Goal: Information Seeking & Learning: Compare options

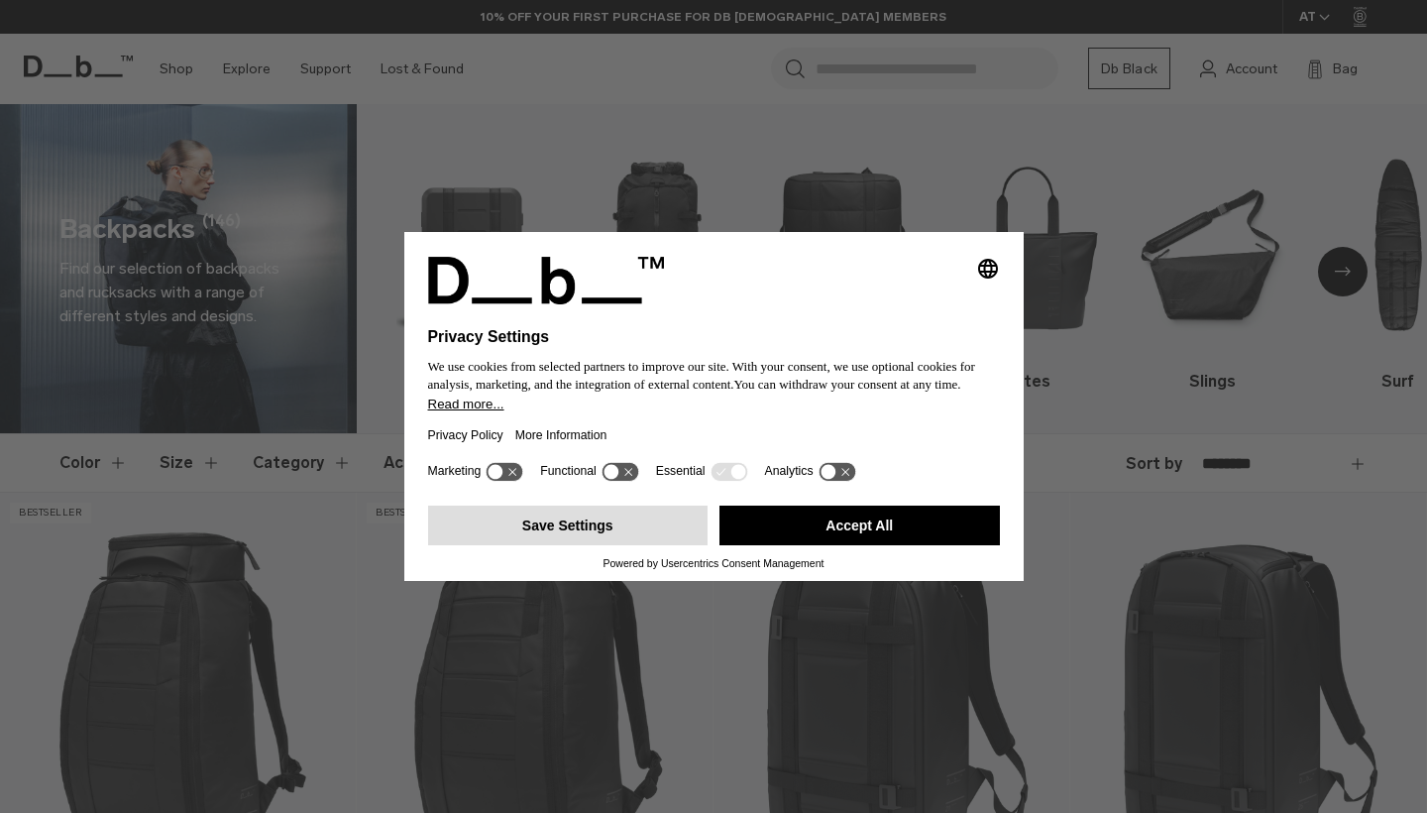
click at [622, 533] on button "Save Settings" at bounding box center [568, 525] width 280 height 40
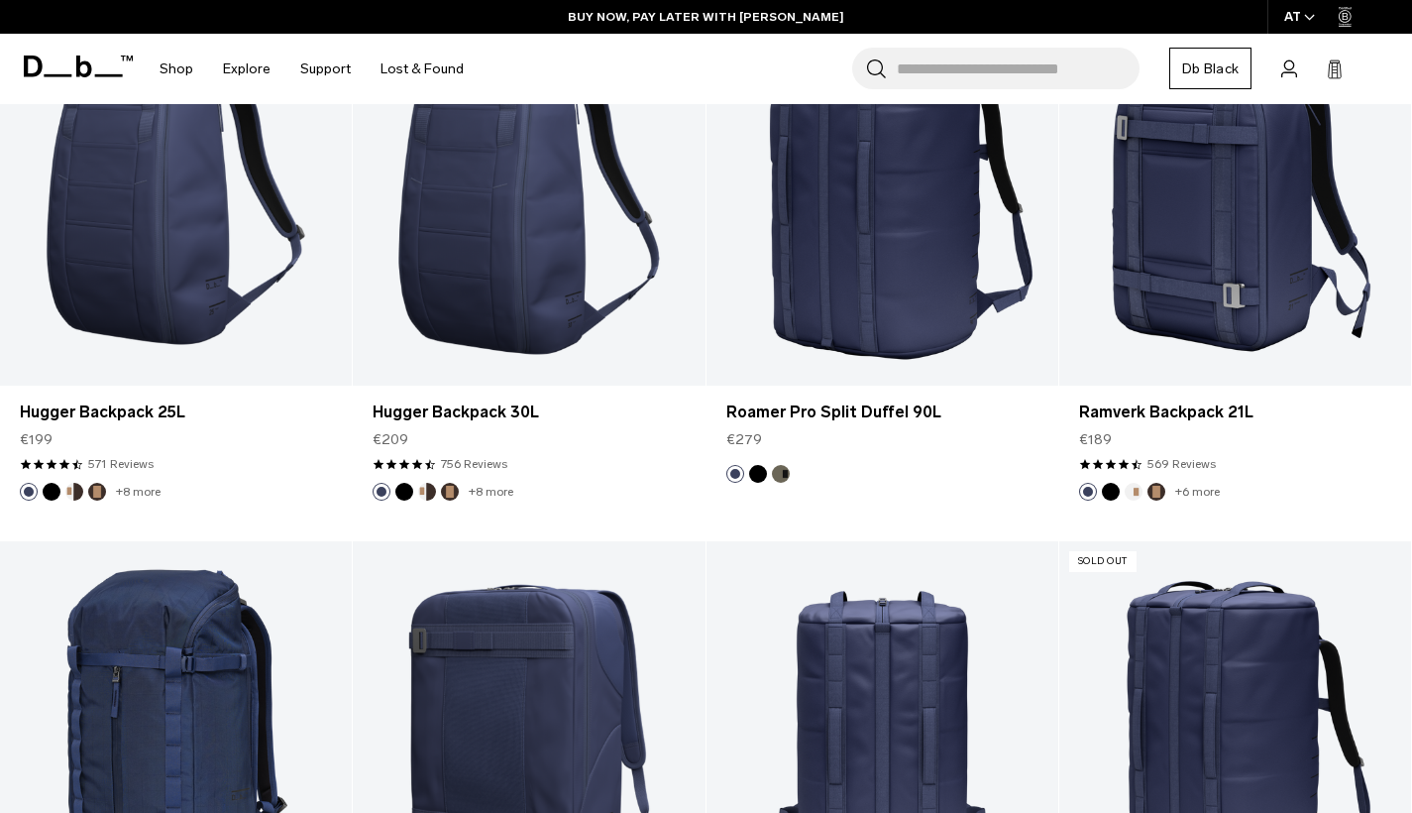
scroll to position [4725, 0]
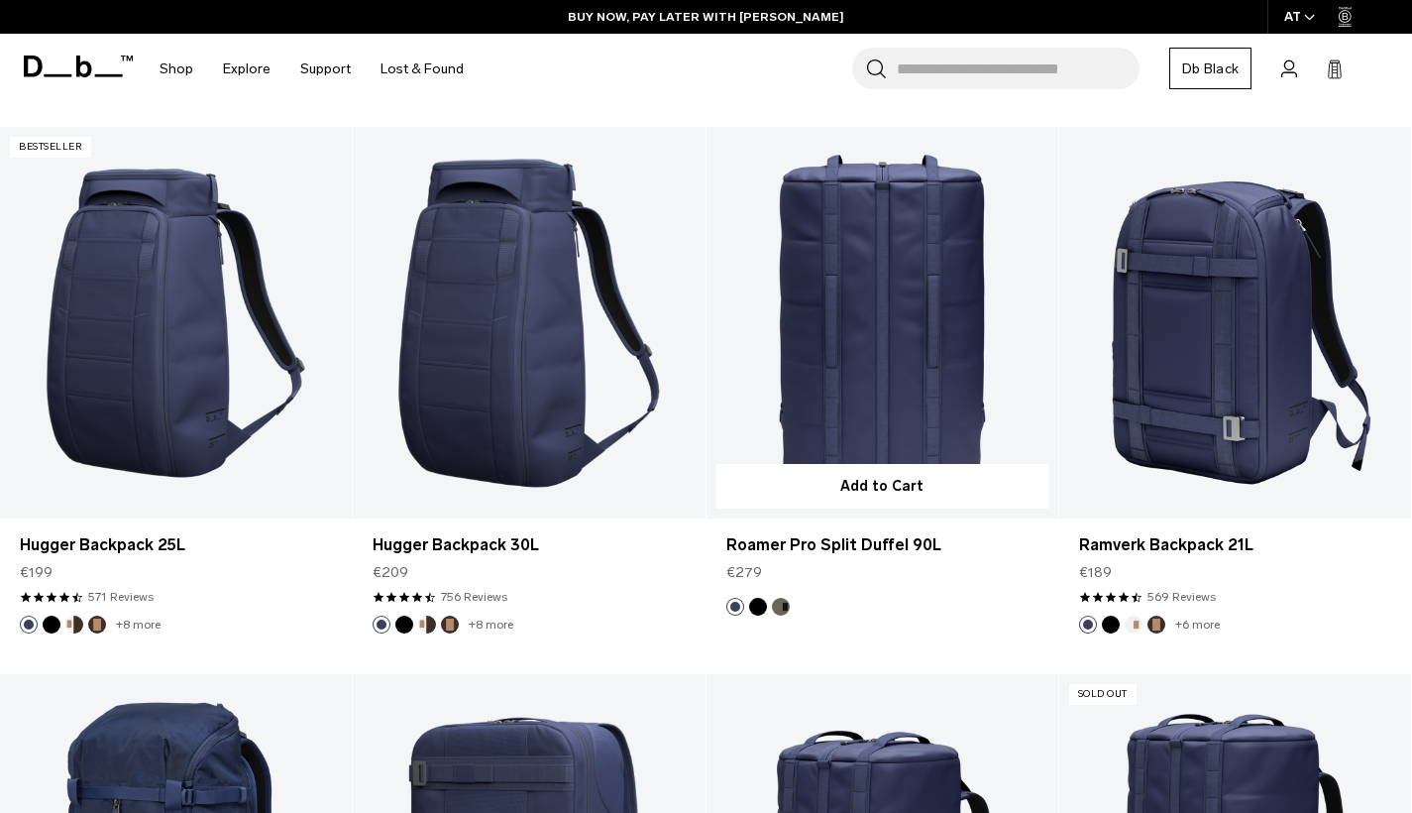
click at [892, 373] on link "Roamer Pro Split Duffel 90L" at bounding box center [883, 322] width 352 height 391
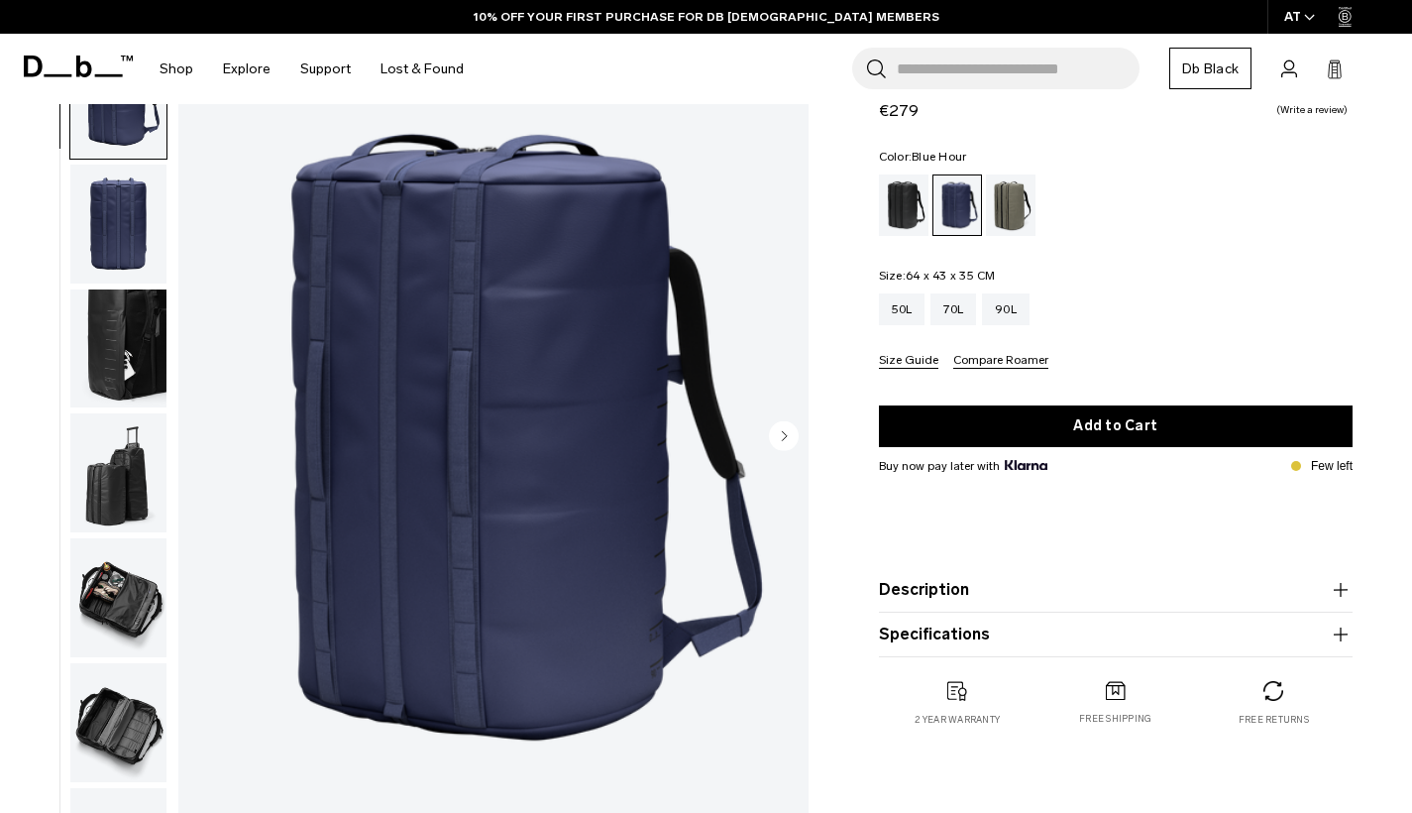
scroll to position [91, 0]
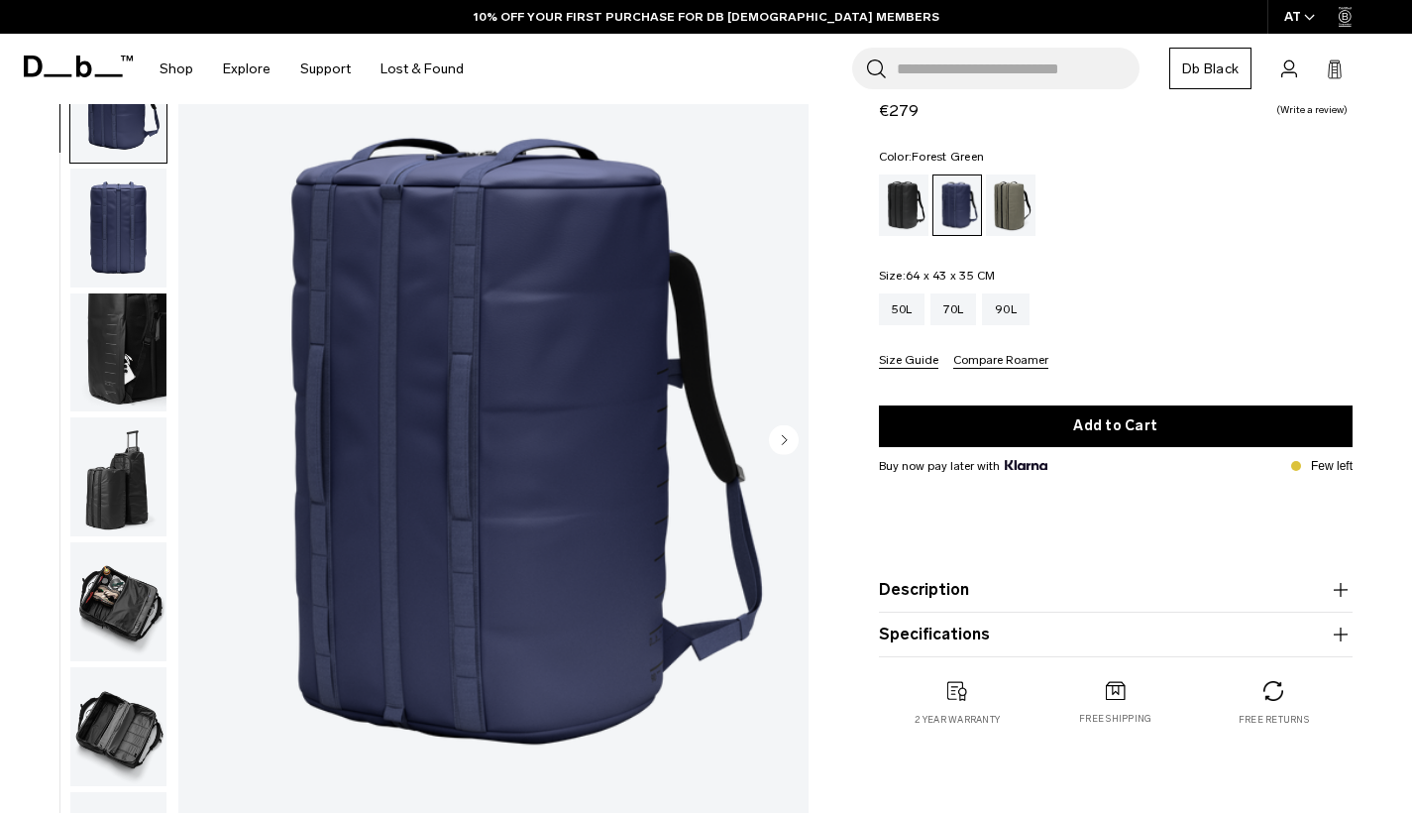
click at [1014, 206] on div "Forest Green" at bounding box center [1011, 204] width 51 height 61
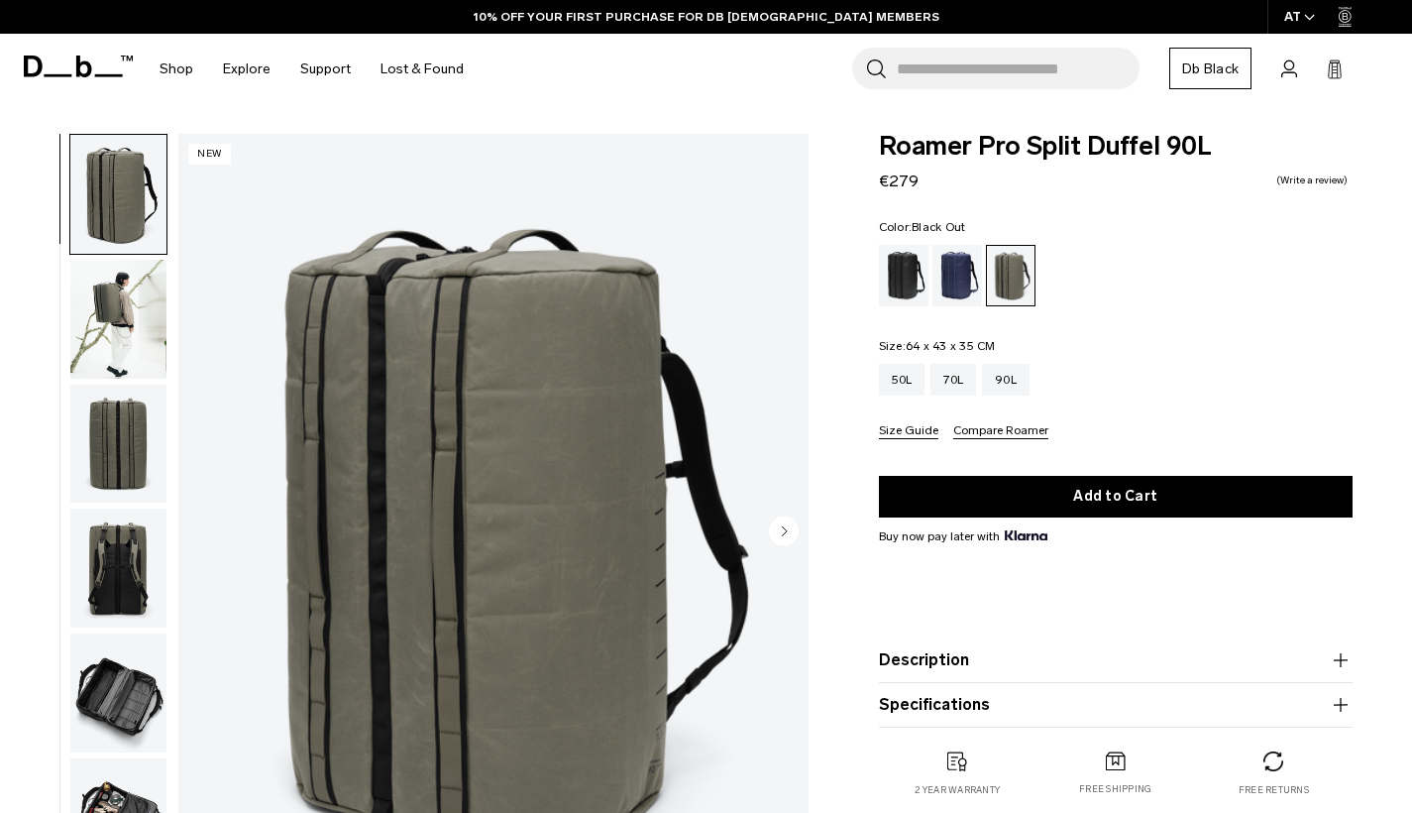
click at [909, 271] on div "Black Out" at bounding box center [904, 275] width 51 height 61
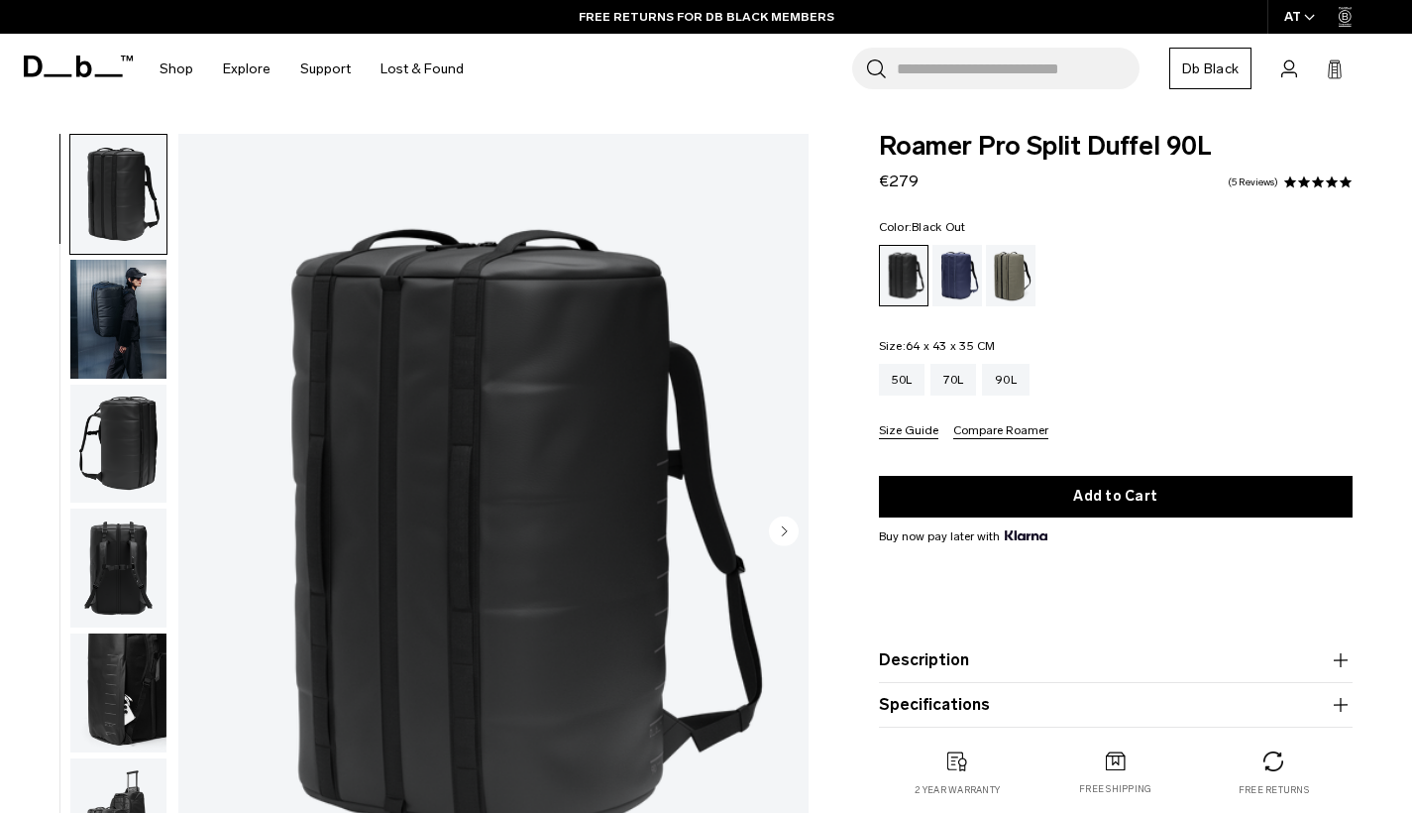
click at [779, 526] on circle "Next slide" at bounding box center [784, 530] width 30 height 30
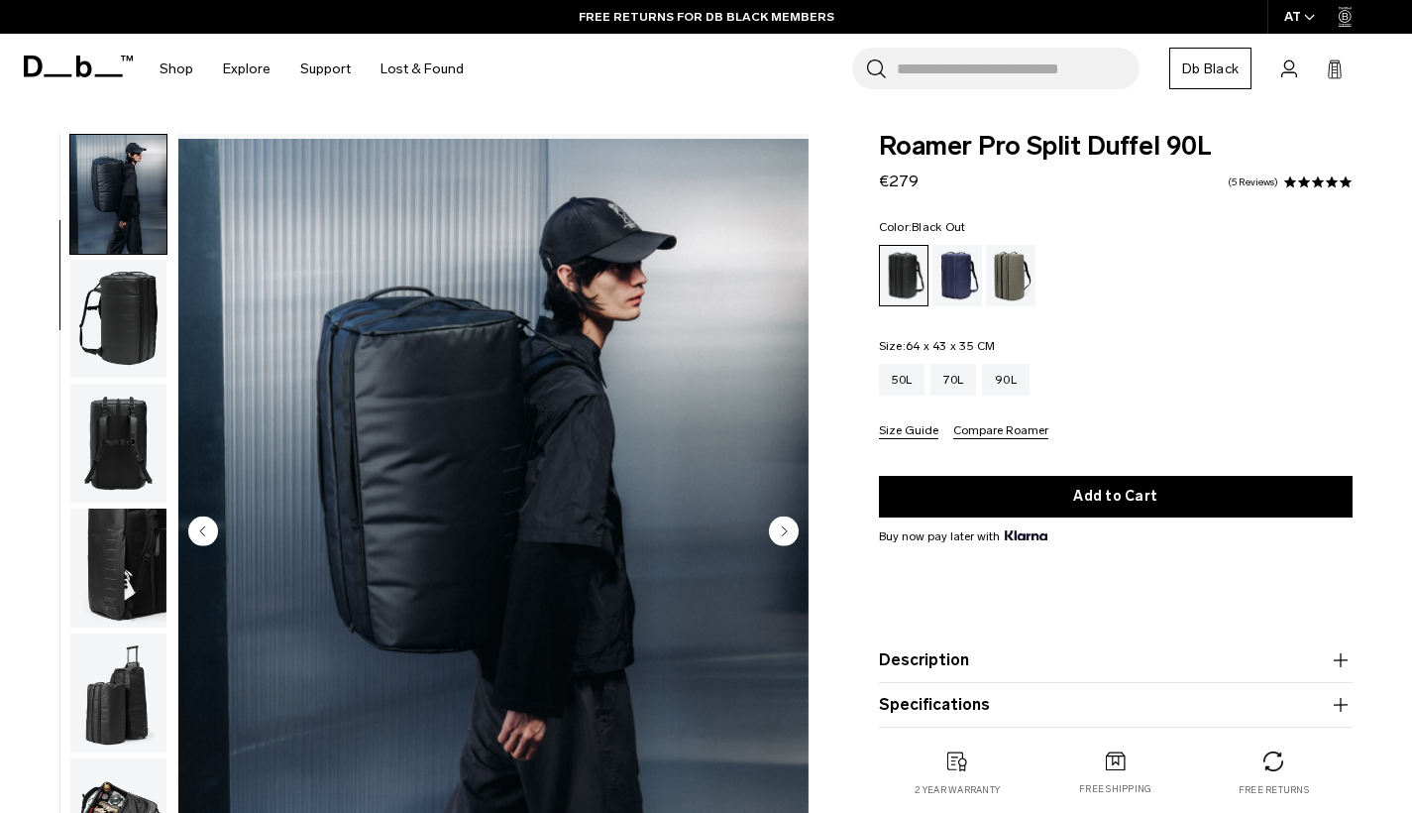
scroll to position [126, 0]
click at [779, 526] on circle "Next slide" at bounding box center [784, 530] width 30 height 30
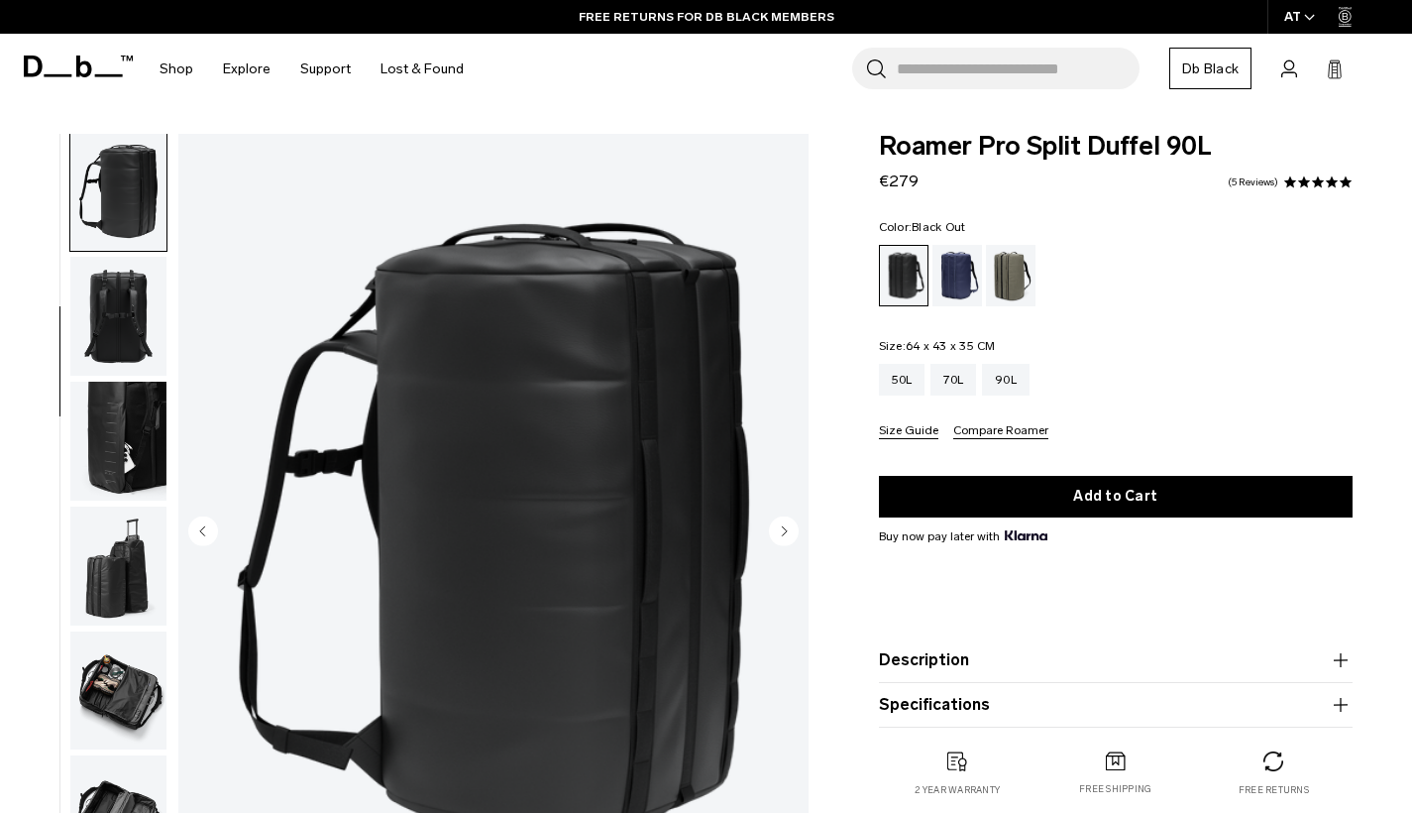
scroll to position [253, 0]
click at [779, 526] on circle "Next slide" at bounding box center [784, 530] width 30 height 30
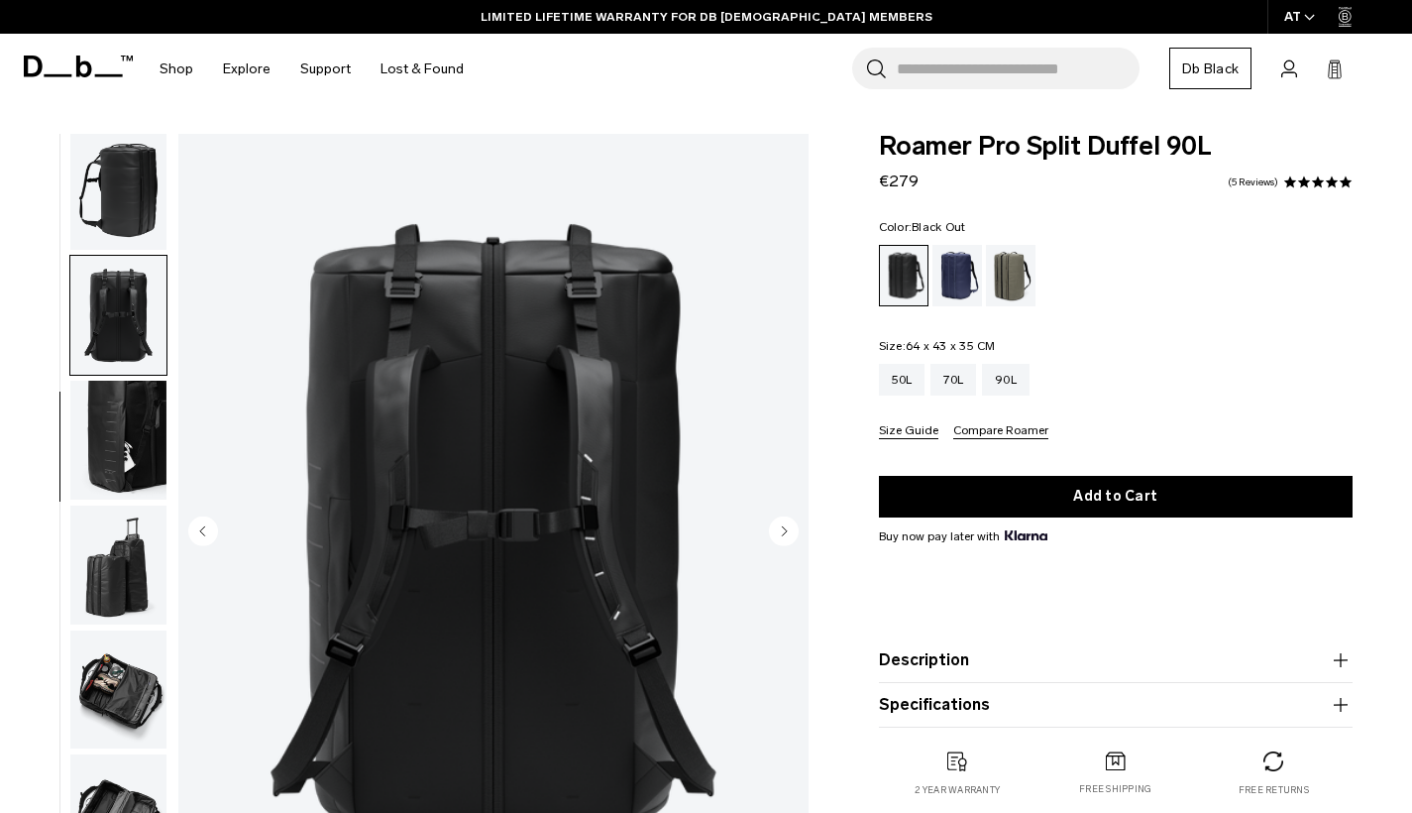
scroll to position [333, 0]
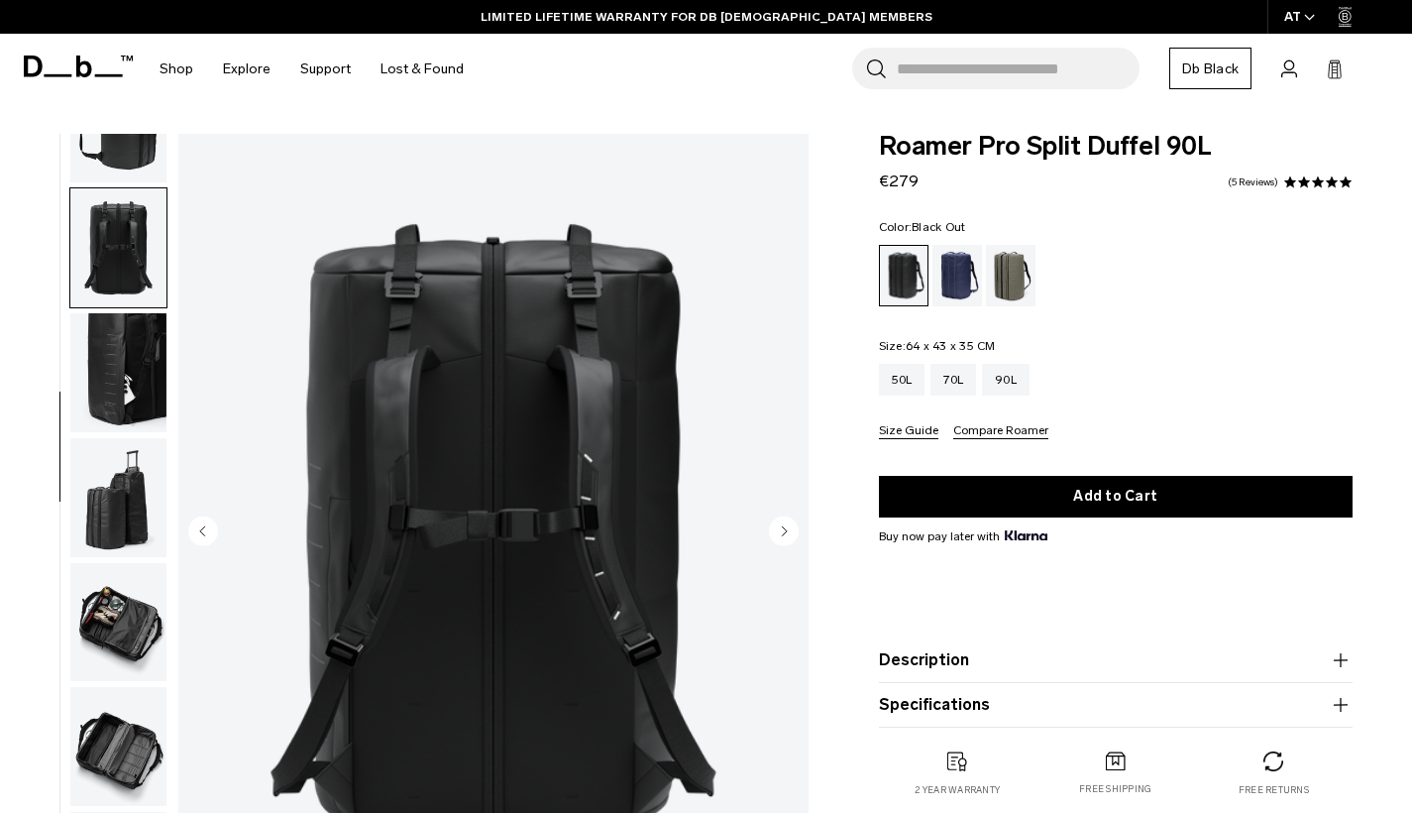
click at [779, 526] on circle "Next slide" at bounding box center [784, 530] width 30 height 30
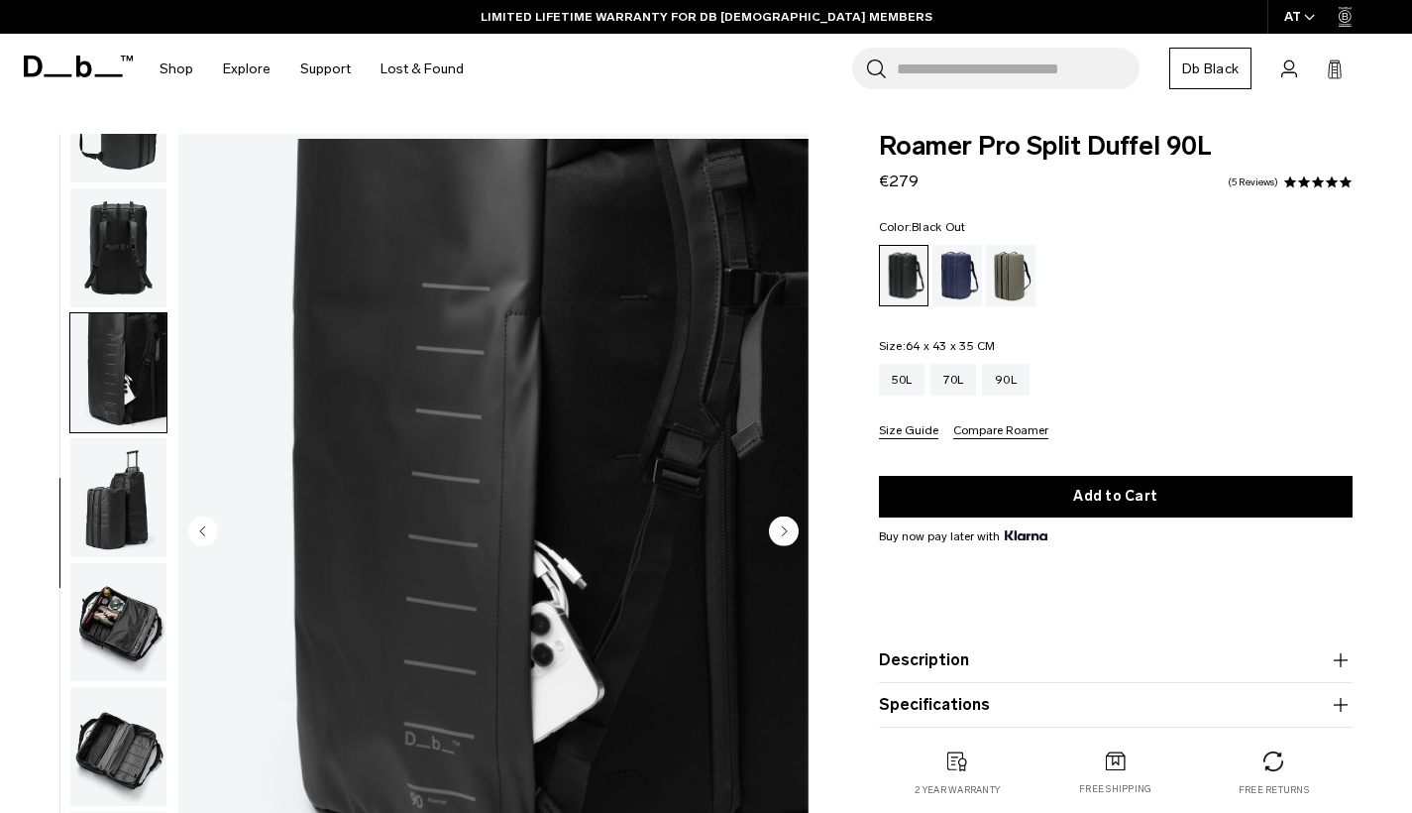
click at [779, 526] on circle "Next slide" at bounding box center [784, 530] width 30 height 30
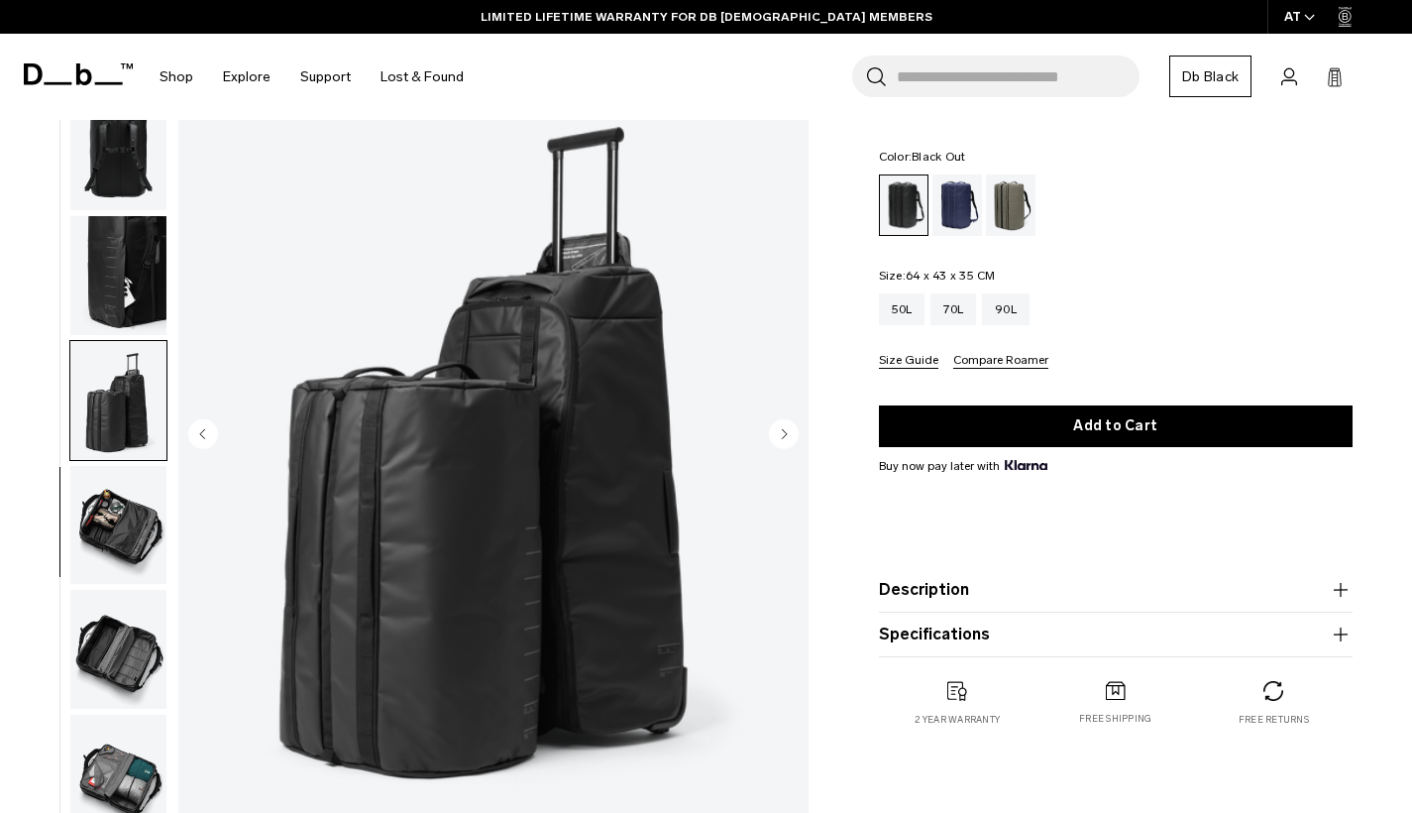
scroll to position [169, 0]
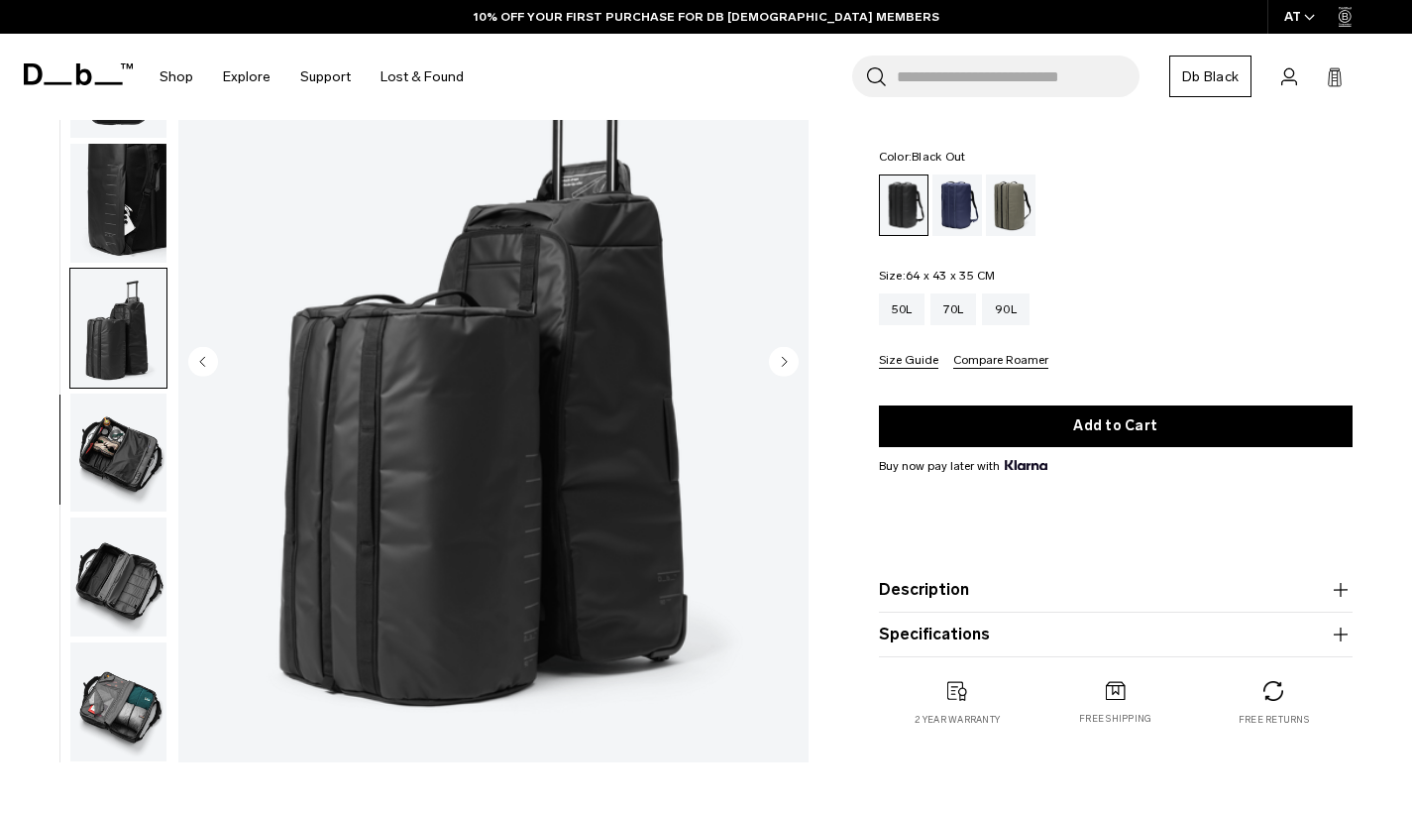
click at [784, 360] on icon "Next slide" at bounding box center [784, 361] width 5 height 9
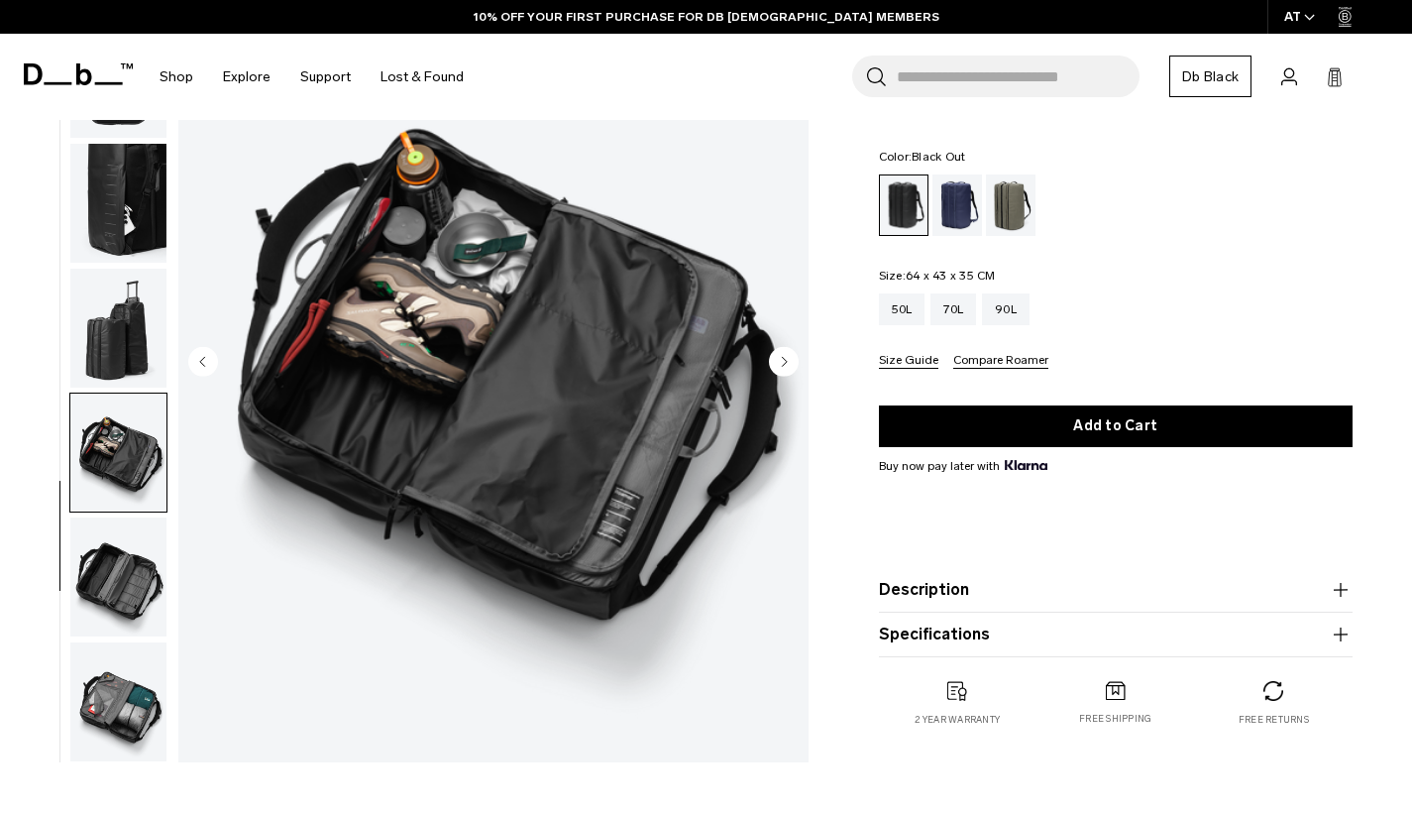
click at [784, 360] on icon "Next slide" at bounding box center [784, 361] width 5 height 9
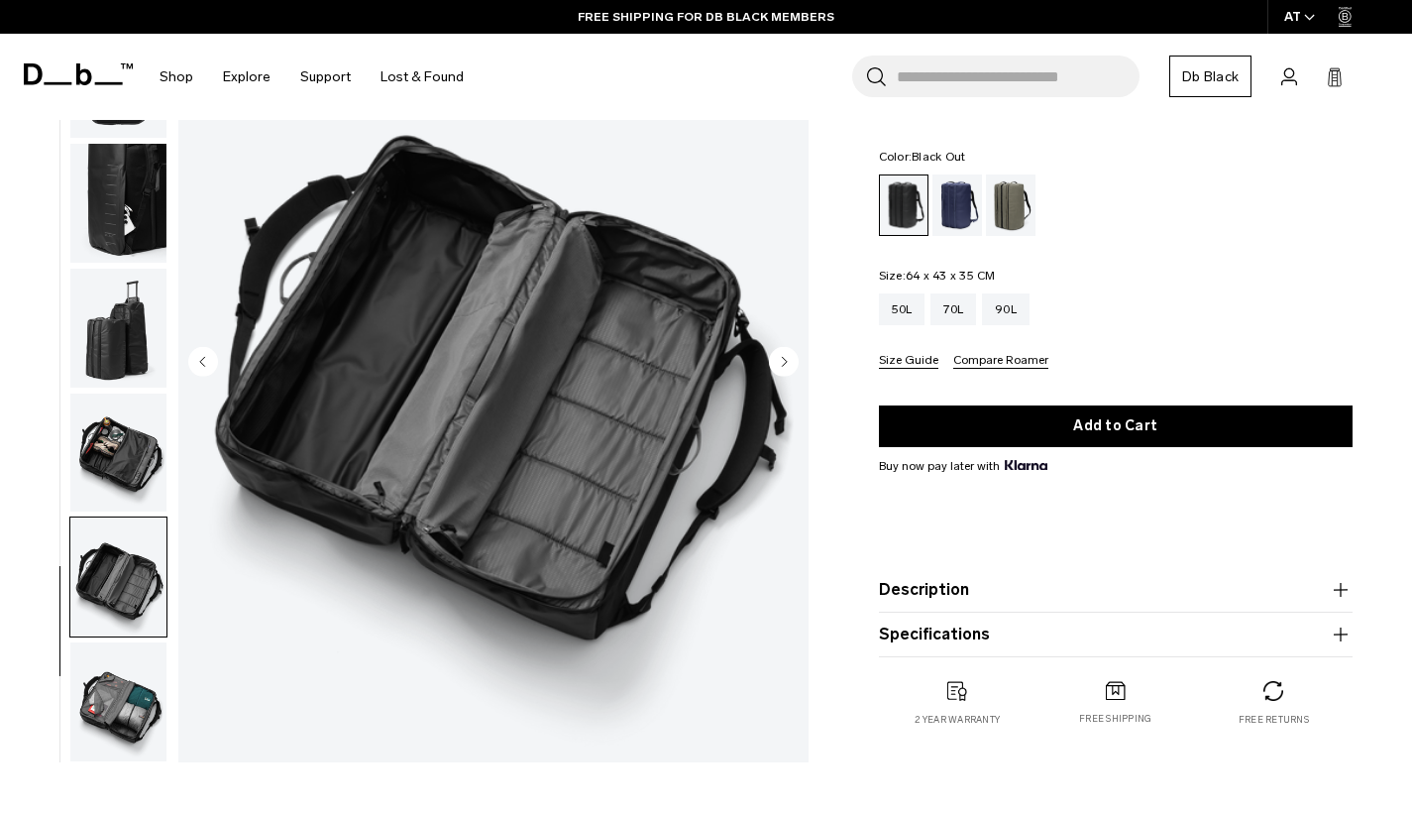
click at [784, 360] on icon "Next slide" at bounding box center [784, 361] width 5 height 9
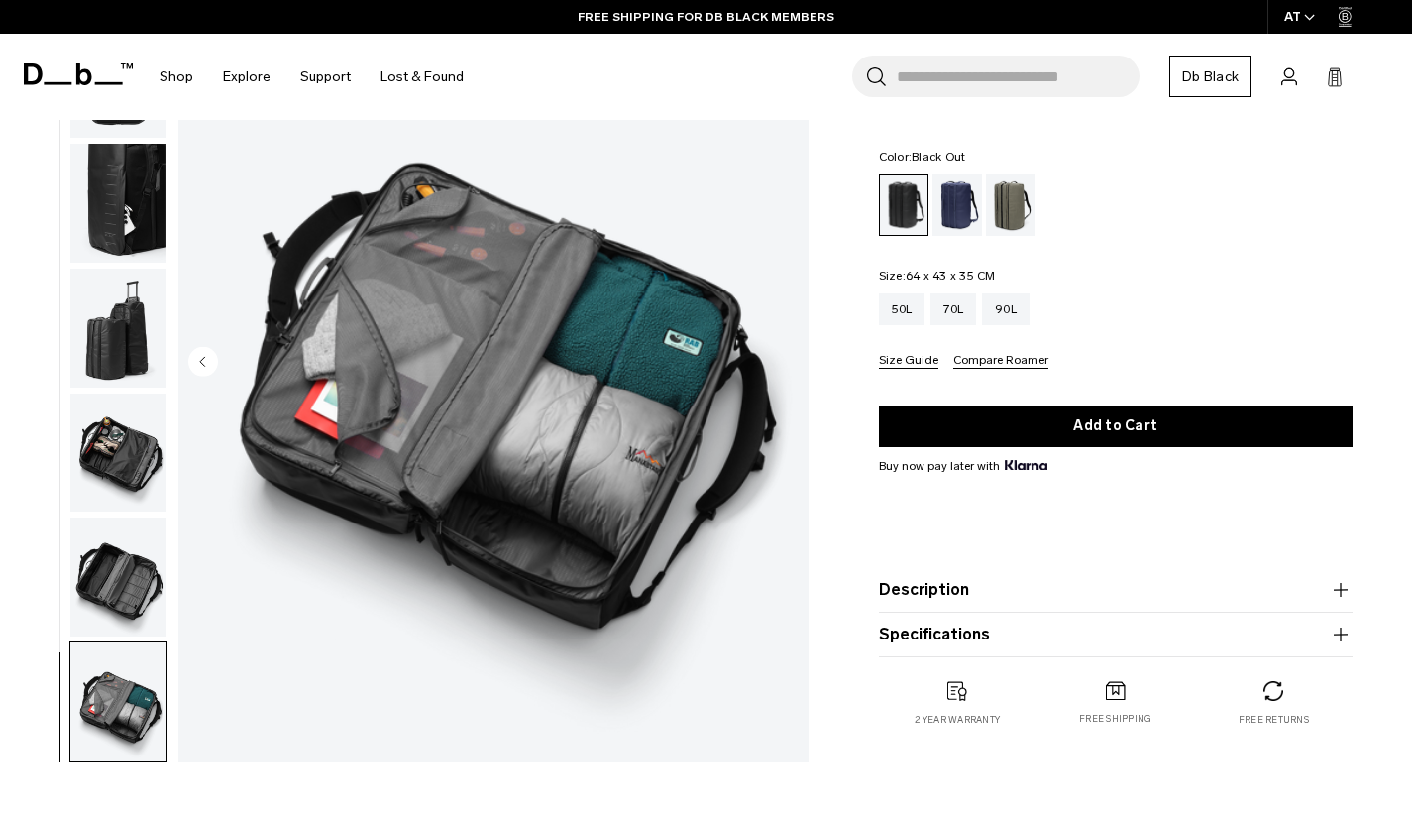
click at [784, 360] on img "9 / 9" at bounding box center [493, 362] width 630 height 787
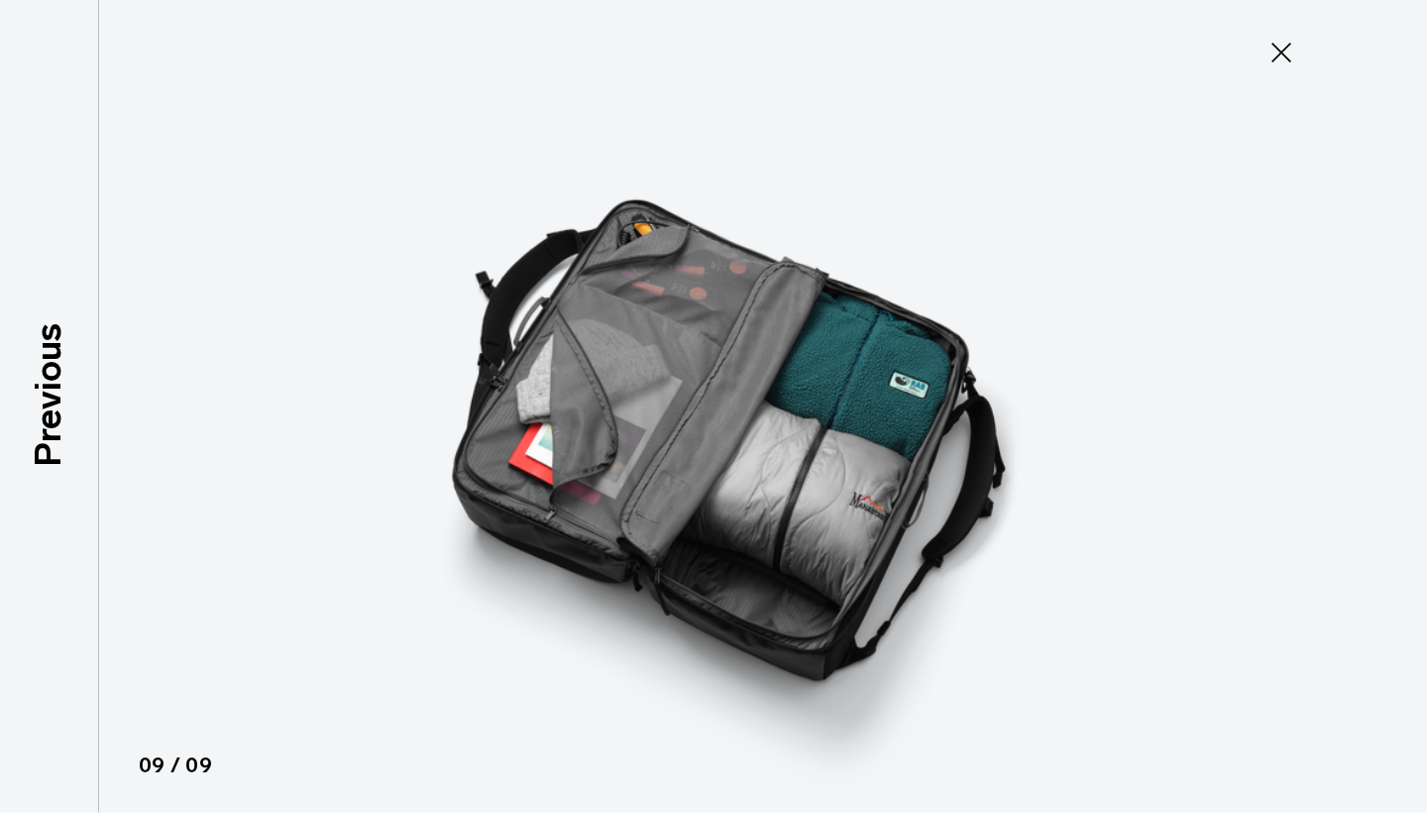
click at [1286, 52] on icon at bounding box center [1282, 53] width 32 height 32
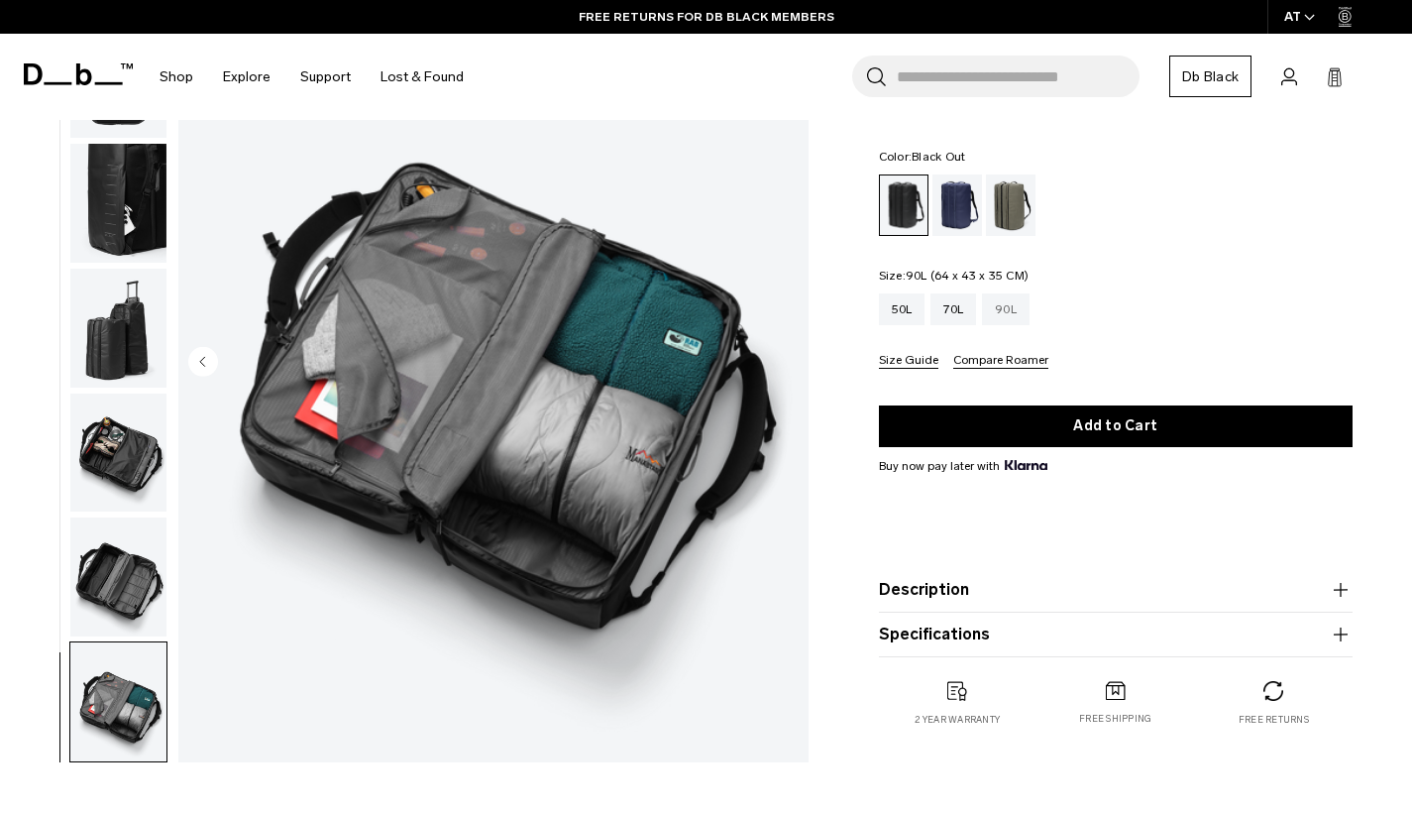
click at [1014, 312] on div "90L" at bounding box center [1006, 309] width 48 height 32
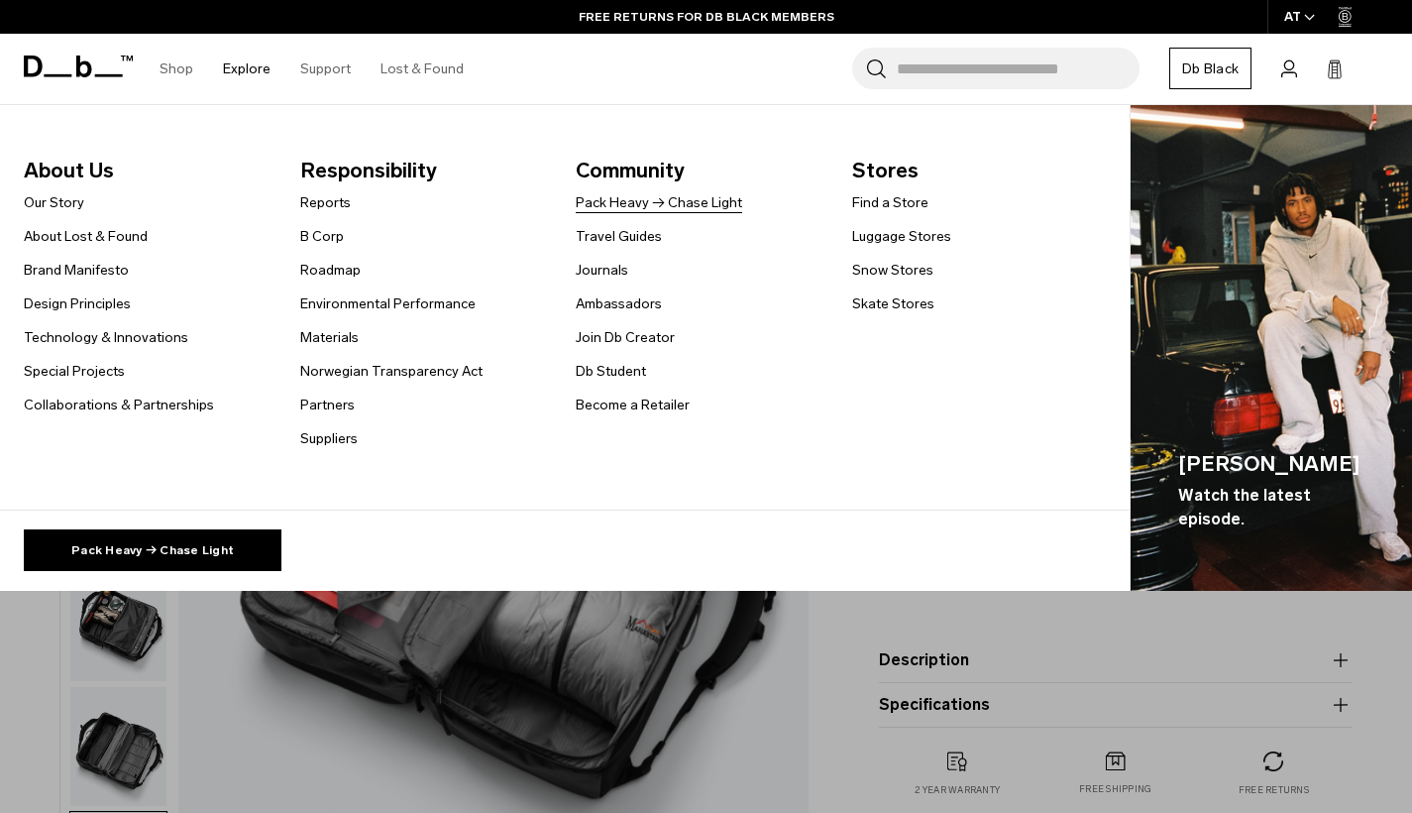
click at [624, 206] on link "Pack Heavy → Chase Light" at bounding box center [659, 202] width 166 height 21
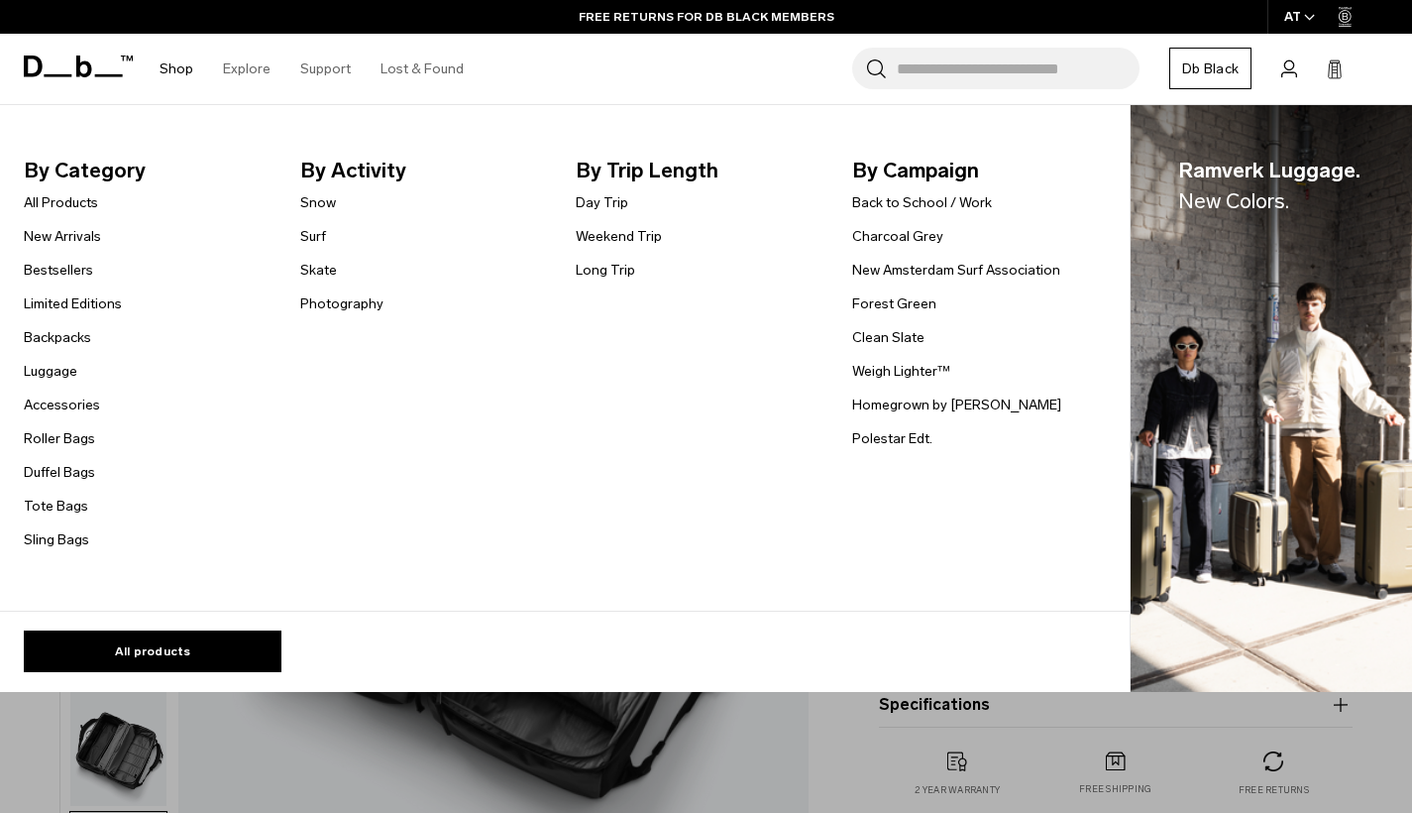
click at [175, 73] on link "Shop" at bounding box center [177, 69] width 34 height 70
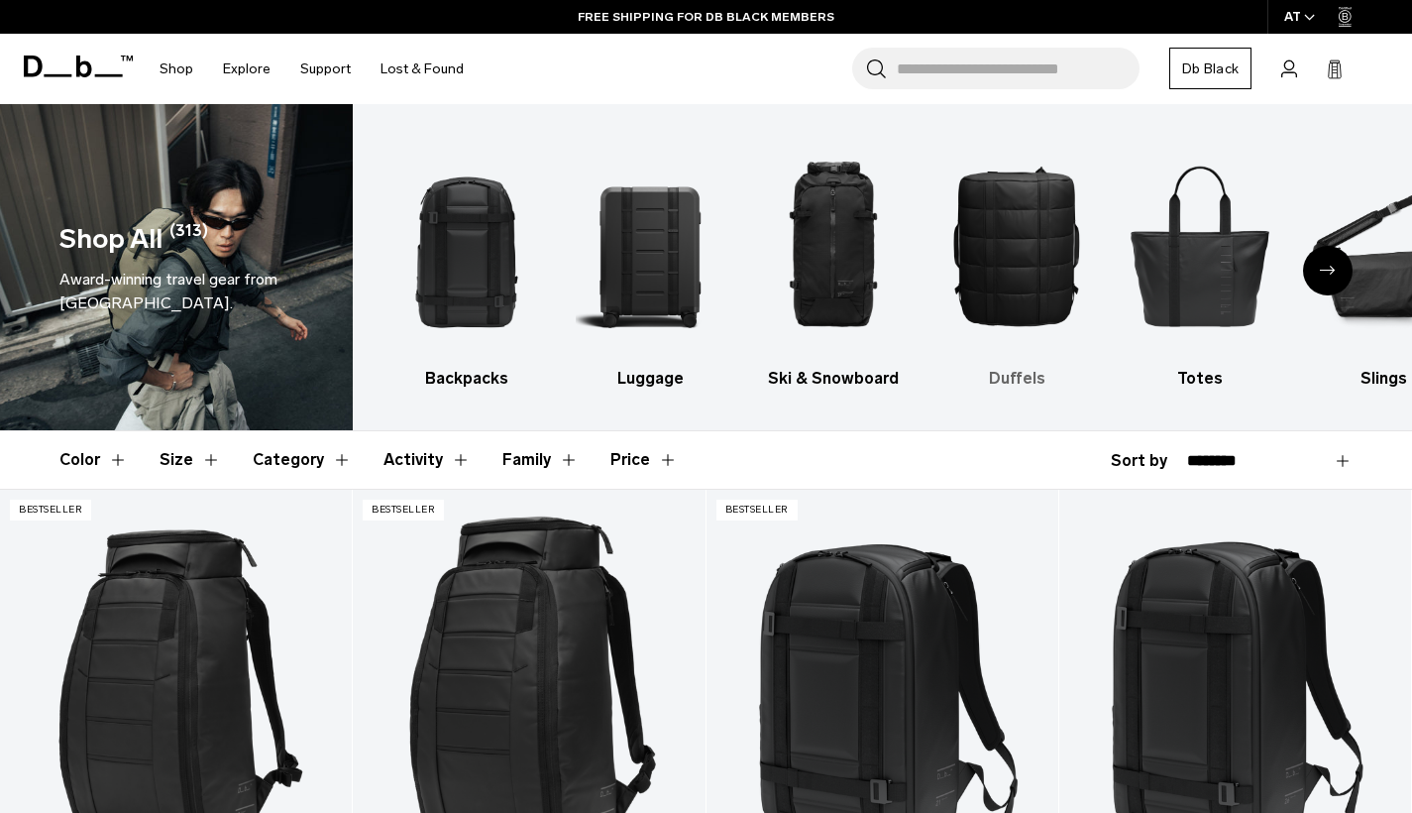
click at [1020, 338] on div "4 / 10" at bounding box center [1016, 245] width 149 height 223
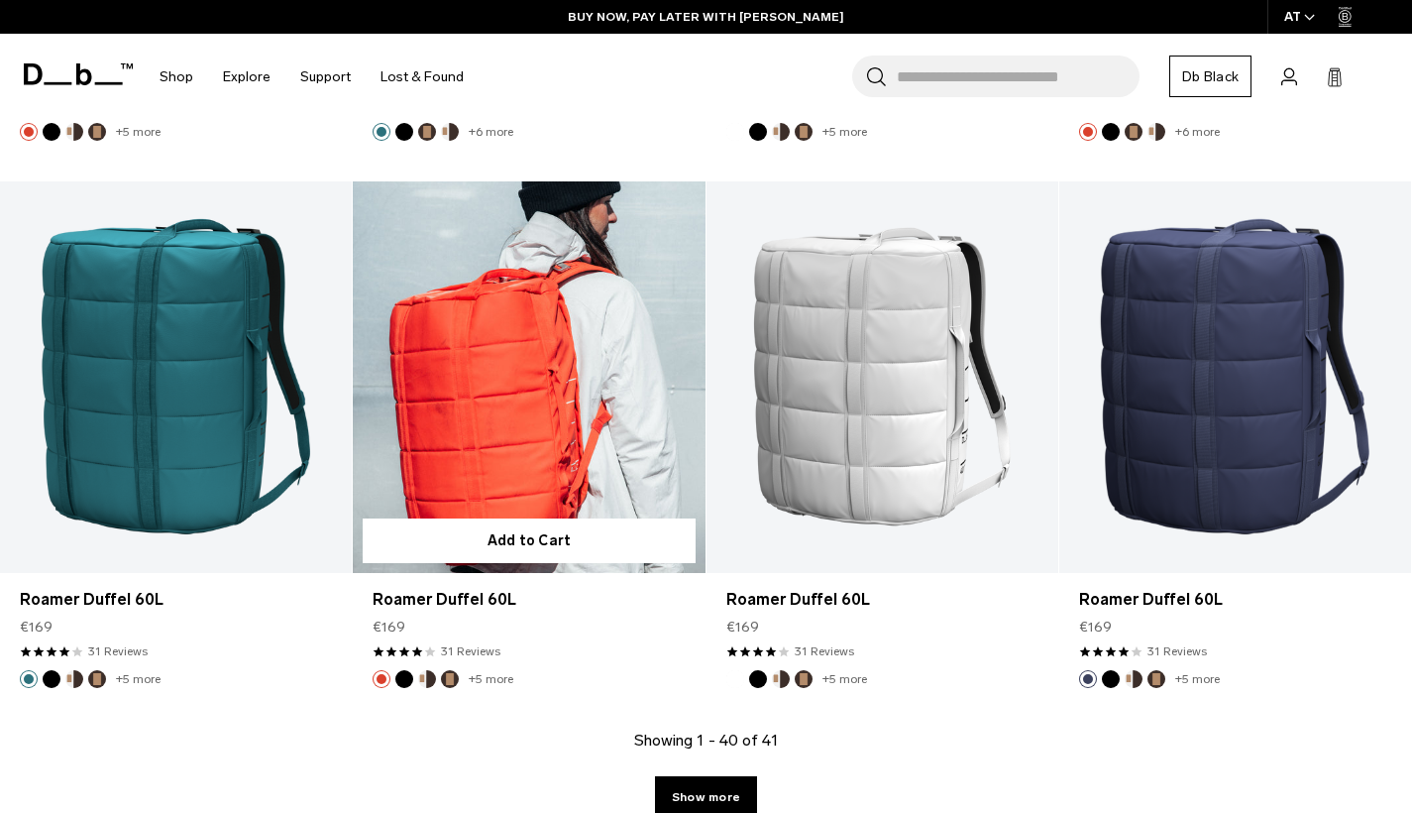
scroll to position [5338, 0]
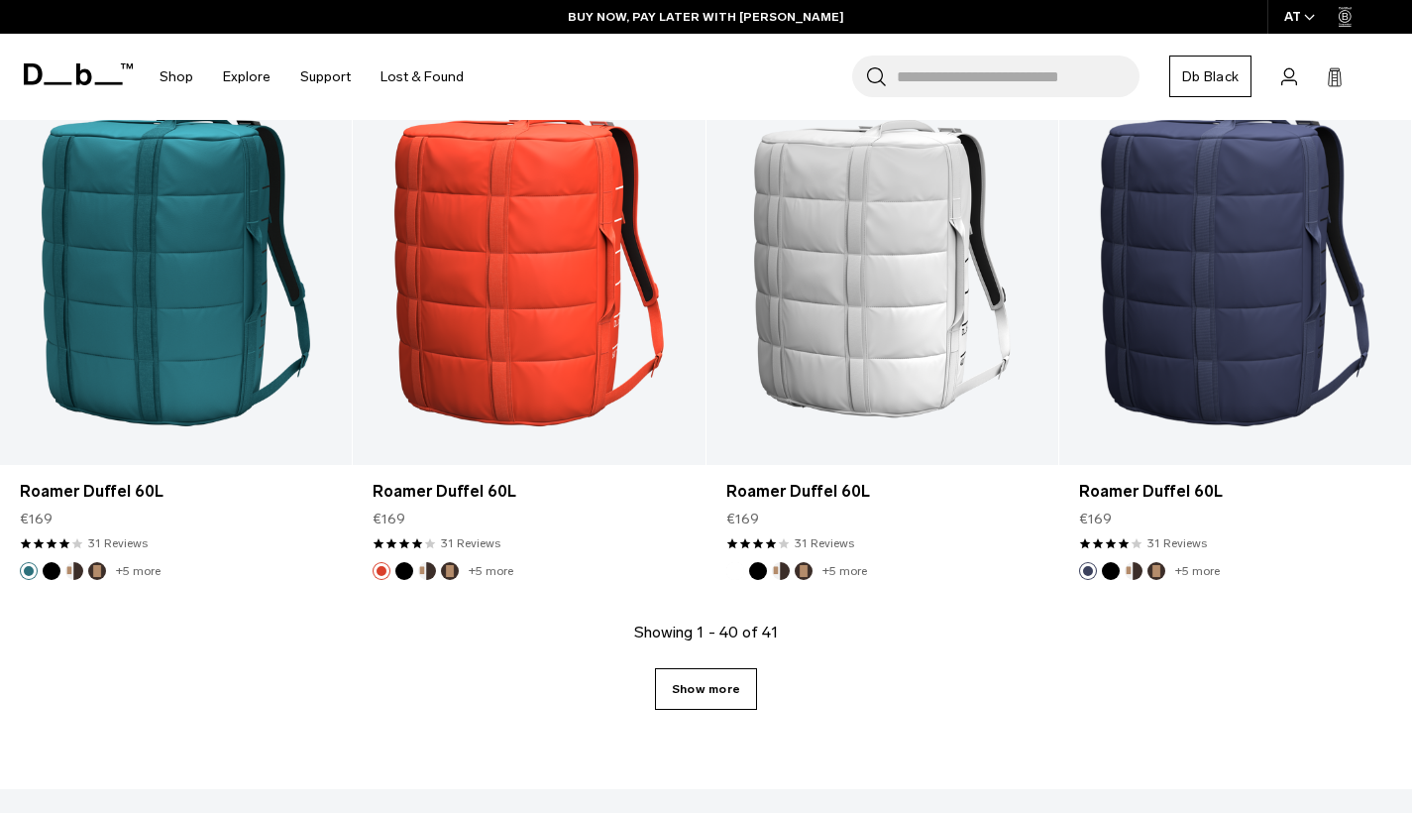
click at [717, 696] on link "Show more" at bounding box center [706, 689] width 102 height 42
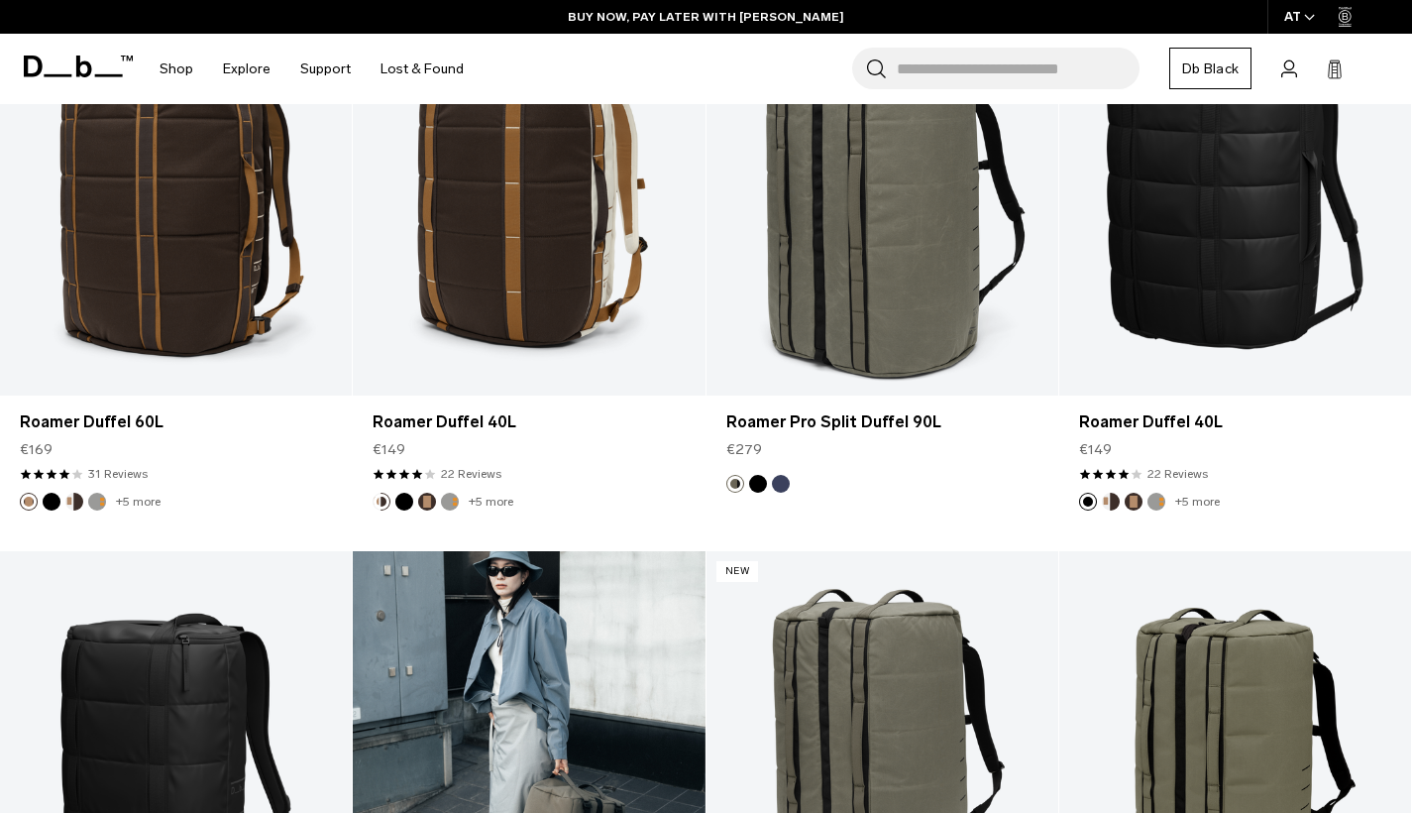
scroll to position [1924, 0]
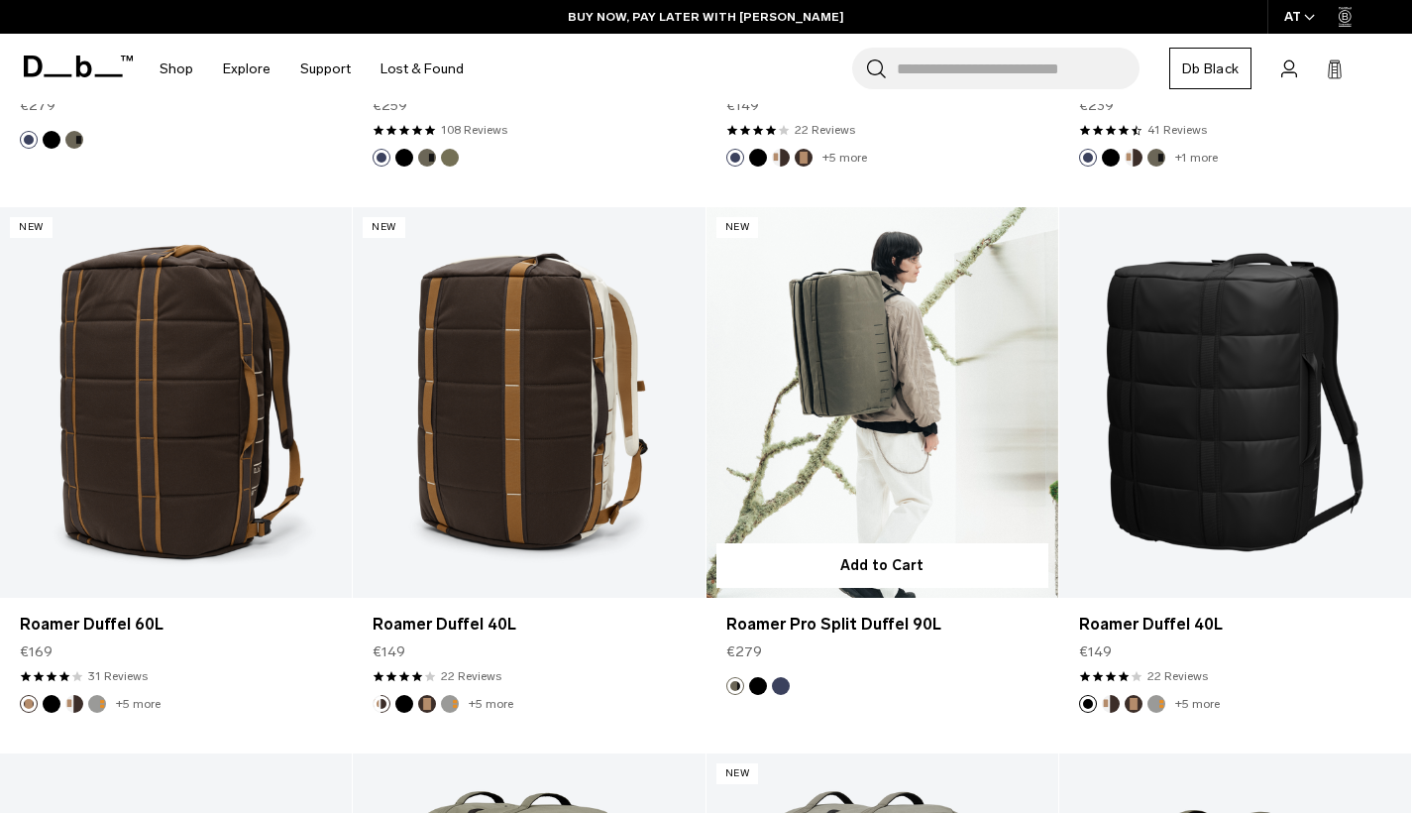
click at [747, 683] on ul at bounding box center [757, 686] width 63 height 18
click at [757, 687] on button "Black Out" at bounding box center [758, 686] width 18 height 18
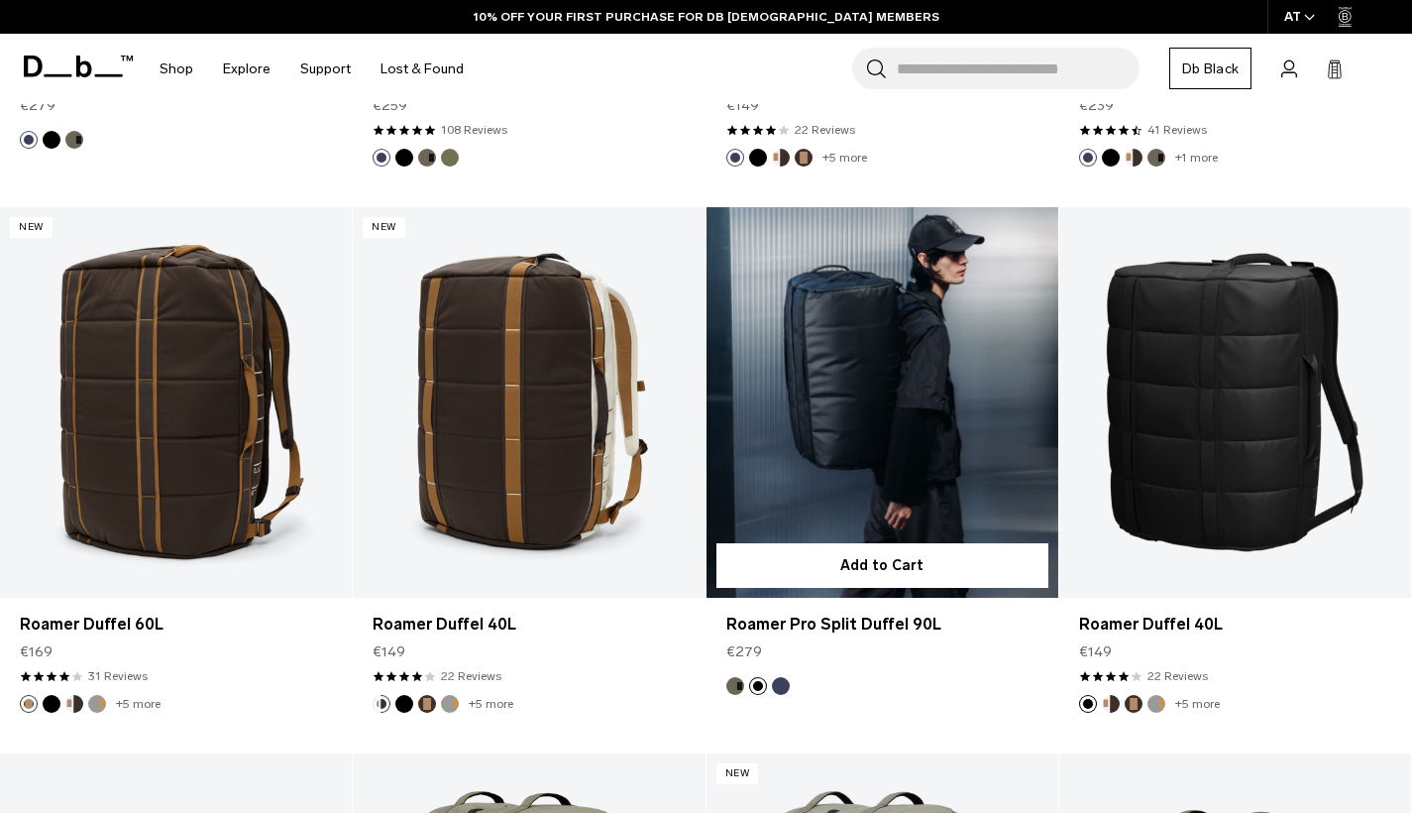
click at [783, 683] on button "Blue Hour" at bounding box center [781, 686] width 18 height 18
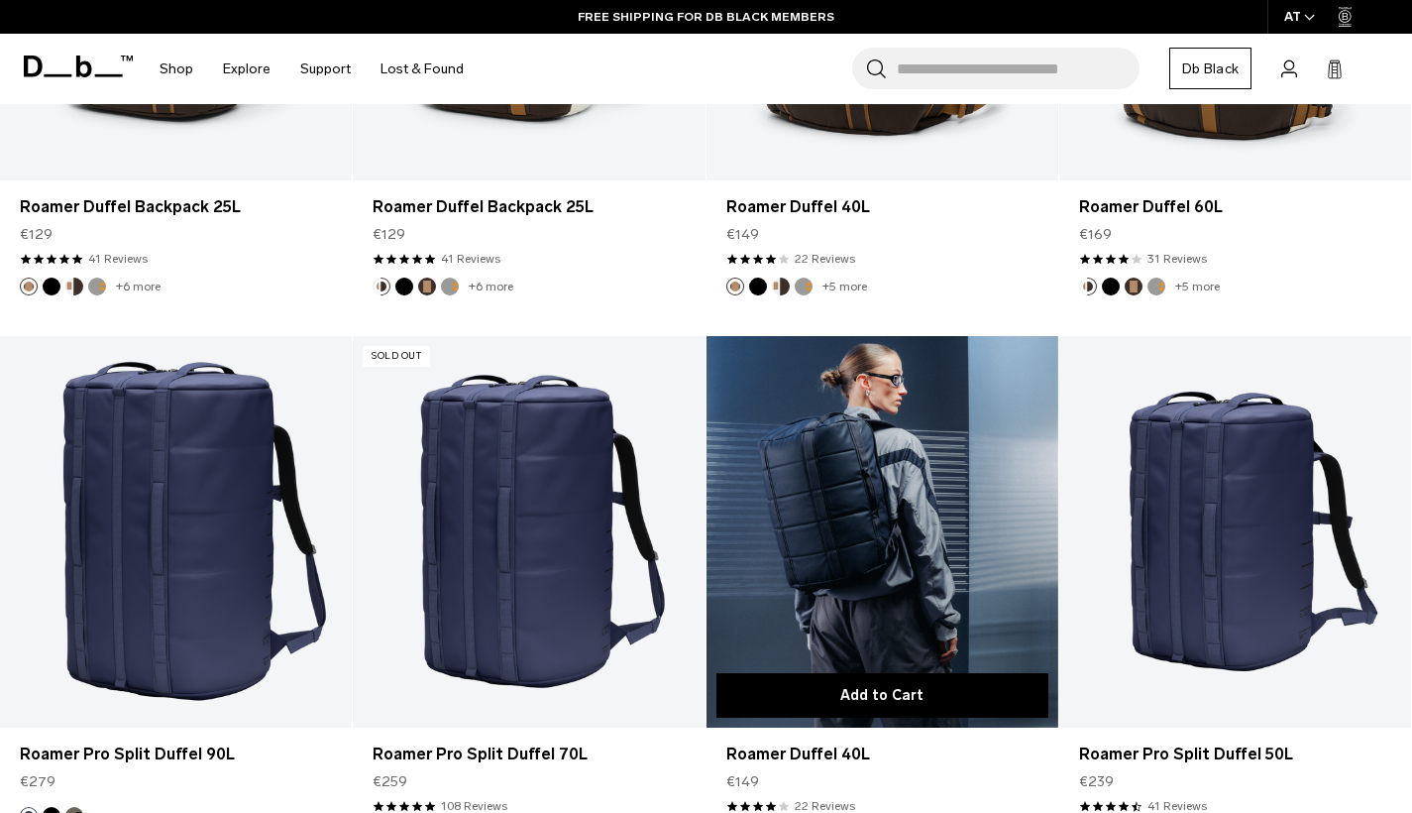
scroll to position [618, 0]
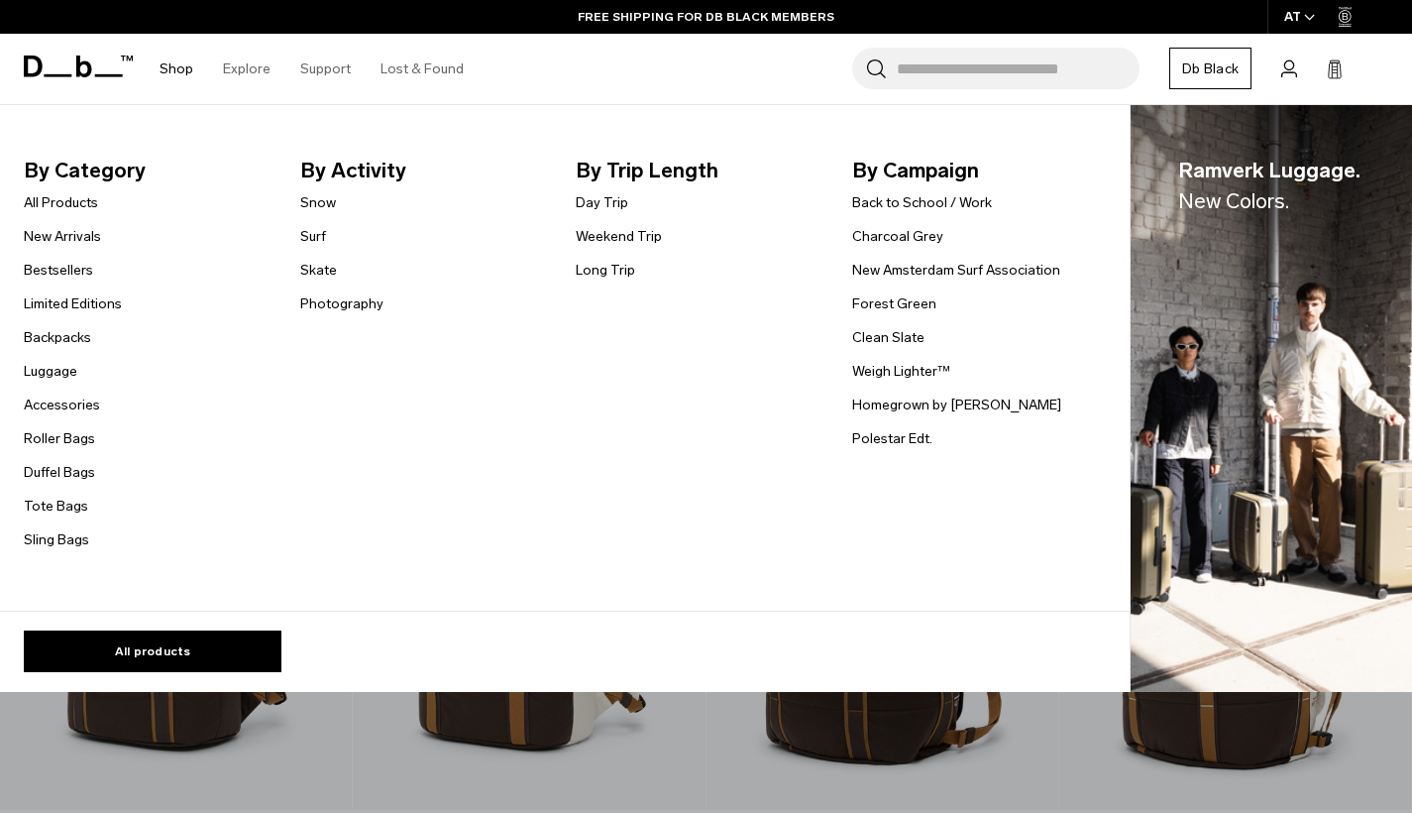
click at [185, 69] on link "Shop" at bounding box center [177, 69] width 34 height 70
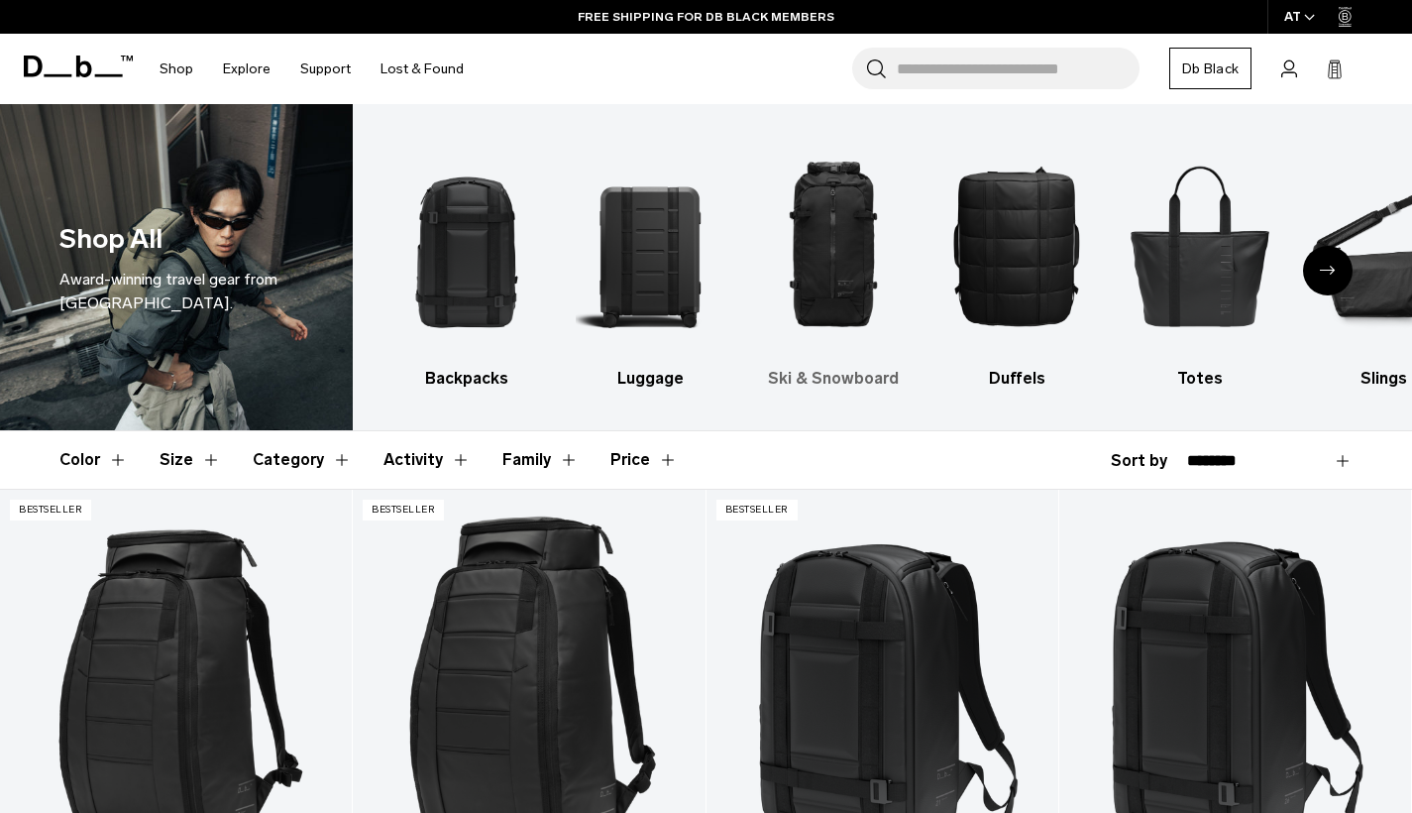
click at [861, 251] on img "3 / 10" at bounding box center [833, 245] width 149 height 223
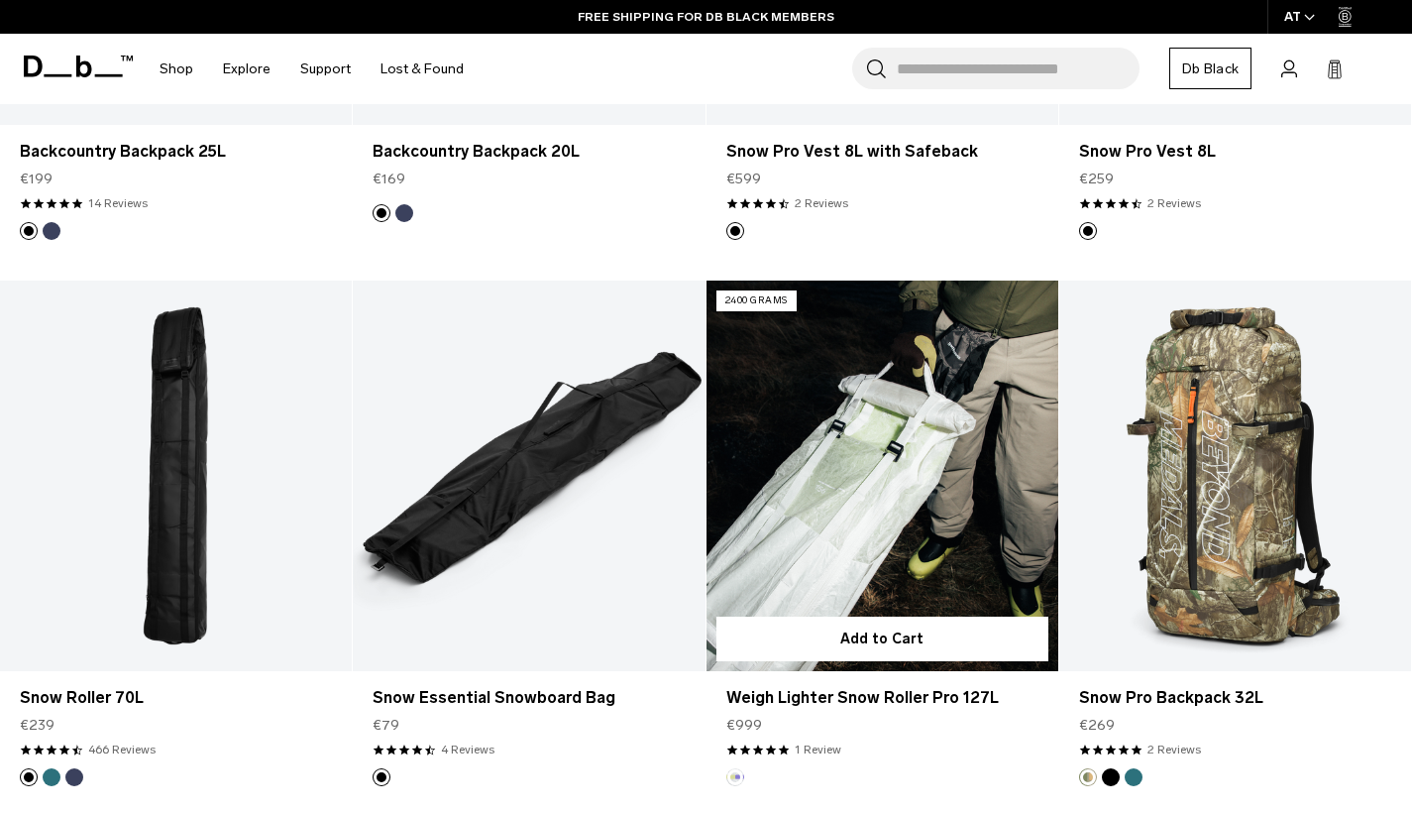
scroll to position [559, 0]
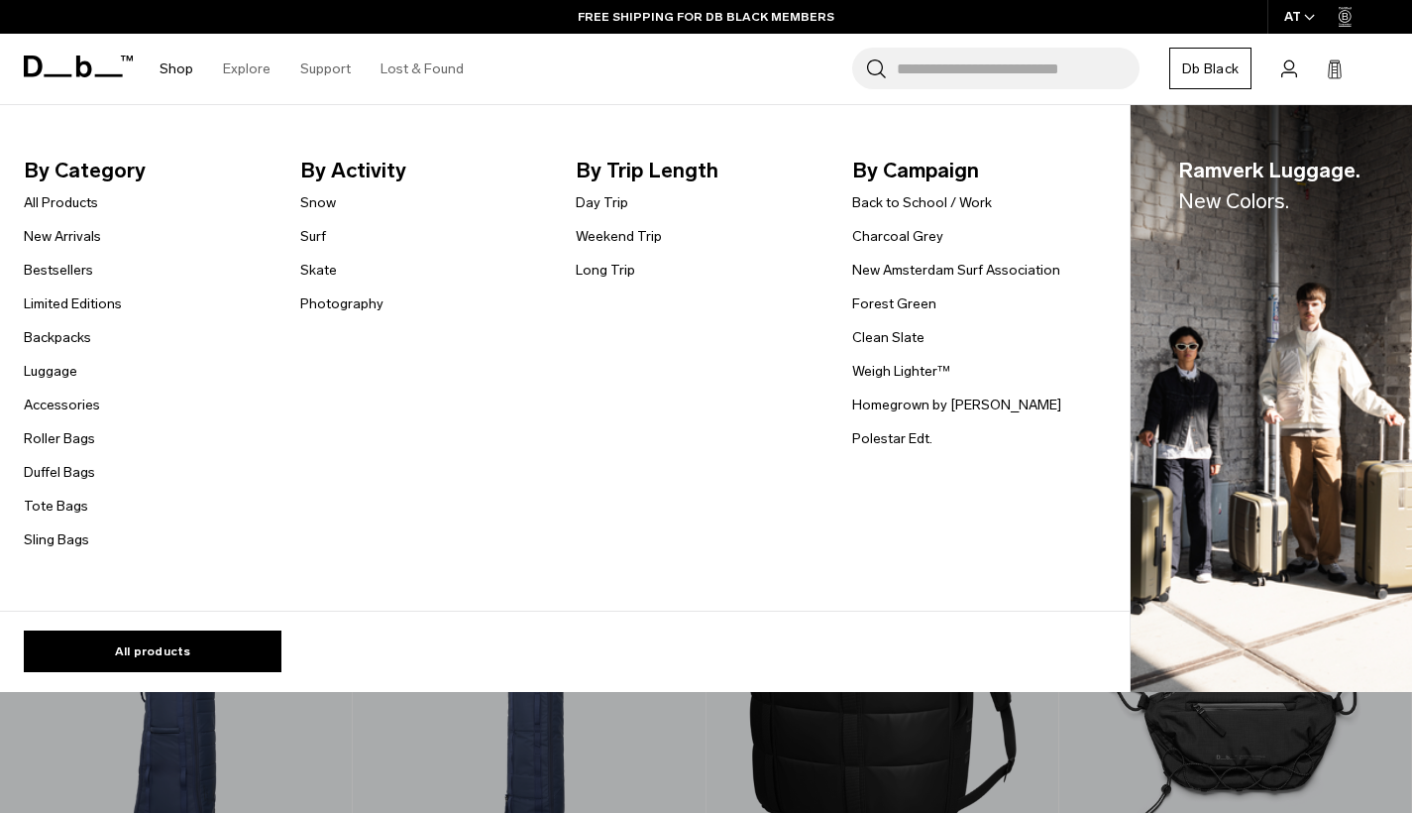
click at [177, 72] on link "Shop" at bounding box center [177, 69] width 34 height 70
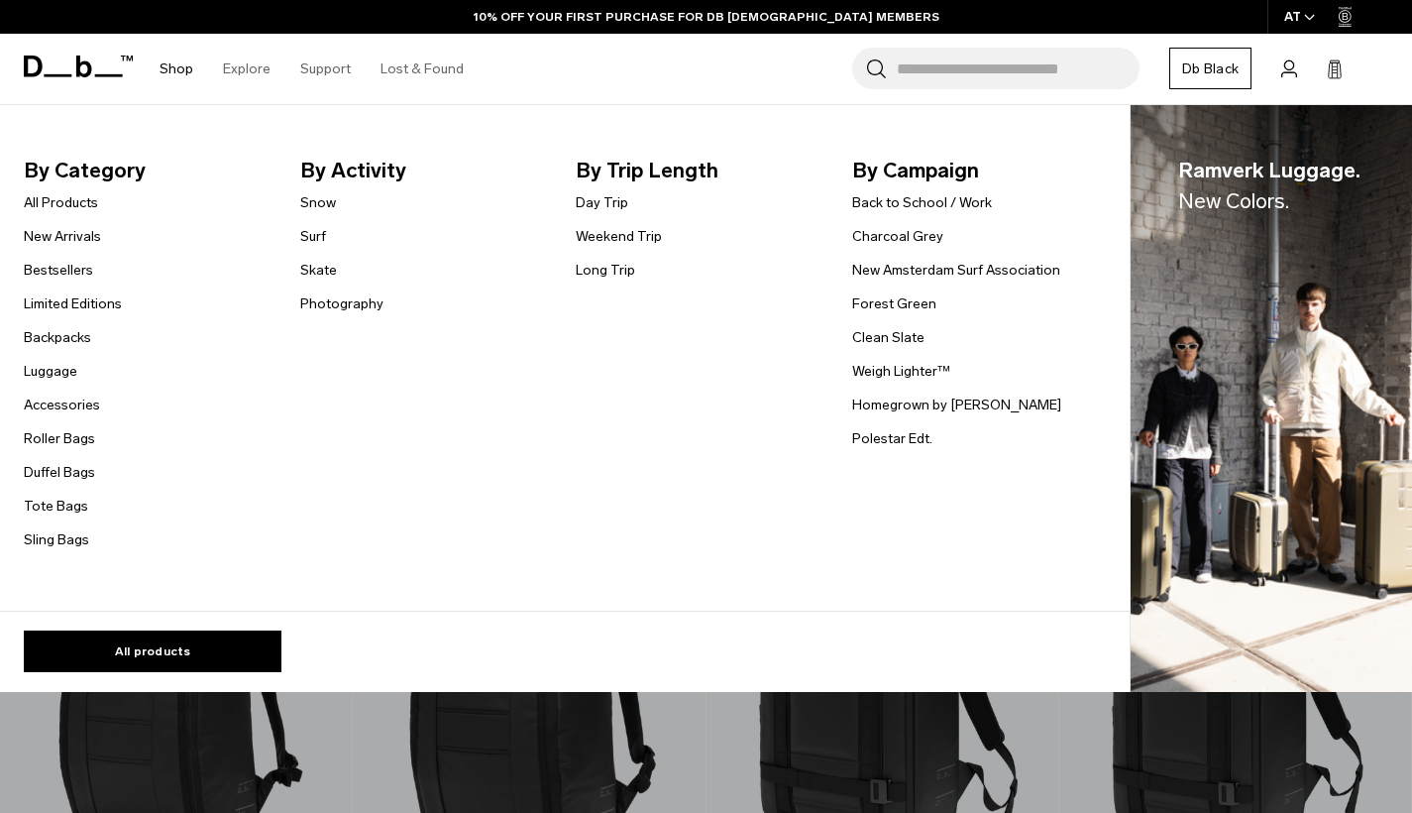
click at [175, 63] on link "Shop" at bounding box center [177, 69] width 34 height 70
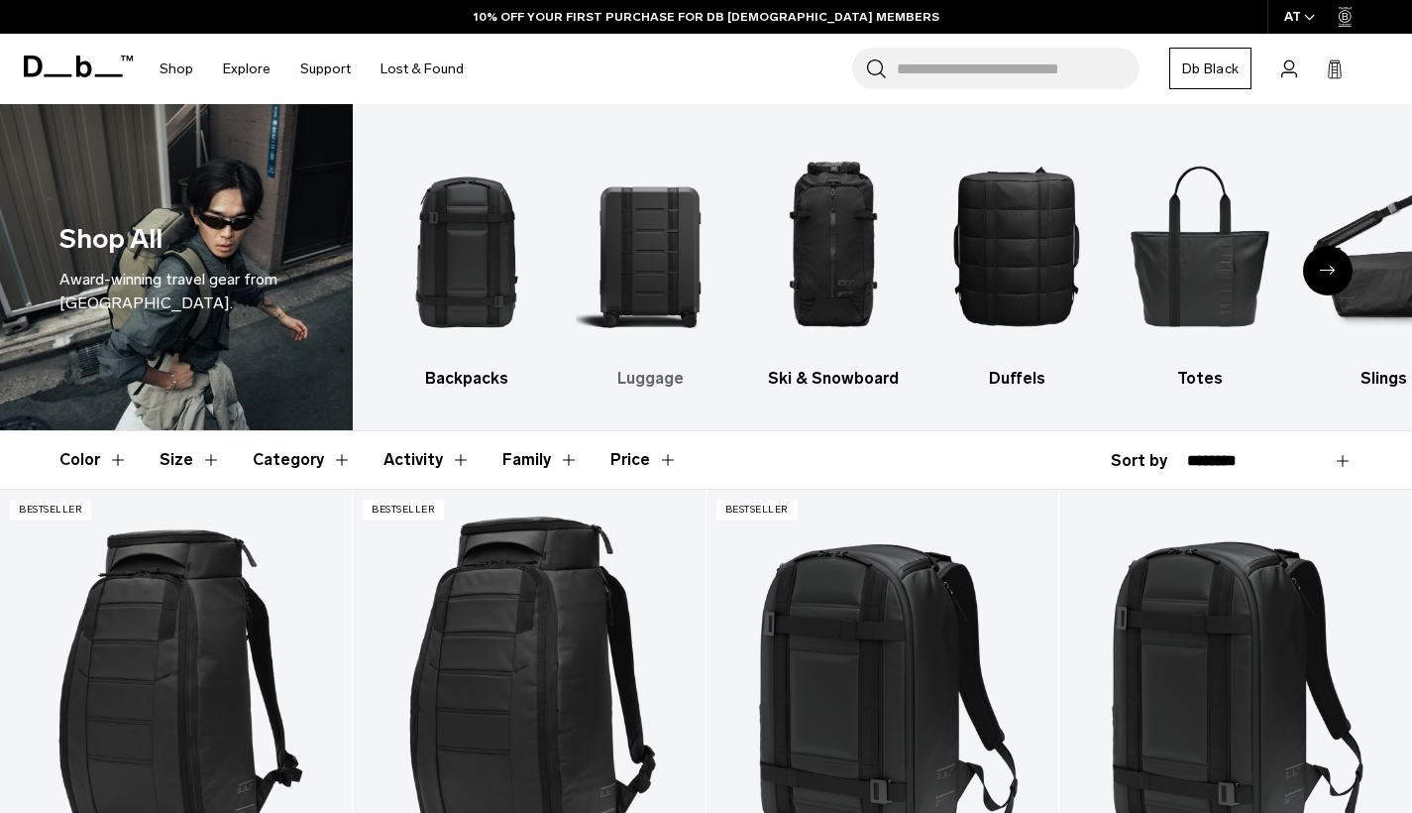
click at [650, 220] on img "2 / 10" at bounding box center [650, 245] width 149 height 223
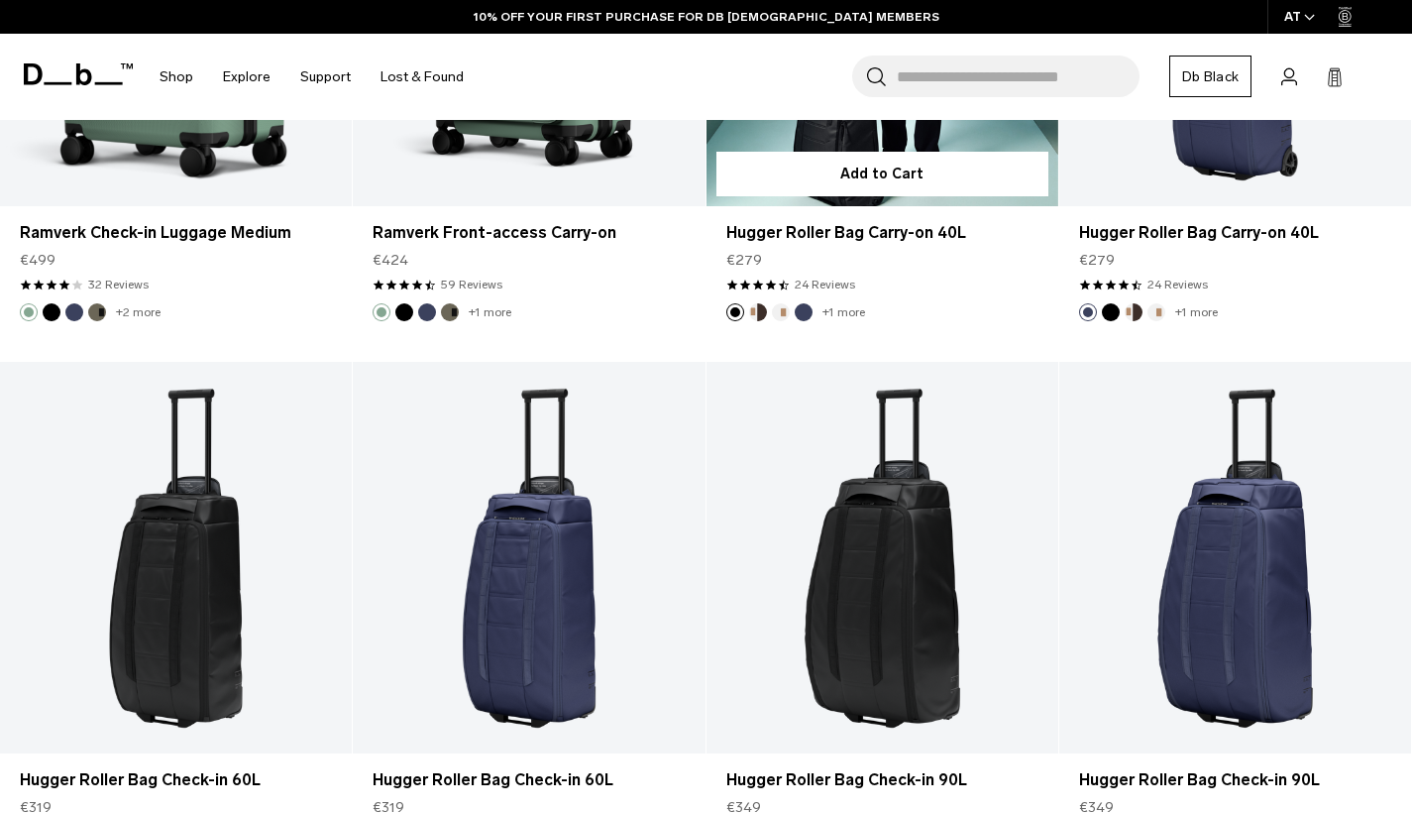
scroll to position [4642, 0]
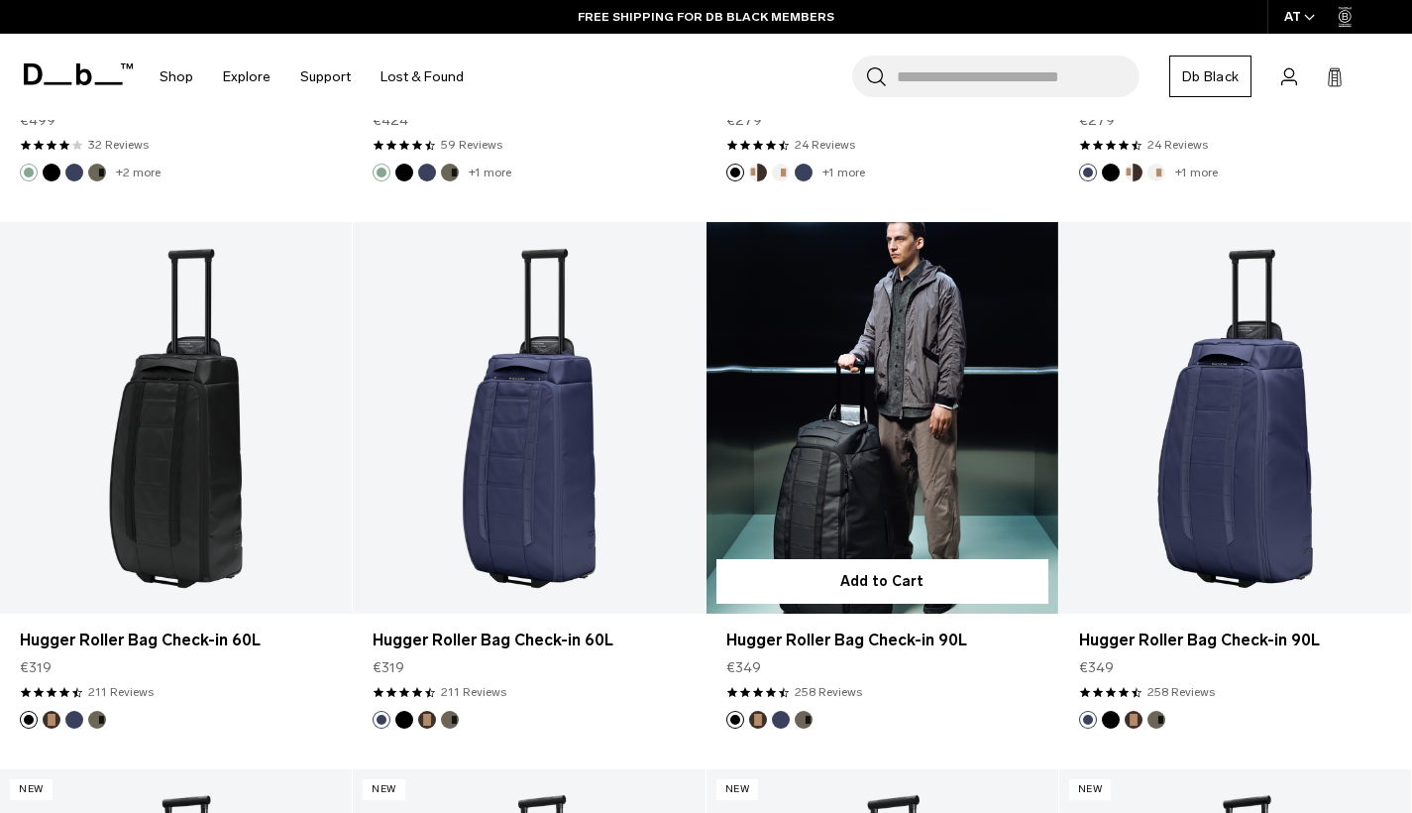
click at [761, 715] on button "Espresso" at bounding box center [758, 720] width 18 height 18
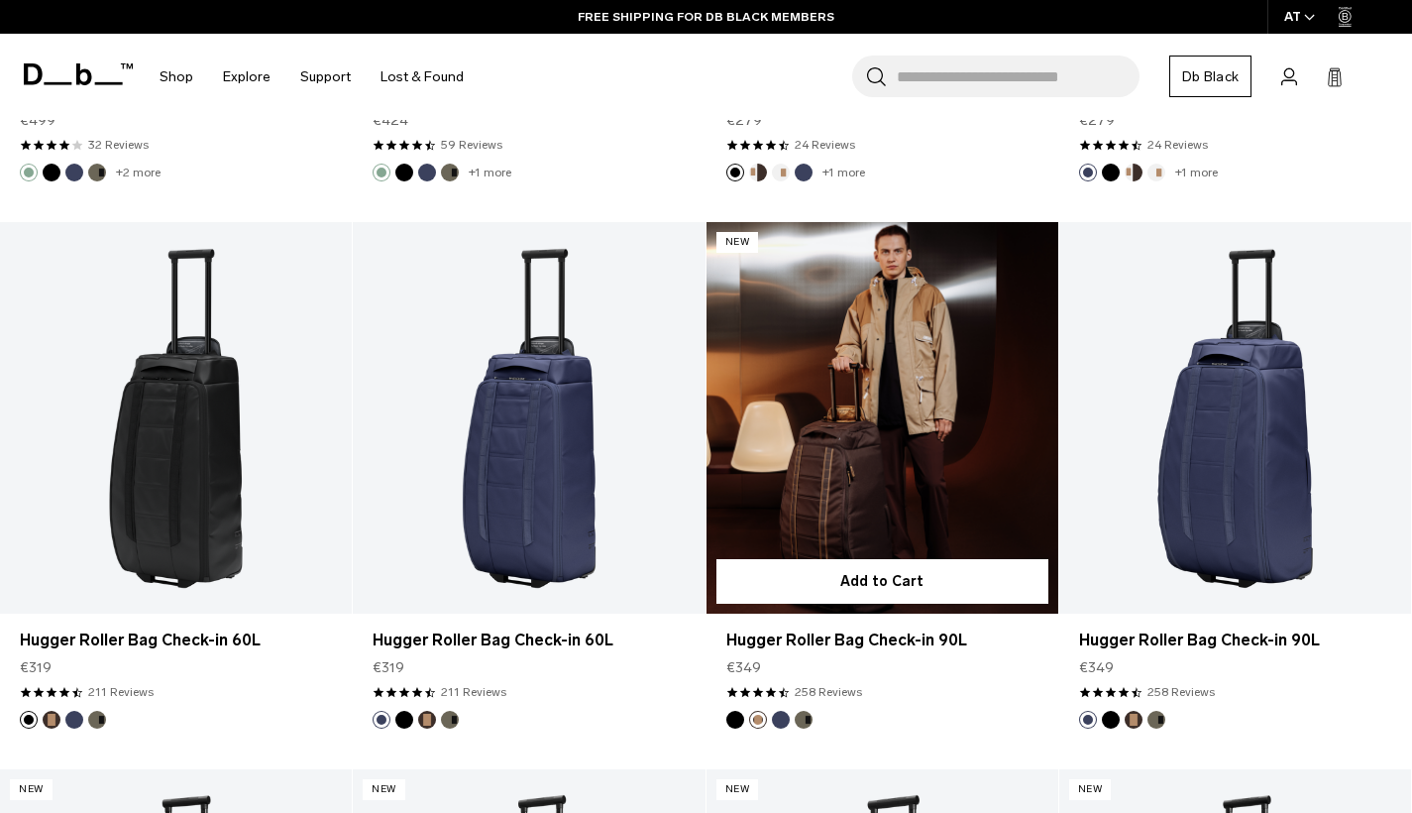
click at [777, 718] on button "Blue Hour" at bounding box center [781, 720] width 18 height 18
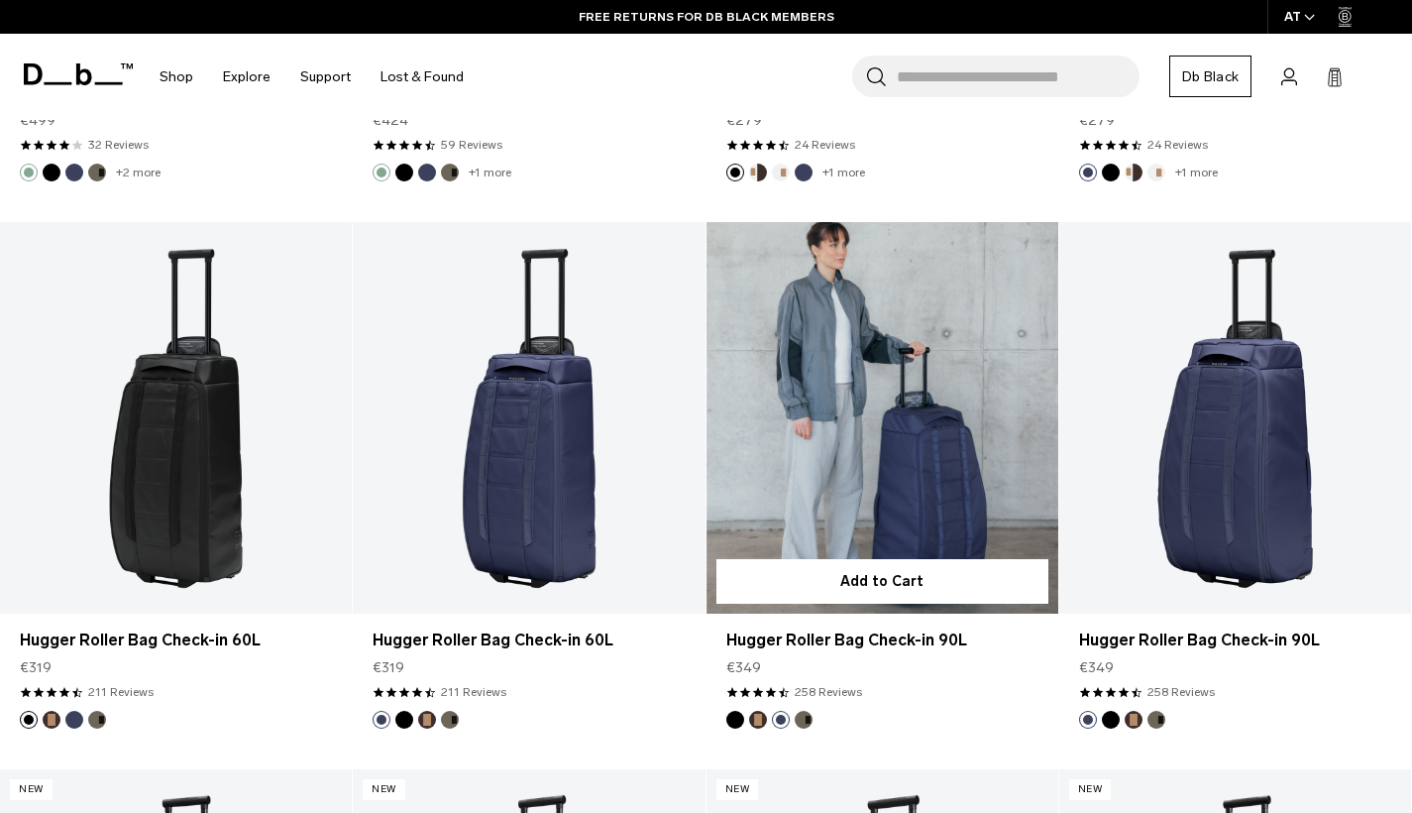
click at [804, 719] on button "Forest Green" at bounding box center [804, 720] width 18 height 18
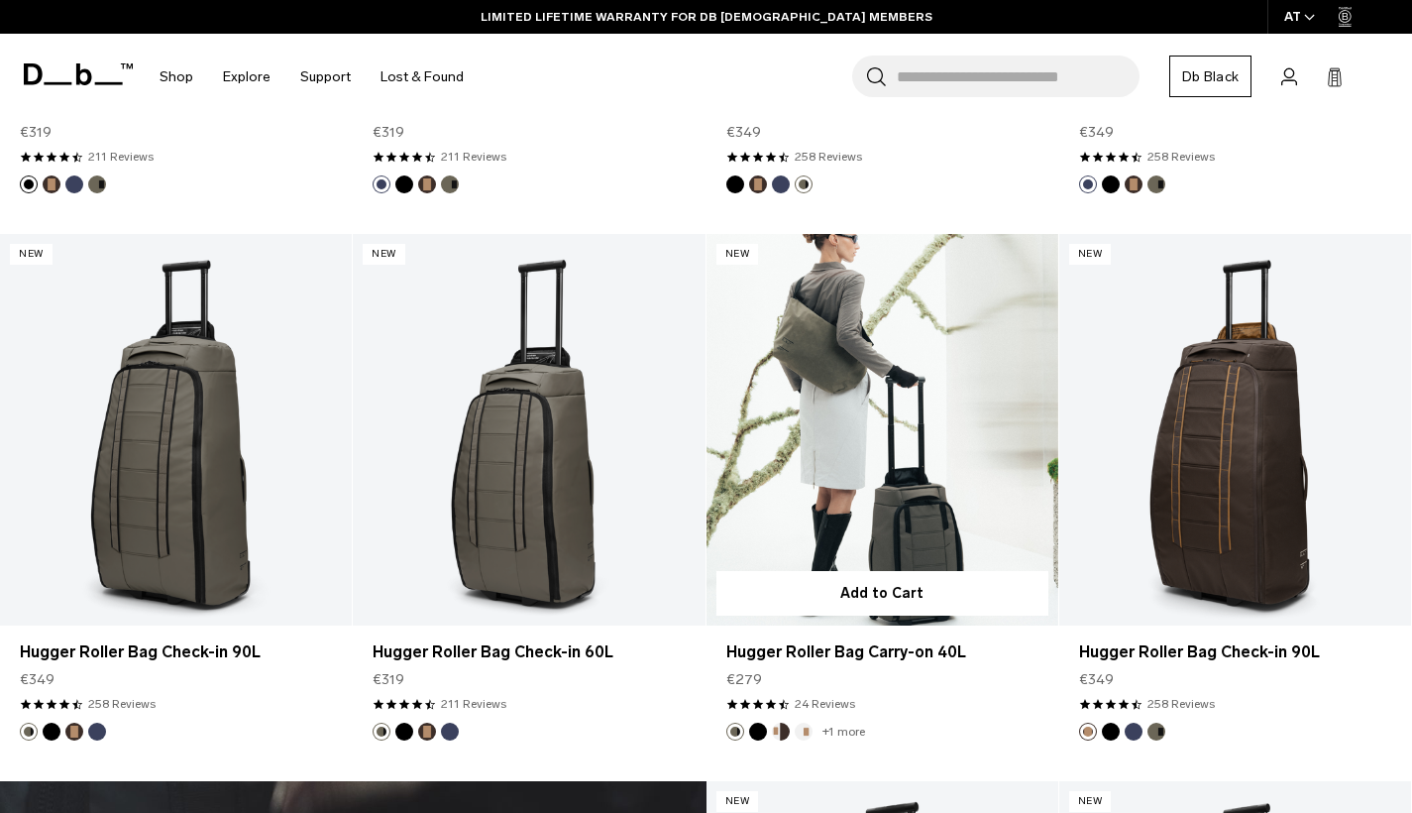
scroll to position [5273, 0]
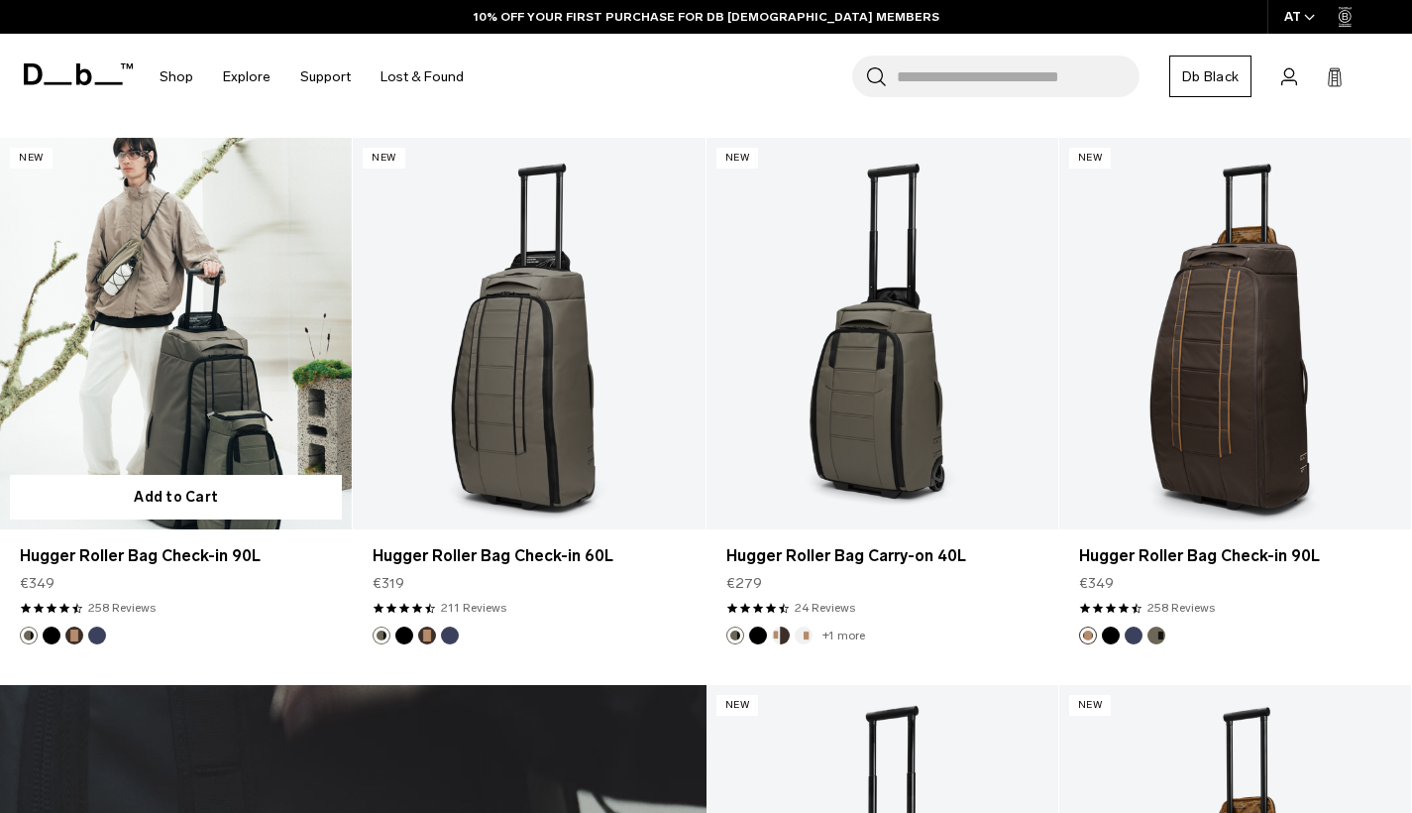
click at [96, 635] on button "Blue Hour" at bounding box center [97, 635] width 18 height 18
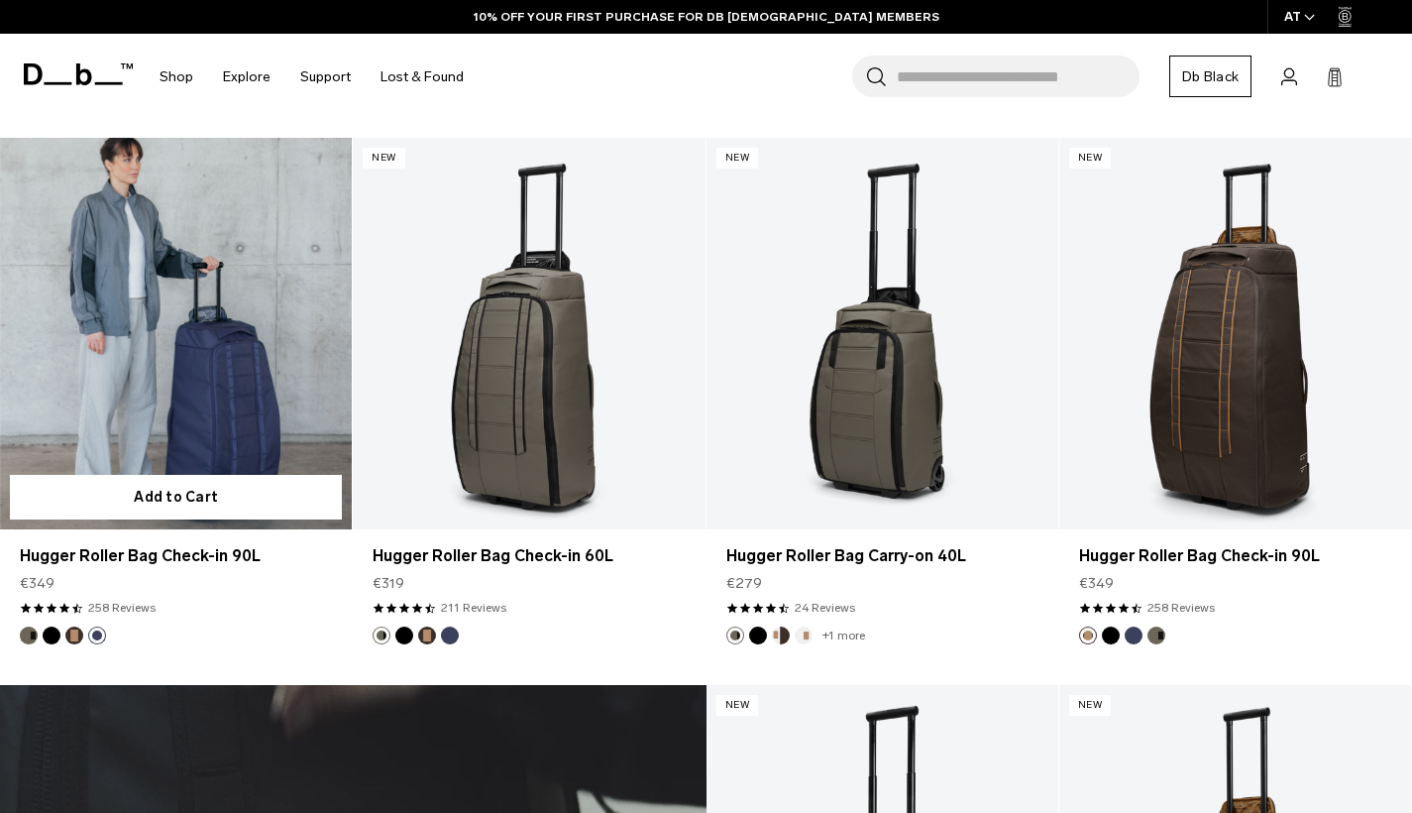
click at [69, 634] on button "Espresso" at bounding box center [74, 635] width 18 height 18
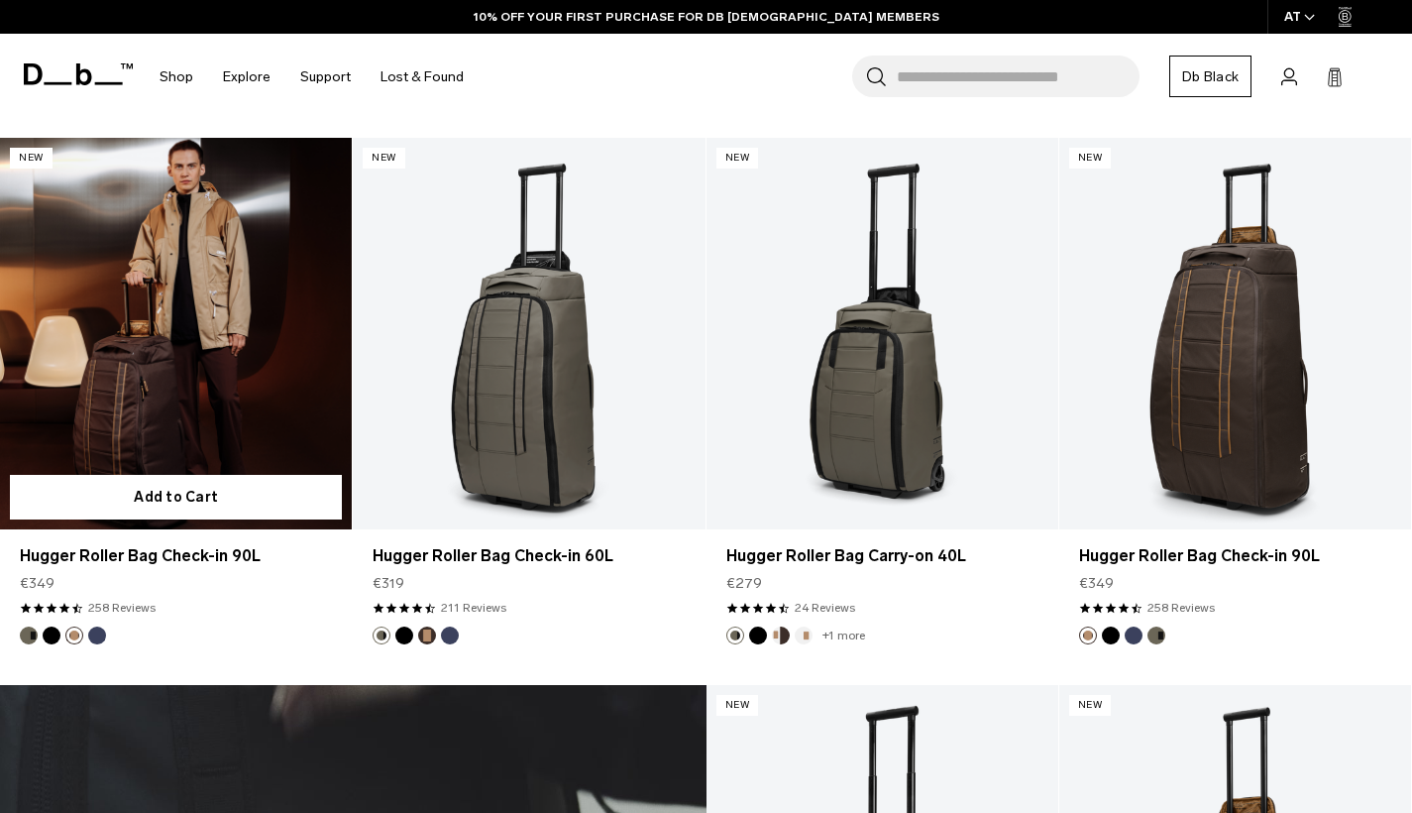
click at [31, 635] on button "Forest Green" at bounding box center [29, 635] width 18 height 18
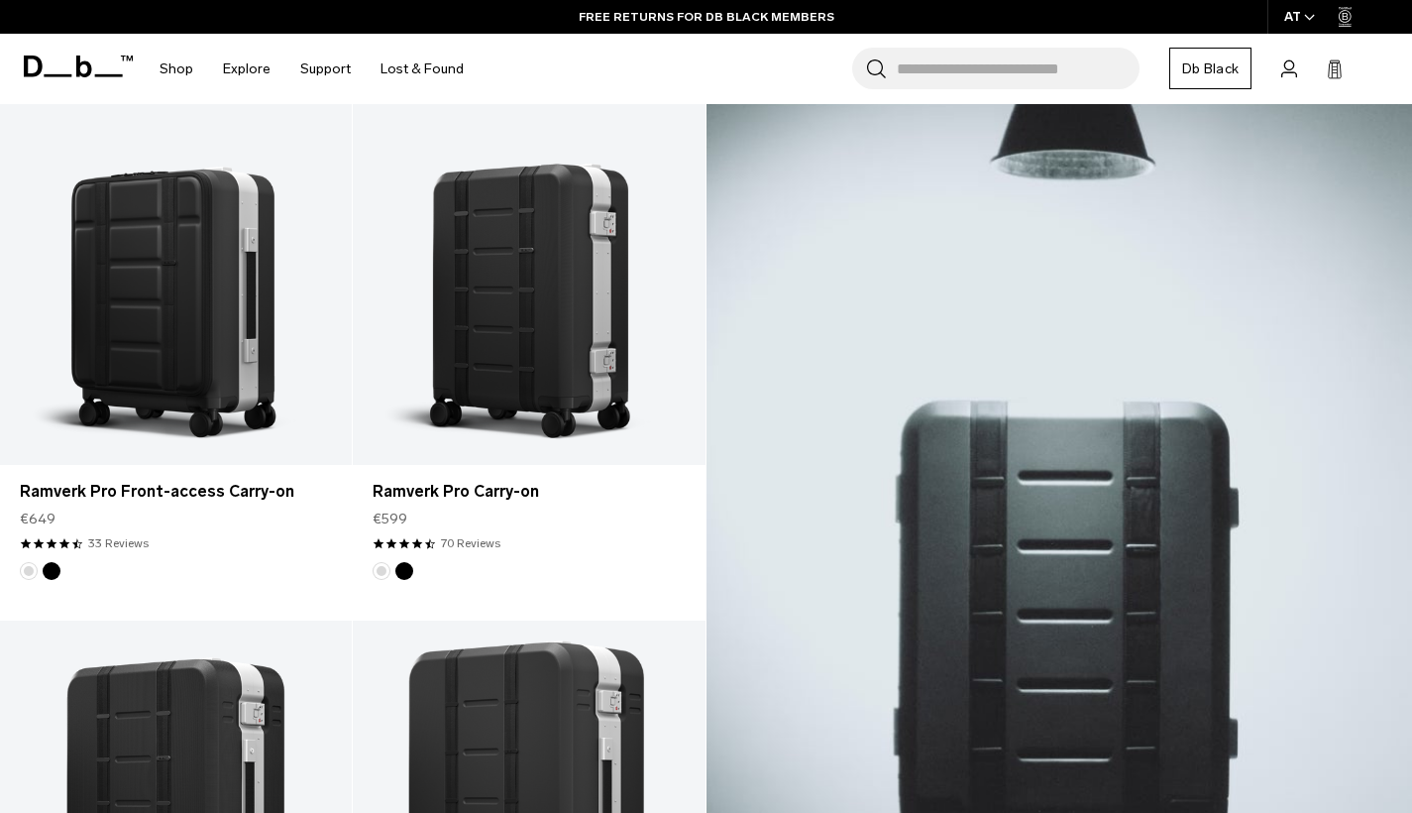
scroll to position [0, 0]
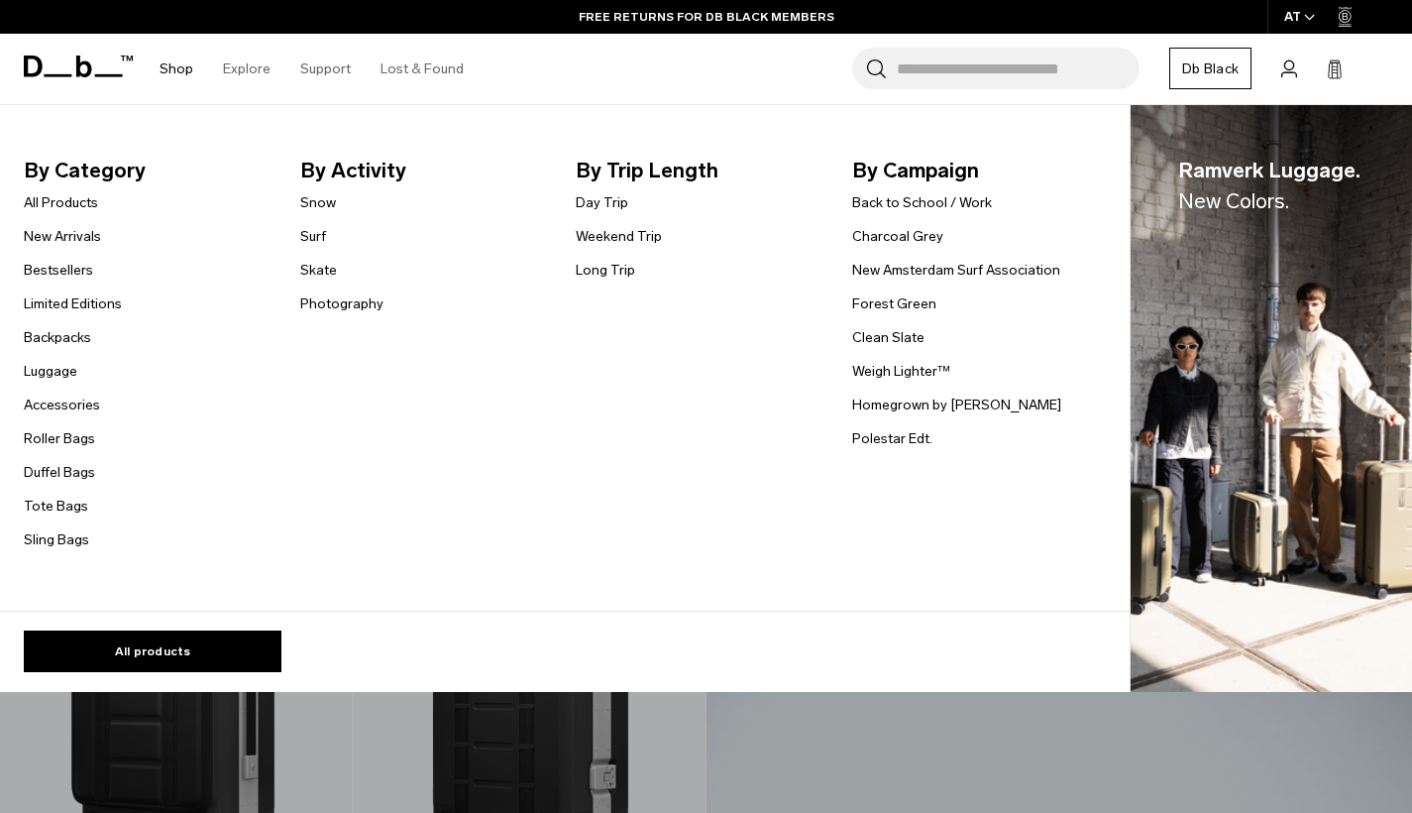
click at [167, 66] on link "Shop" at bounding box center [177, 69] width 34 height 70
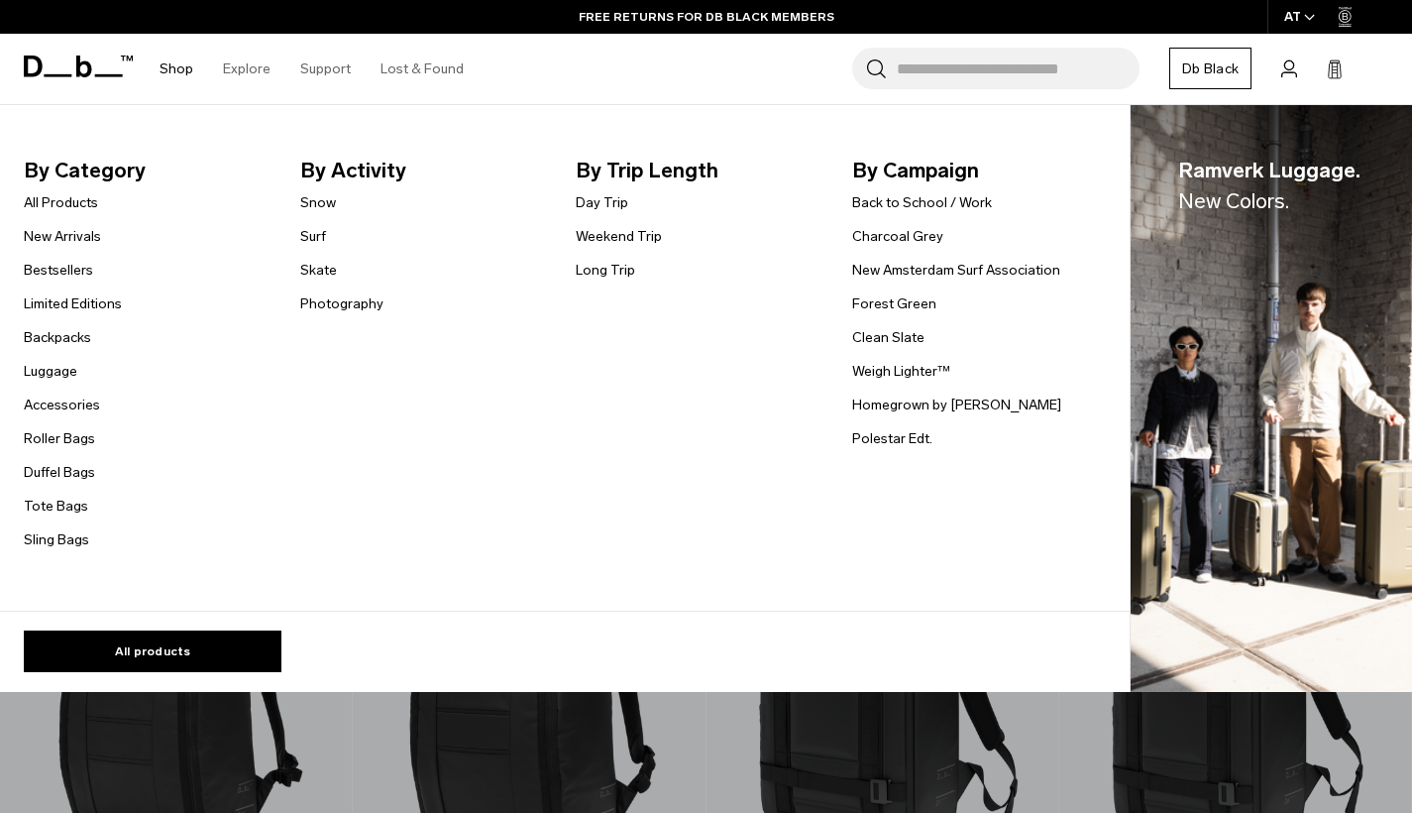
click at [174, 71] on link "Shop" at bounding box center [177, 69] width 34 height 70
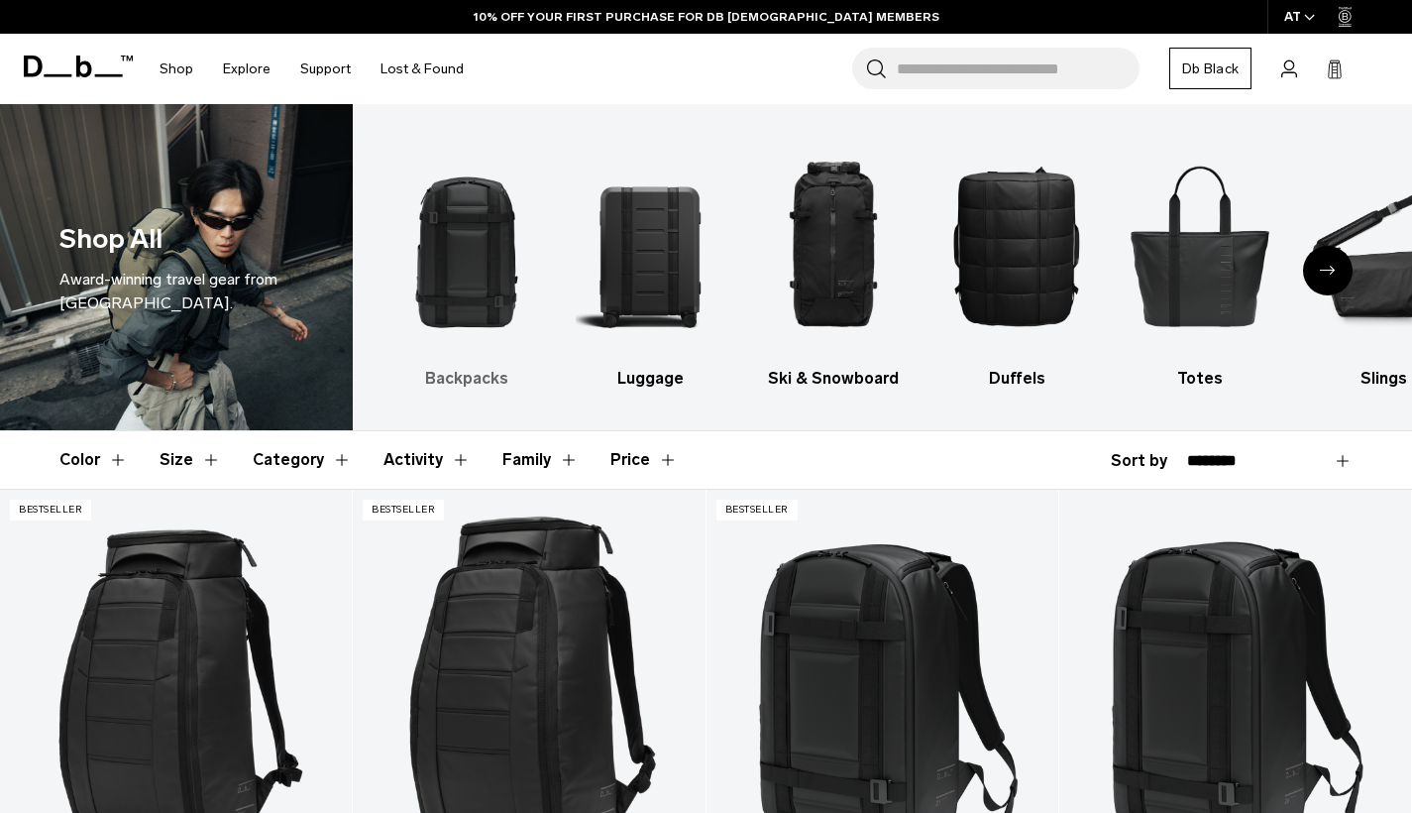
click at [474, 227] on img "1 / 10" at bounding box center [466, 245] width 149 height 223
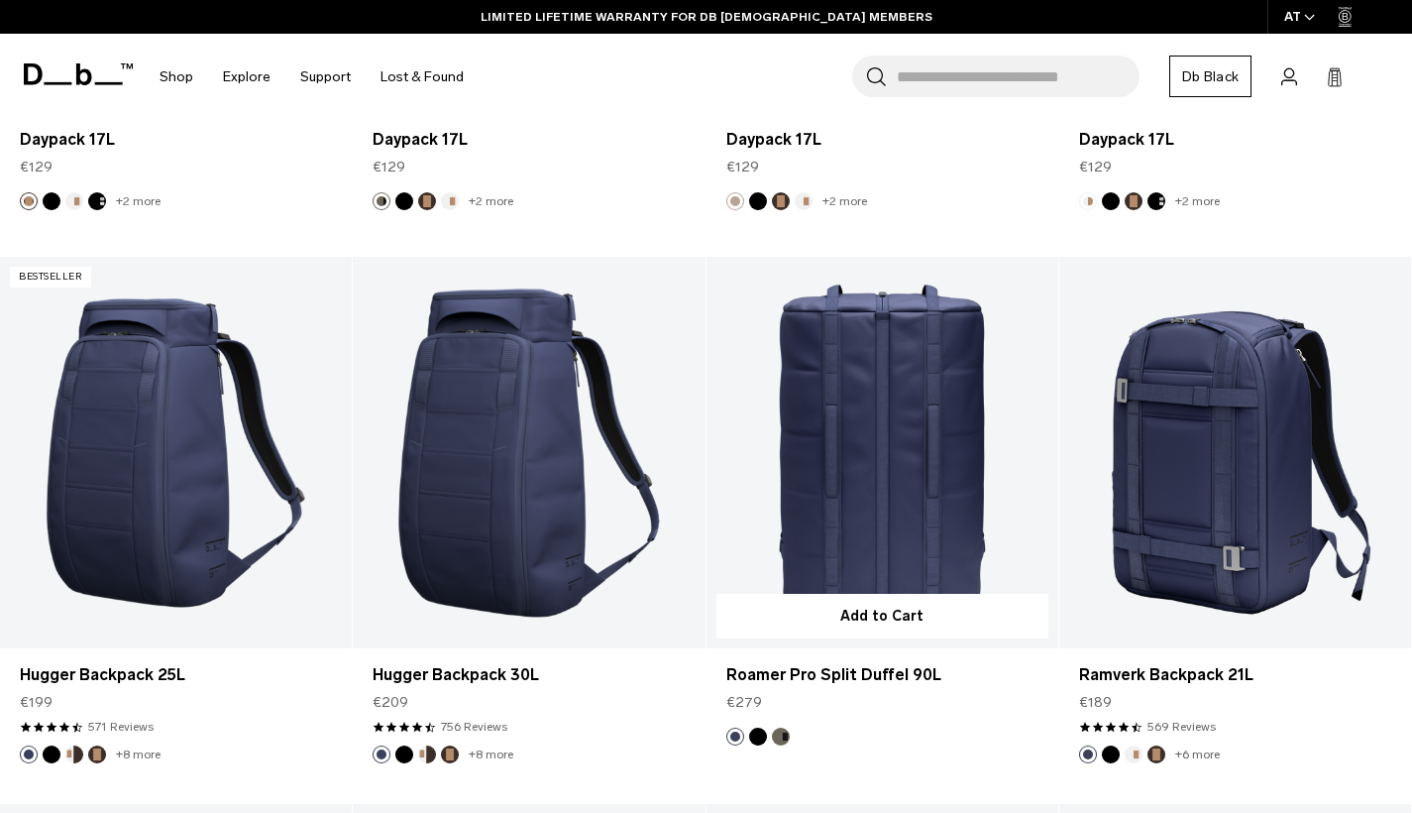
scroll to position [4755, 0]
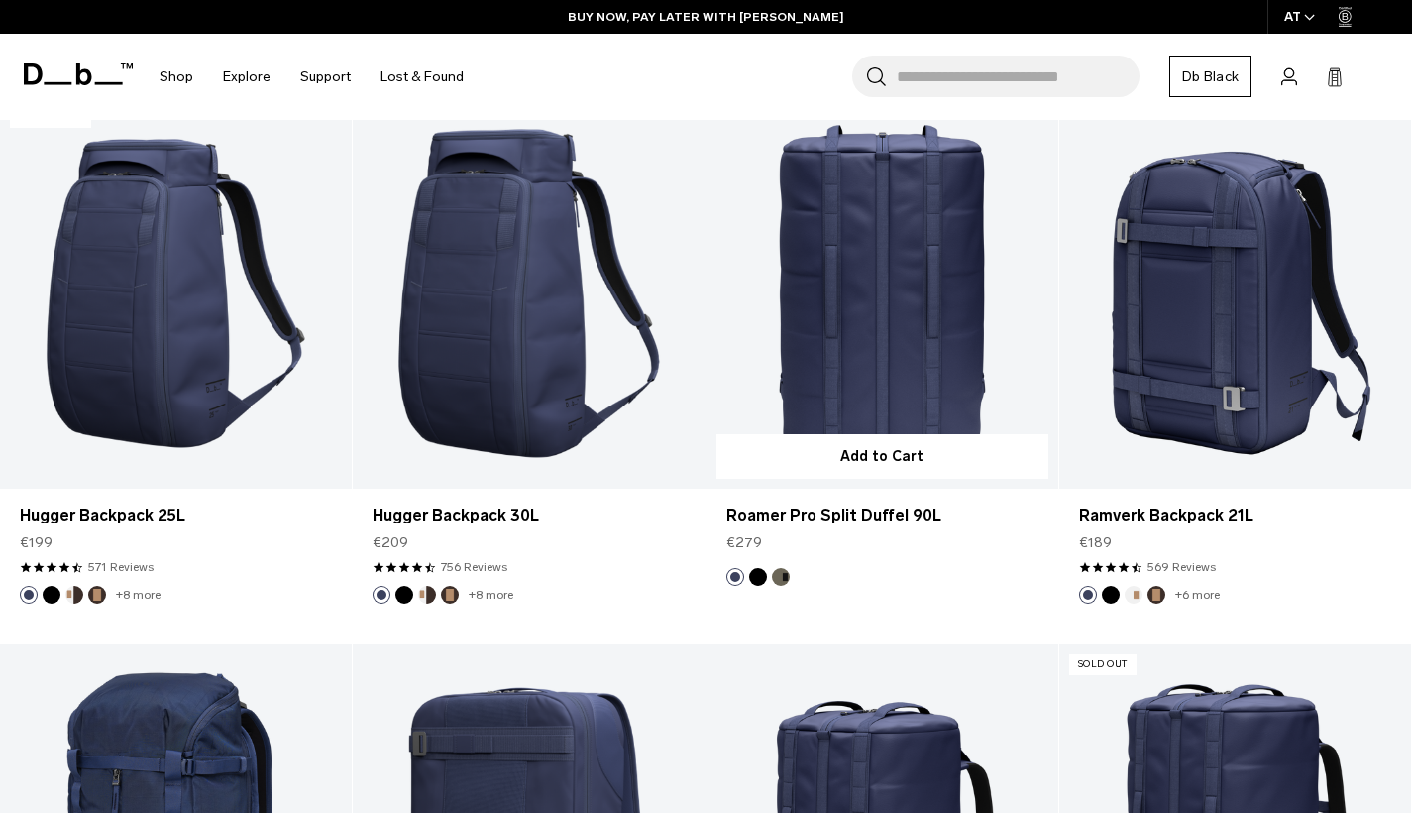
click at [880, 396] on link "Roamer Pro Split Duffel 90L" at bounding box center [883, 292] width 352 height 391
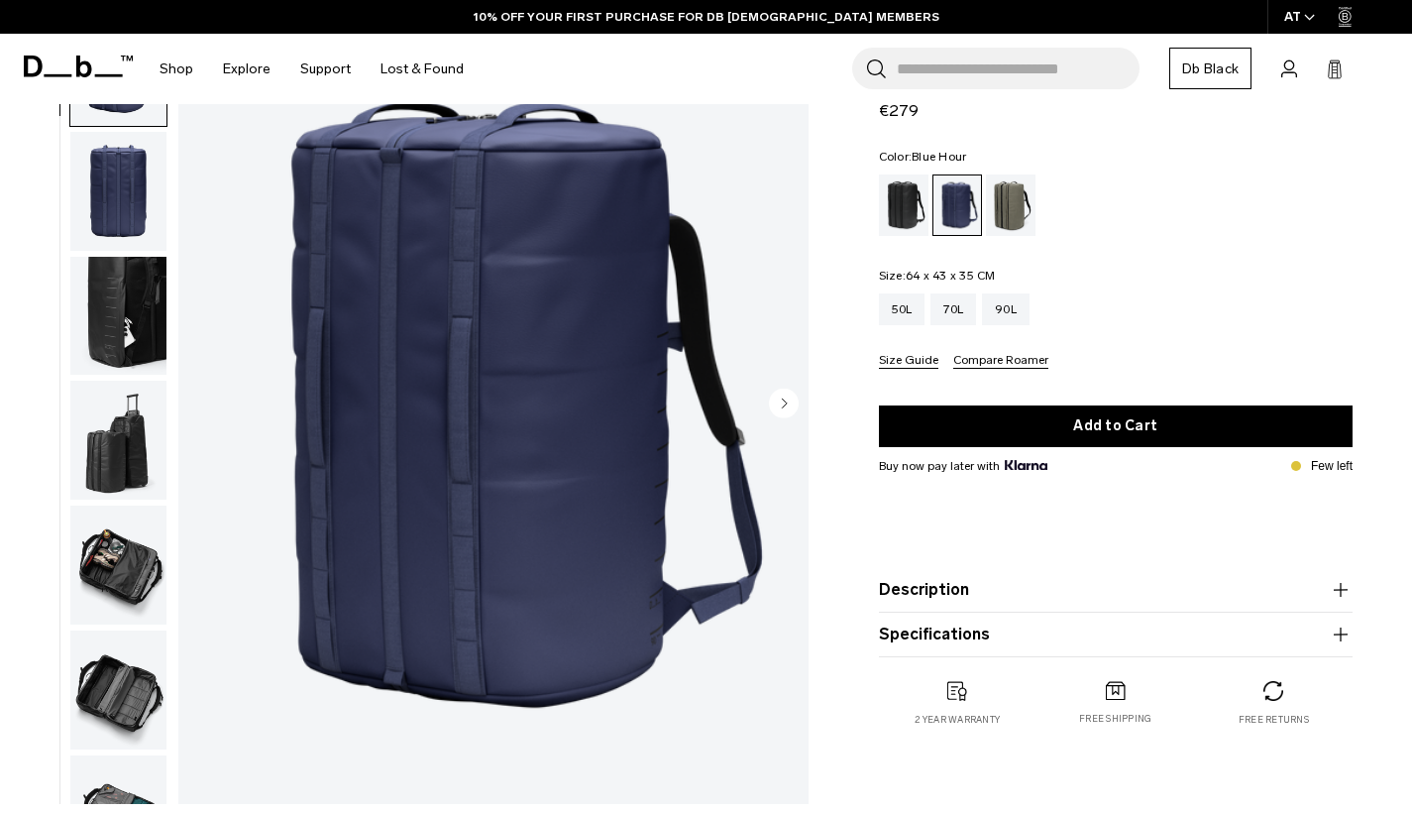
click at [784, 404] on icon "Next slide" at bounding box center [784, 402] width 5 height 9
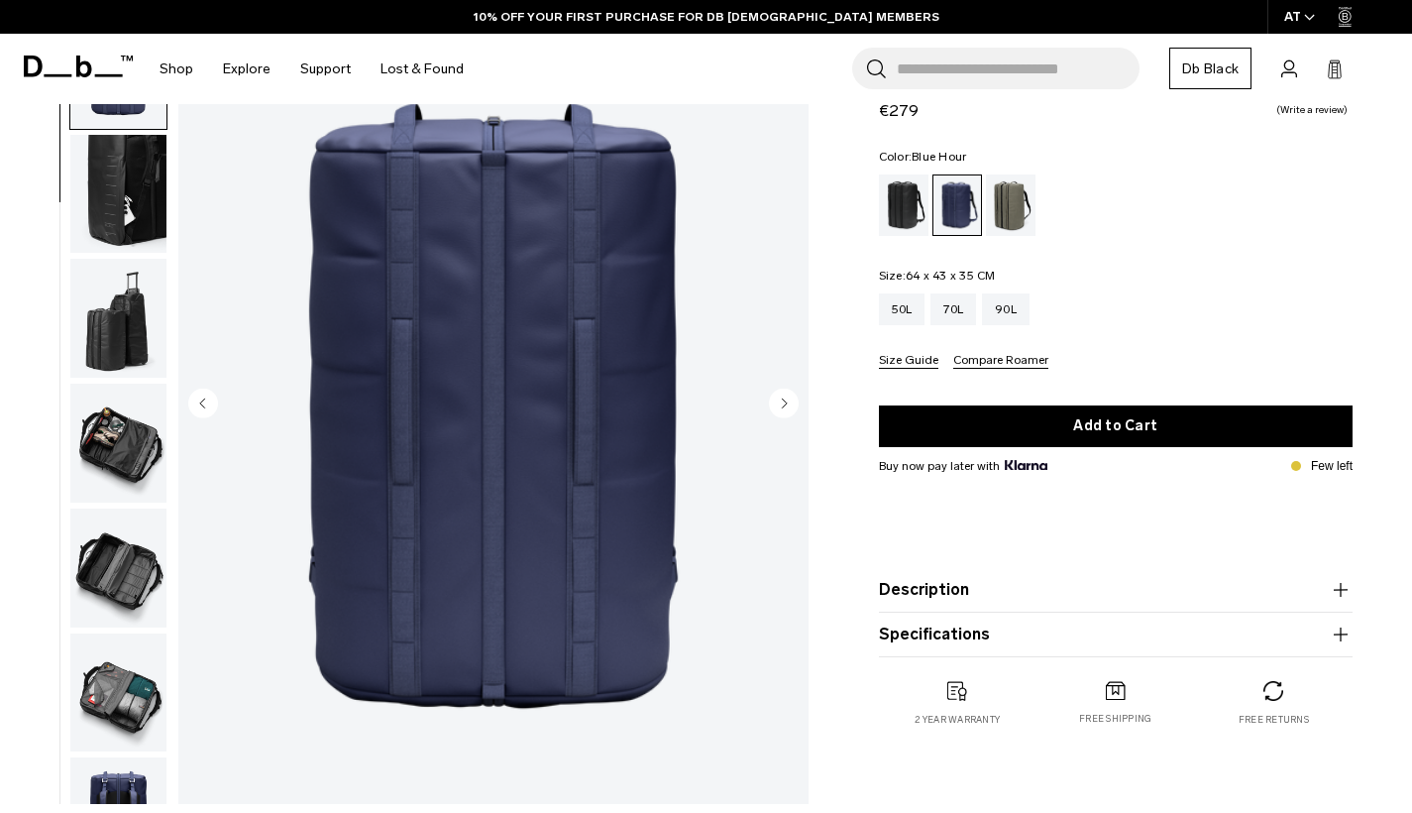
scroll to position [126, 0]
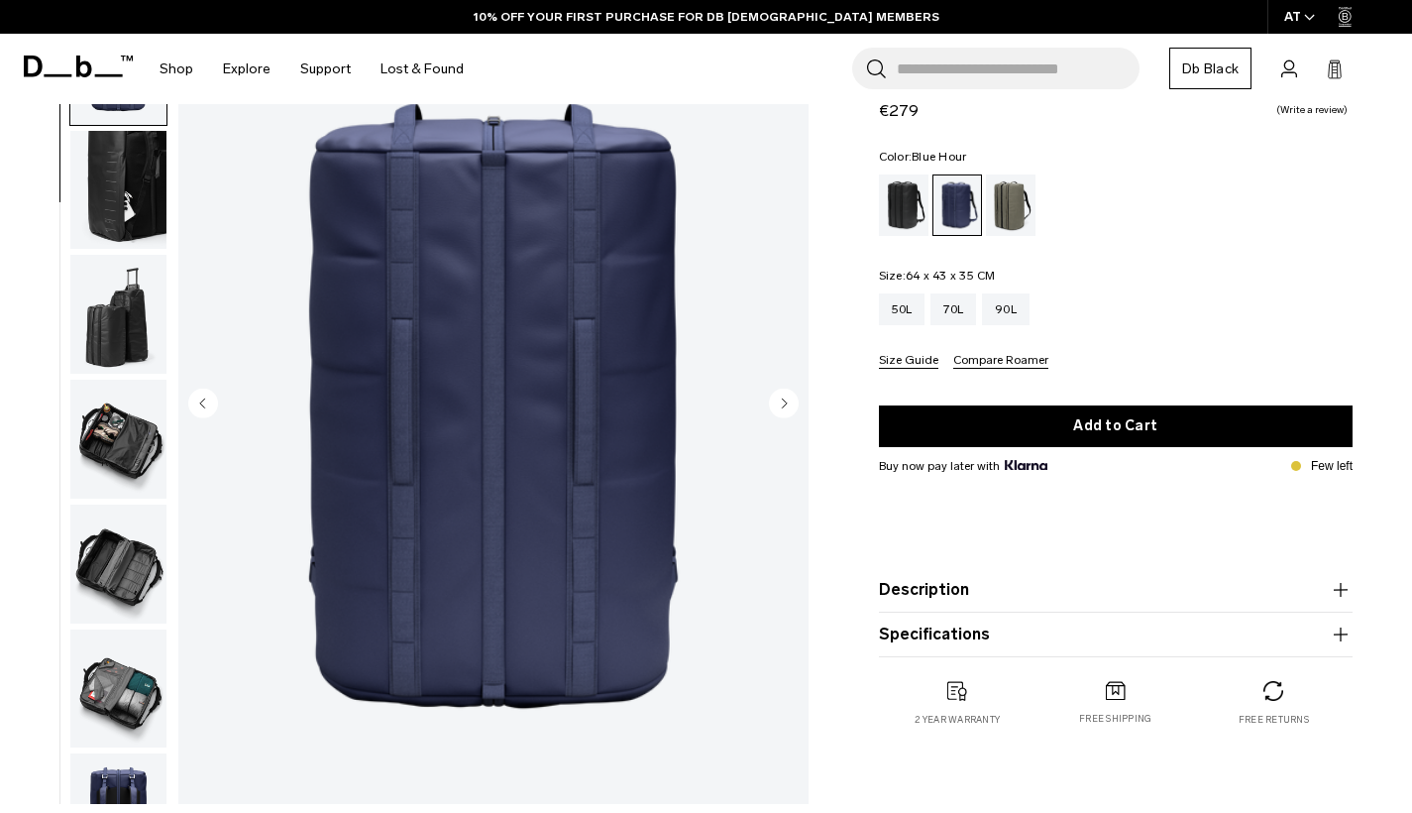
click at [784, 404] on icon "Next slide" at bounding box center [784, 402] width 5 height 9
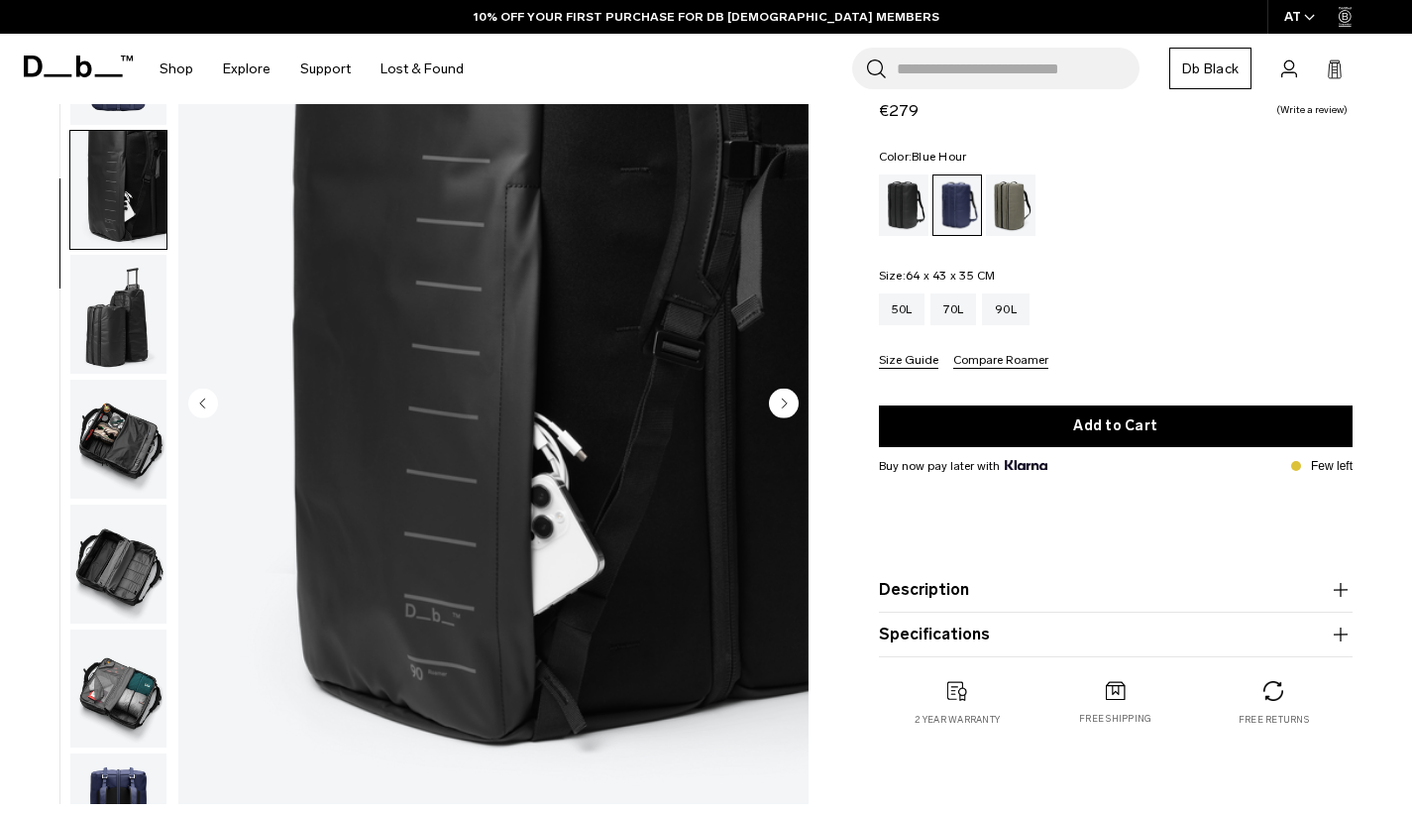
scroll to position [253, 0]
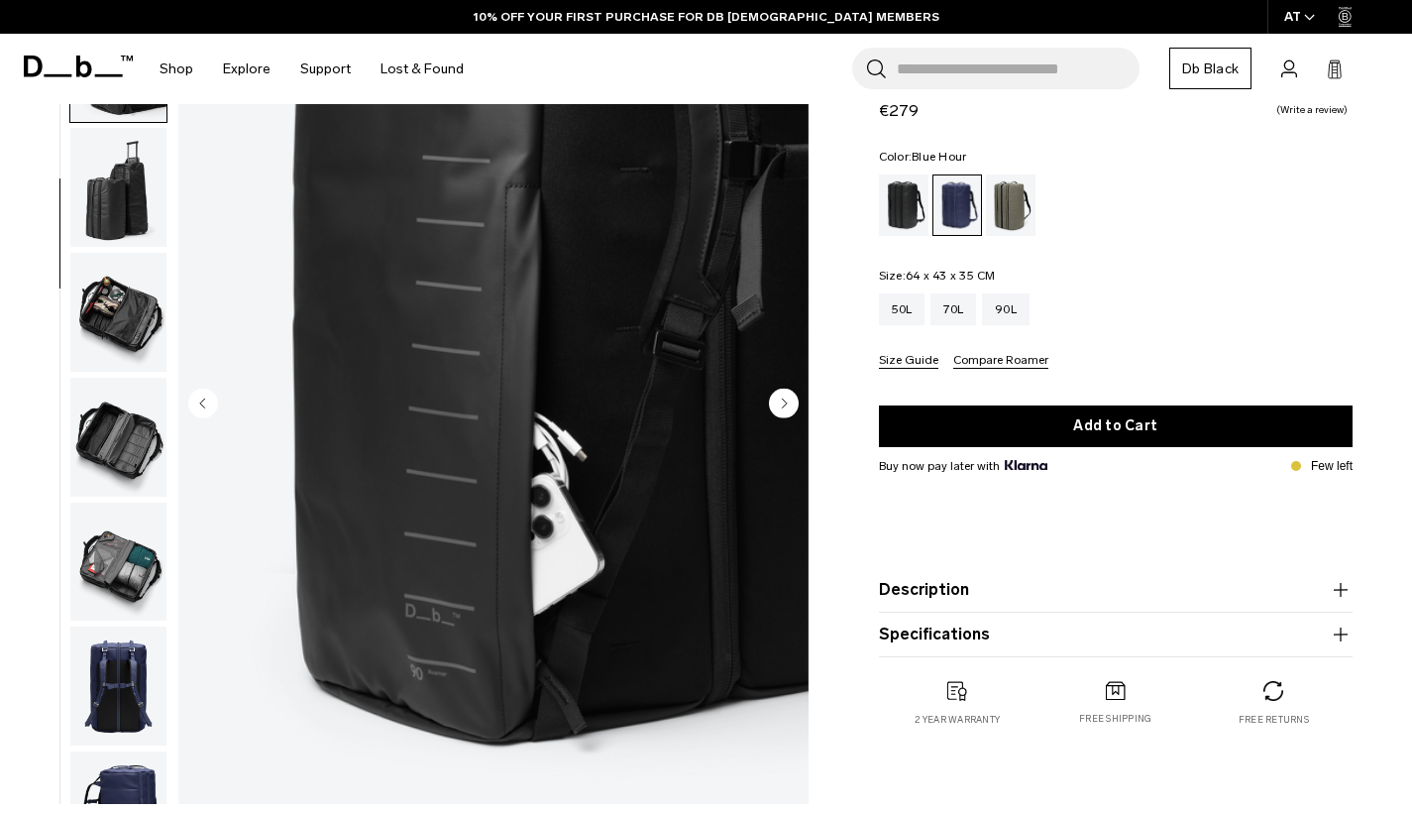
click at [784, 404] on icon "Next slide" at bounding box center [784, 402] width 5 height 9
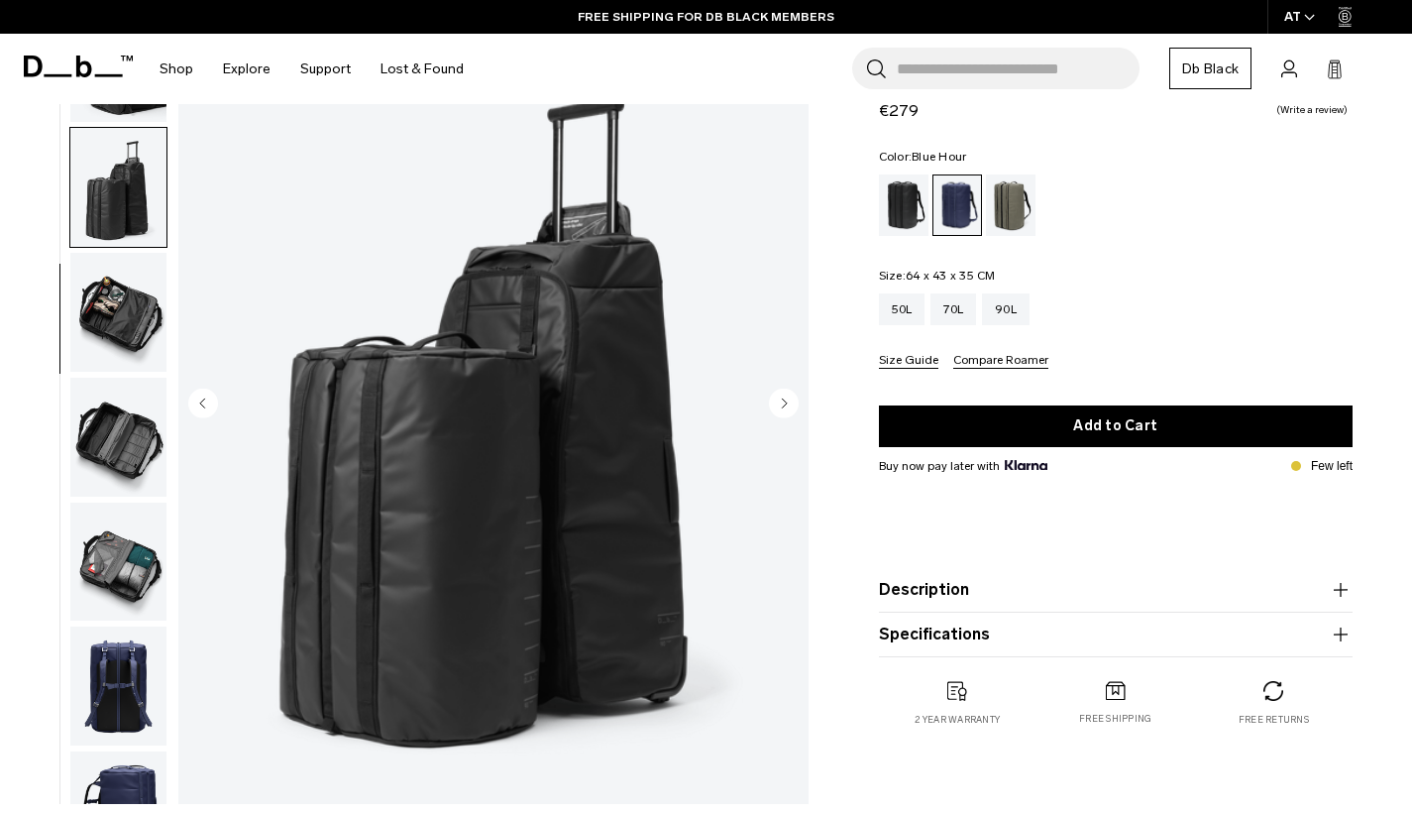
scroll to position [333, 0]
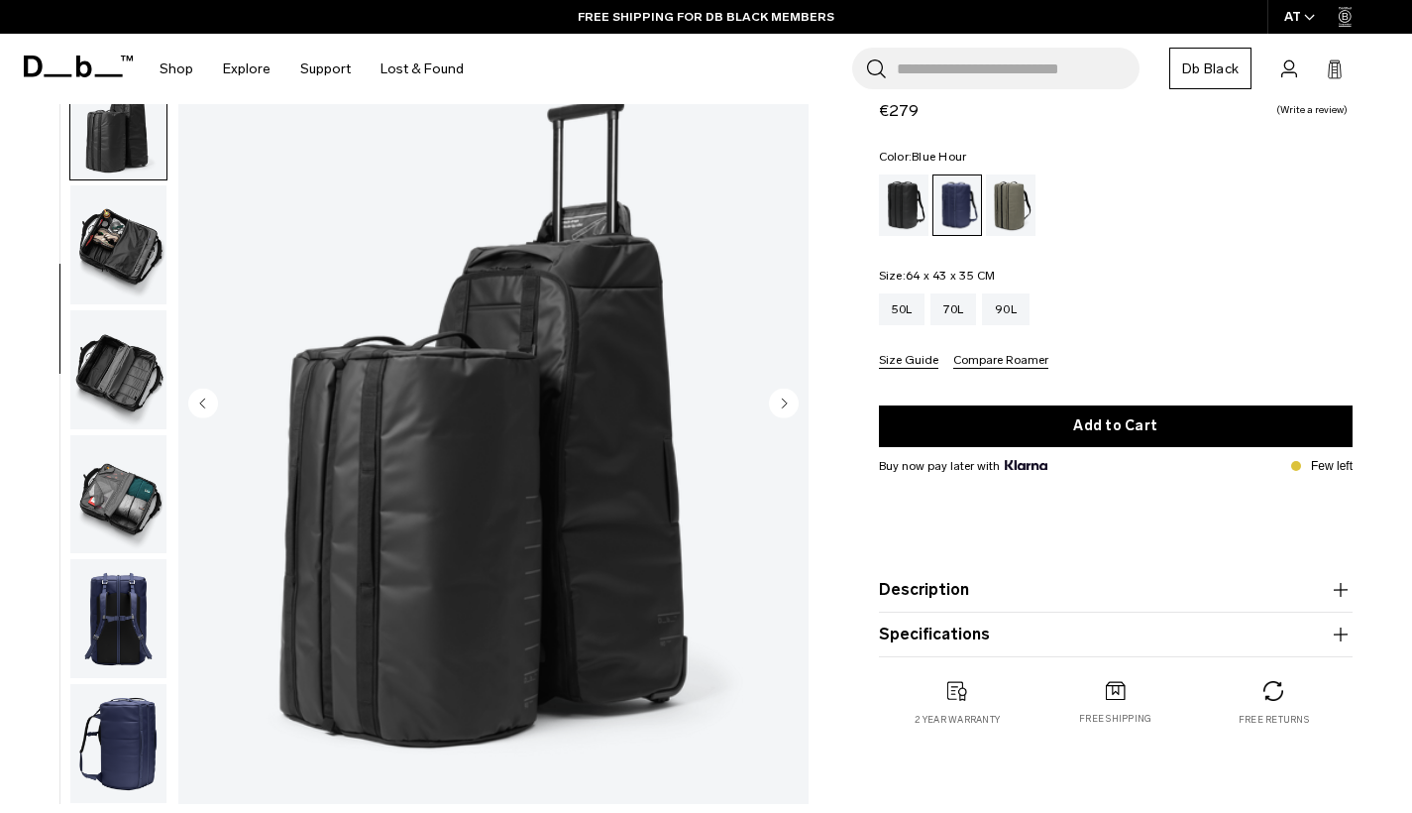
click at [784, 404] on icon "Next slide" at bounding box center [784, 402] width 5 height 9
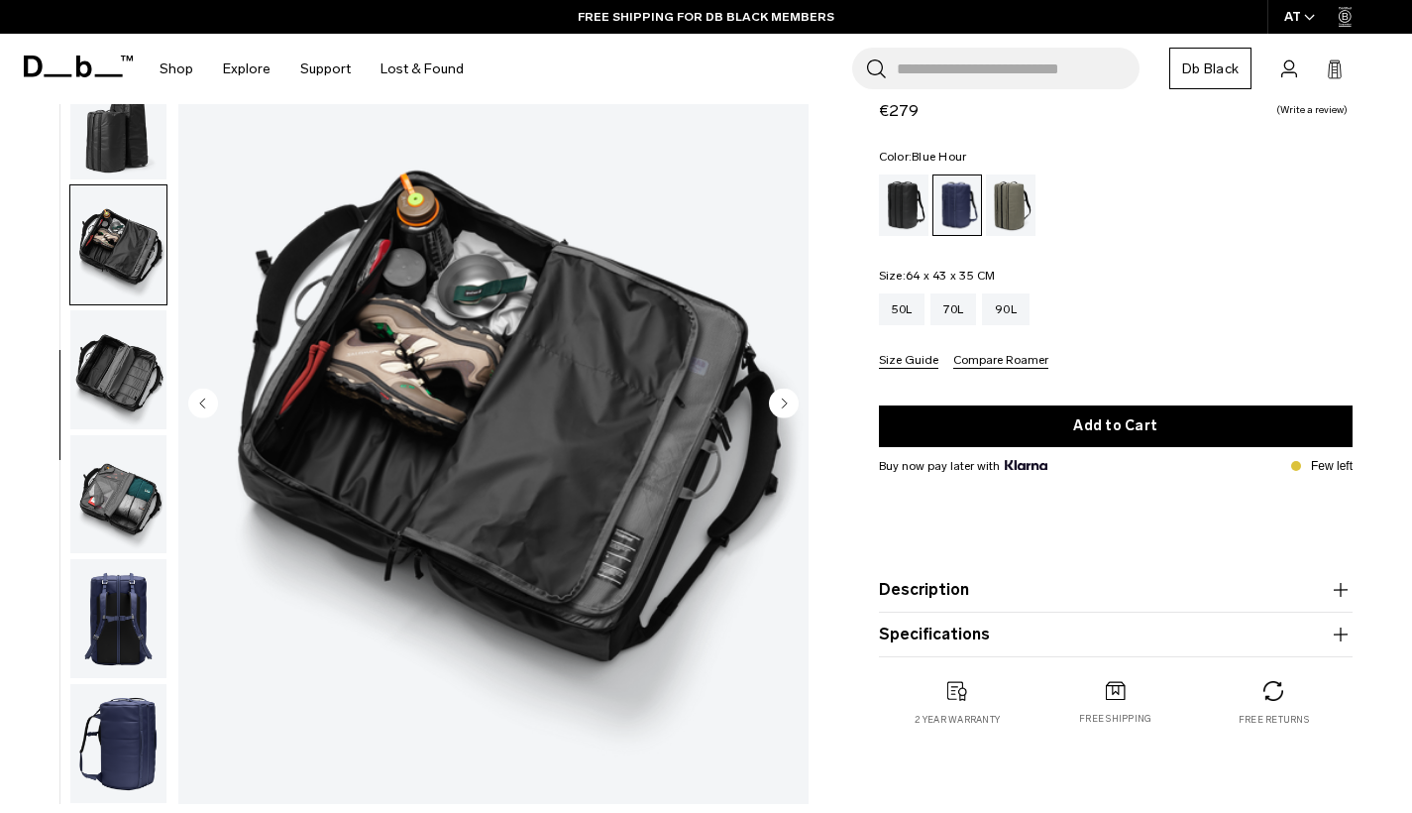
click at [784, 404] on icon "Next slide" at bounding box center [784, 402] width 5 height 9
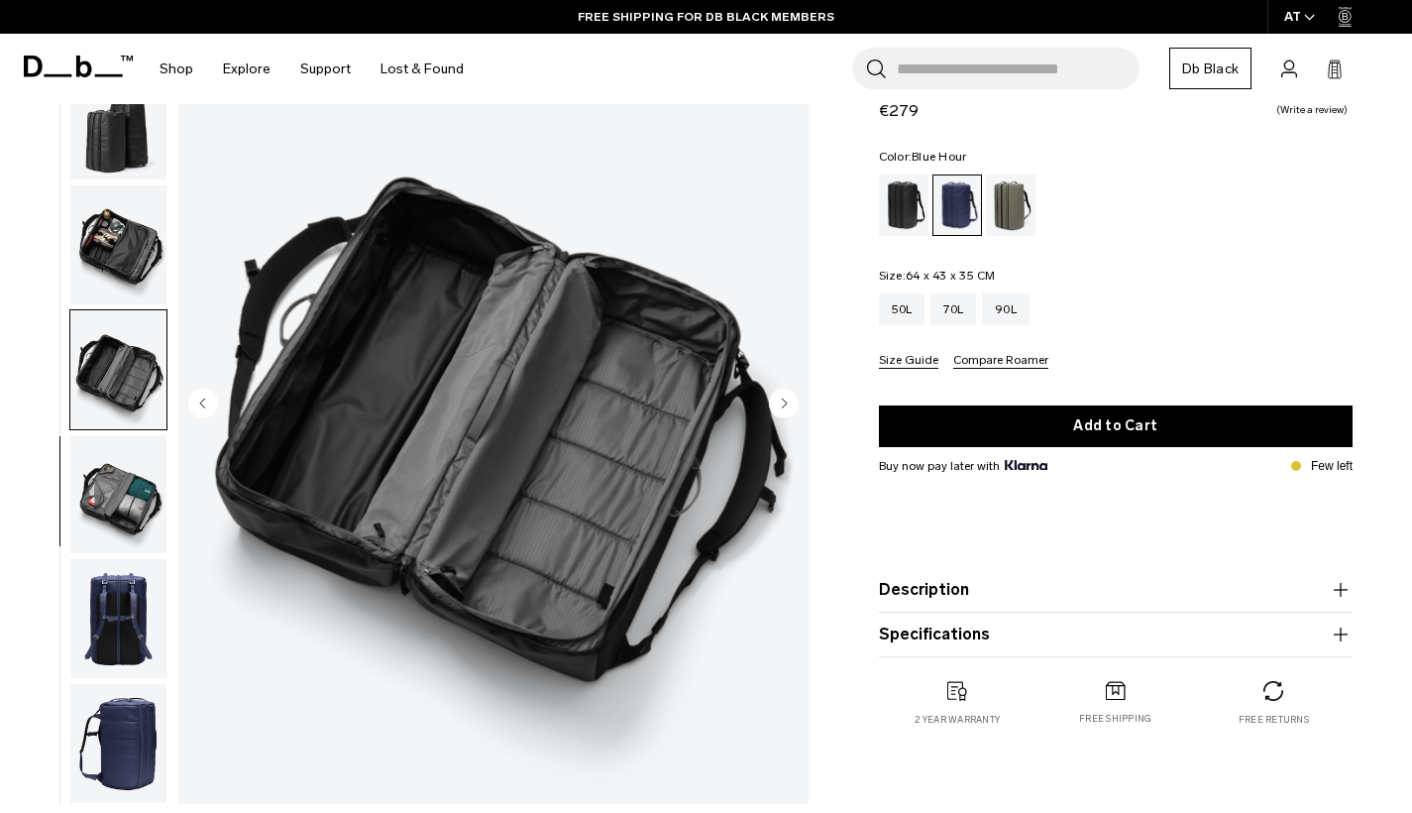
click at [784, 404] on icon "Next slide" at bounding box center [784, 402] width 5 height 9
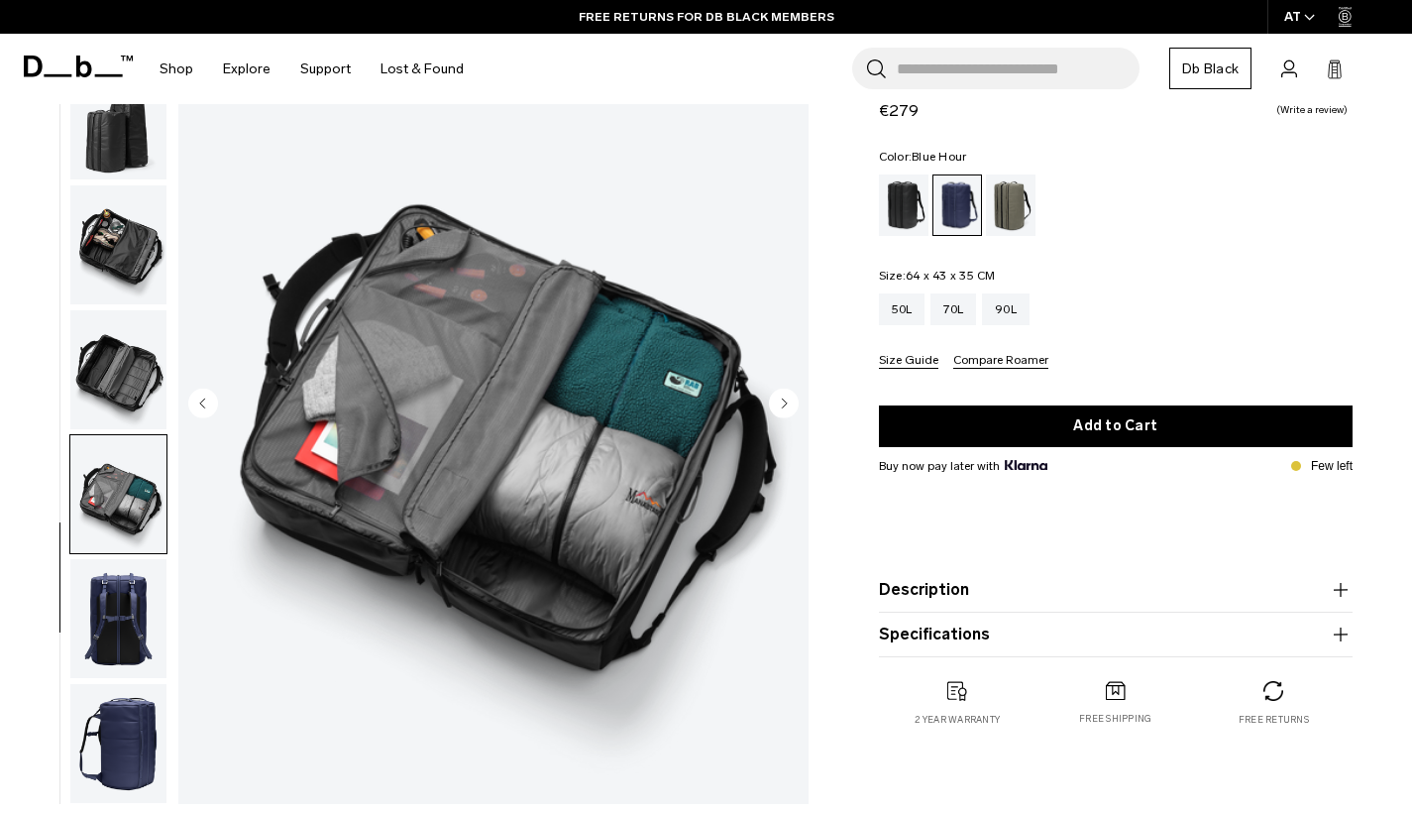
click at [784, 404] on icon "Next slide" at bounding box center [784, 402] width 5 height 9
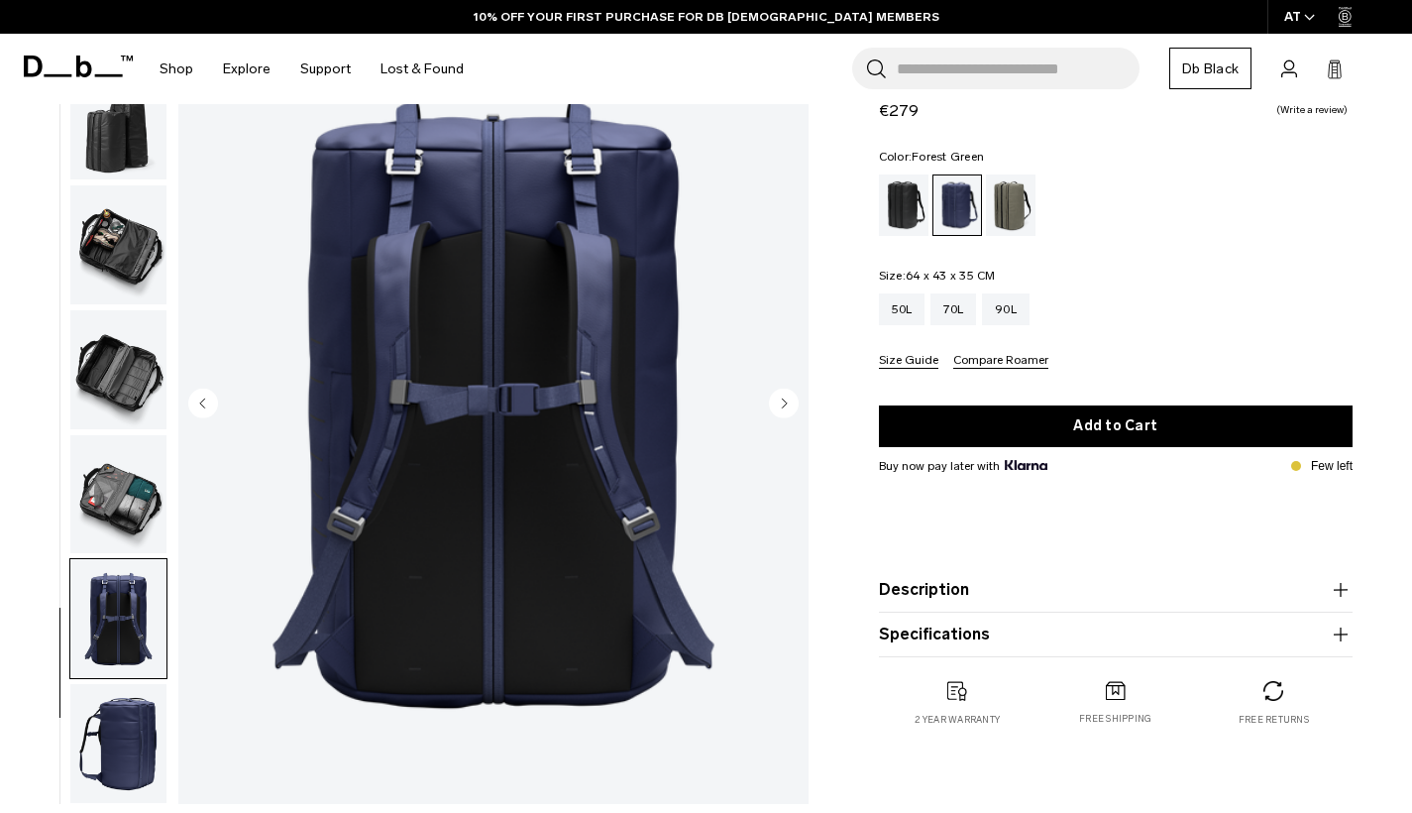
click at [1017, 205] on div "Forest Green" at bounding box center [1011, 204] width 51 height 61
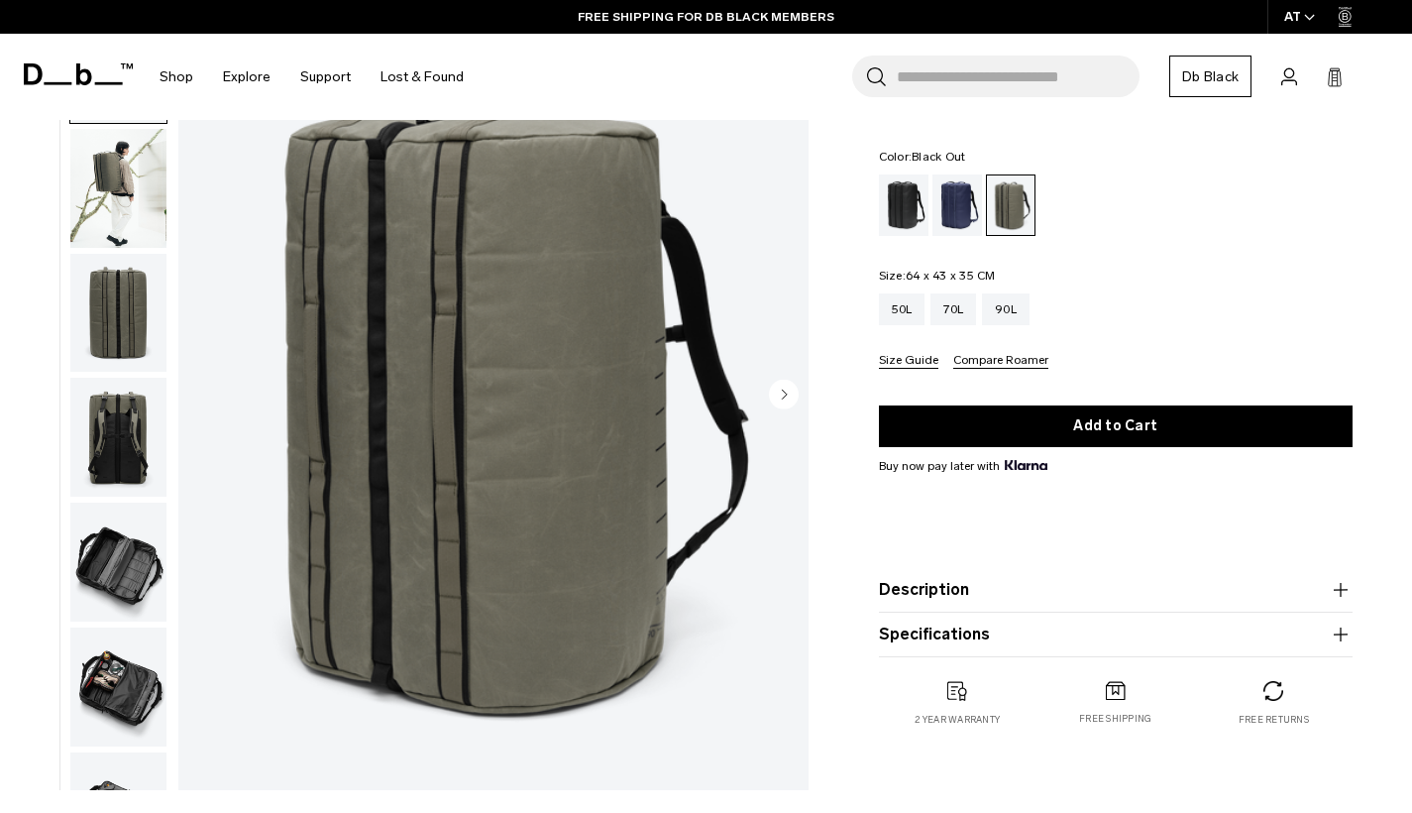
click at [901, 213] on div "Black Out" at bounding box center [904, 204] width 51 height 61
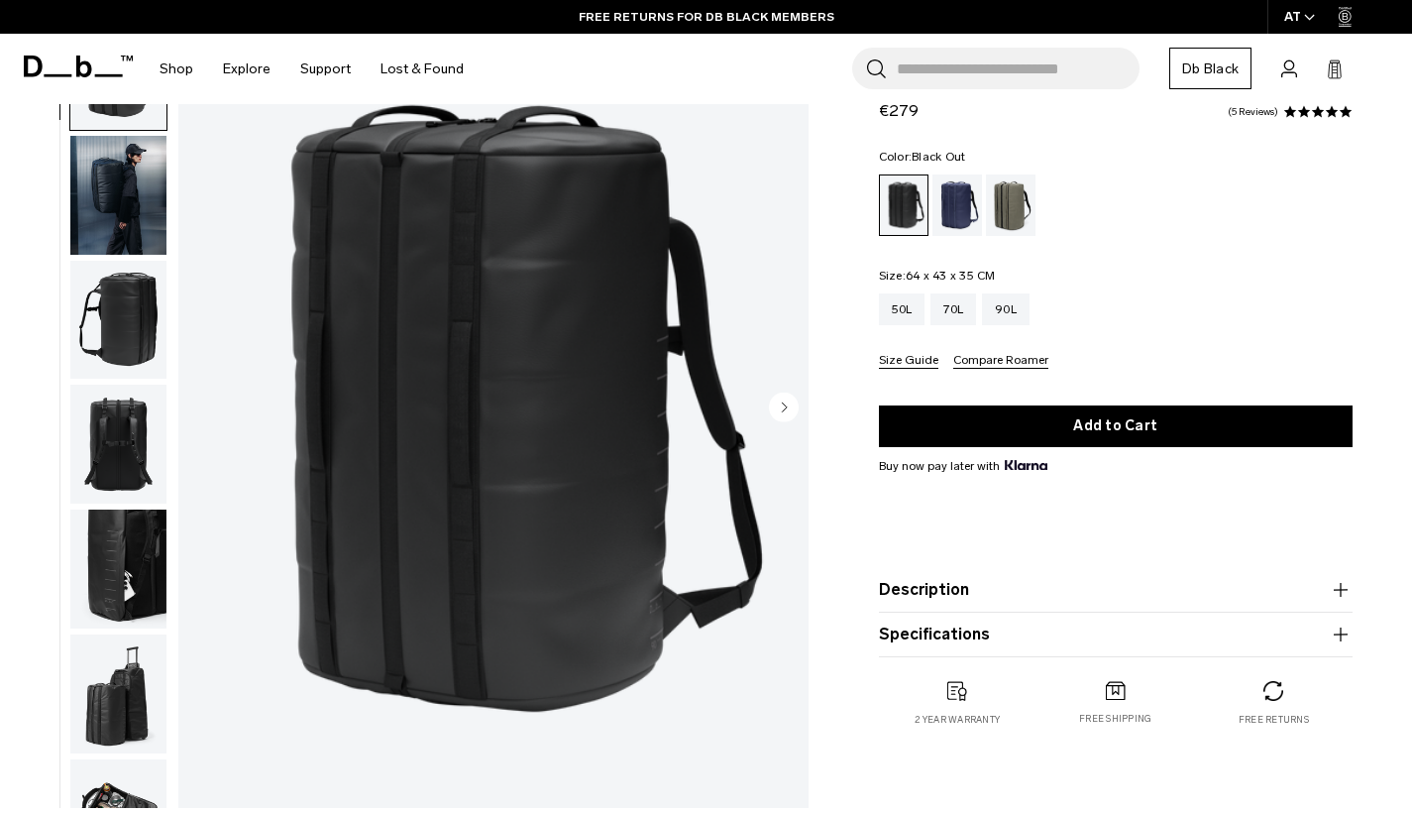
click at [127, 572] on img "button" at bounding box center [118, 568] width 96 height 119
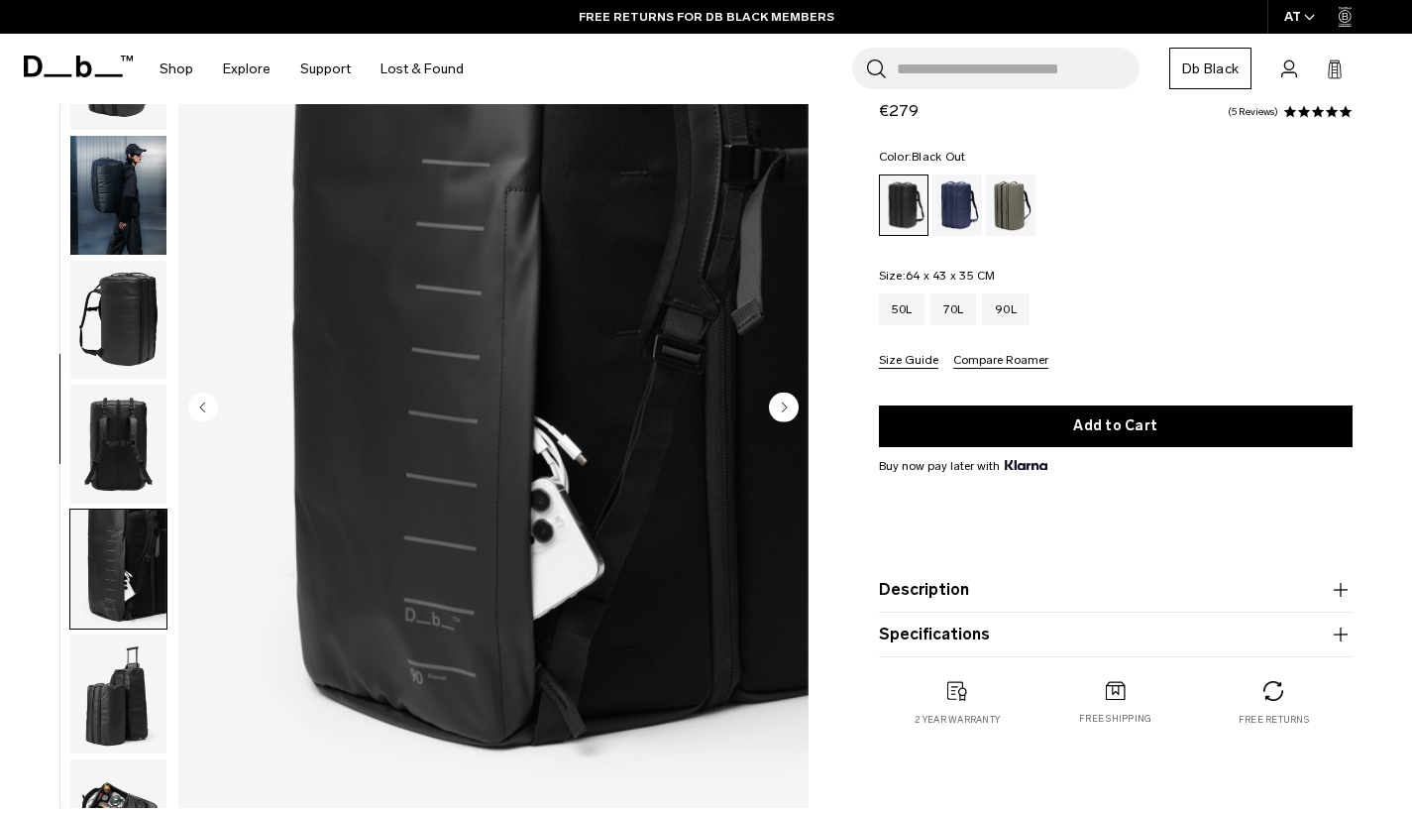
scroll to position [333, 0]
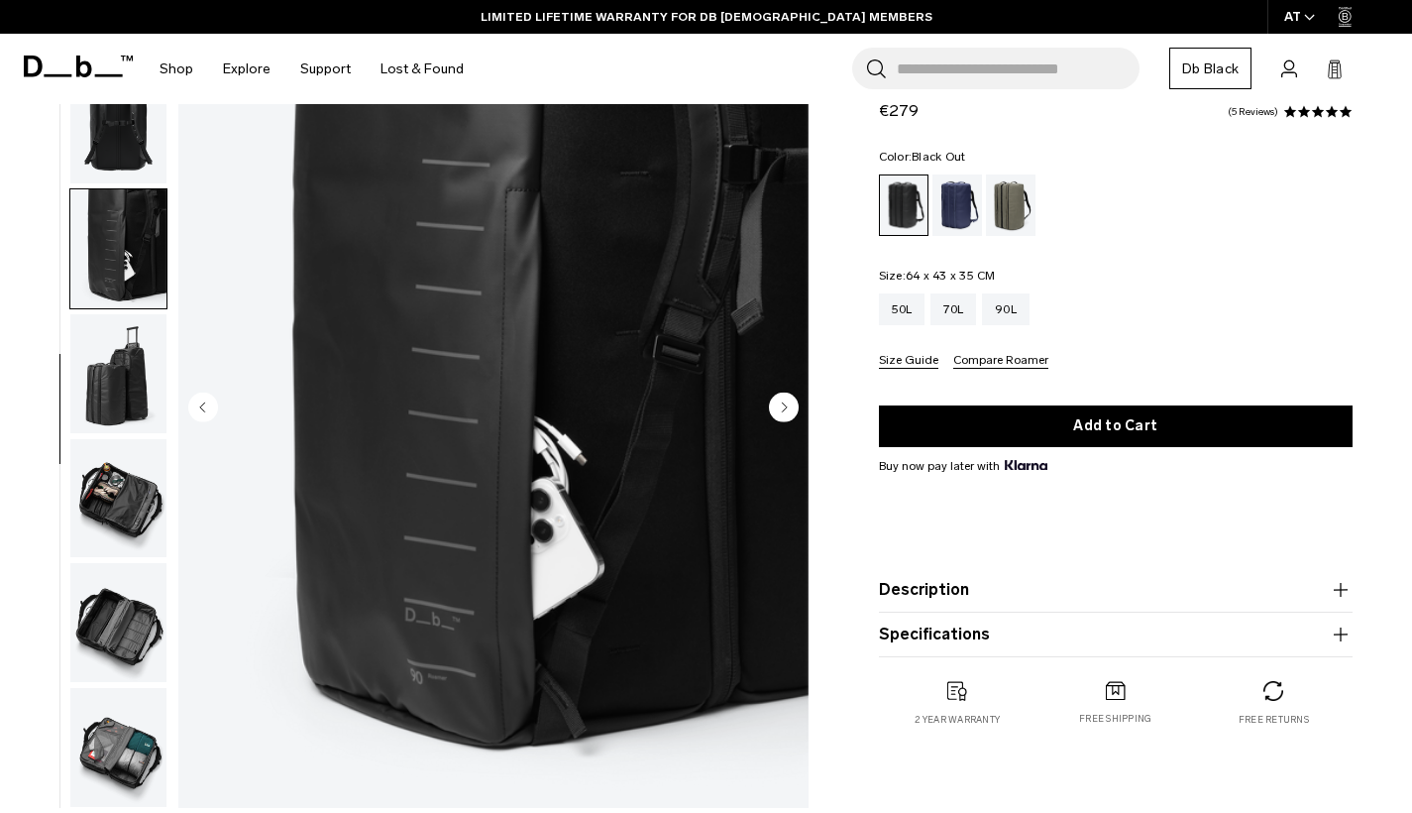
click at [782, 418] on circle "Next slide" at bounding box center [784, 406] width 30 height 30
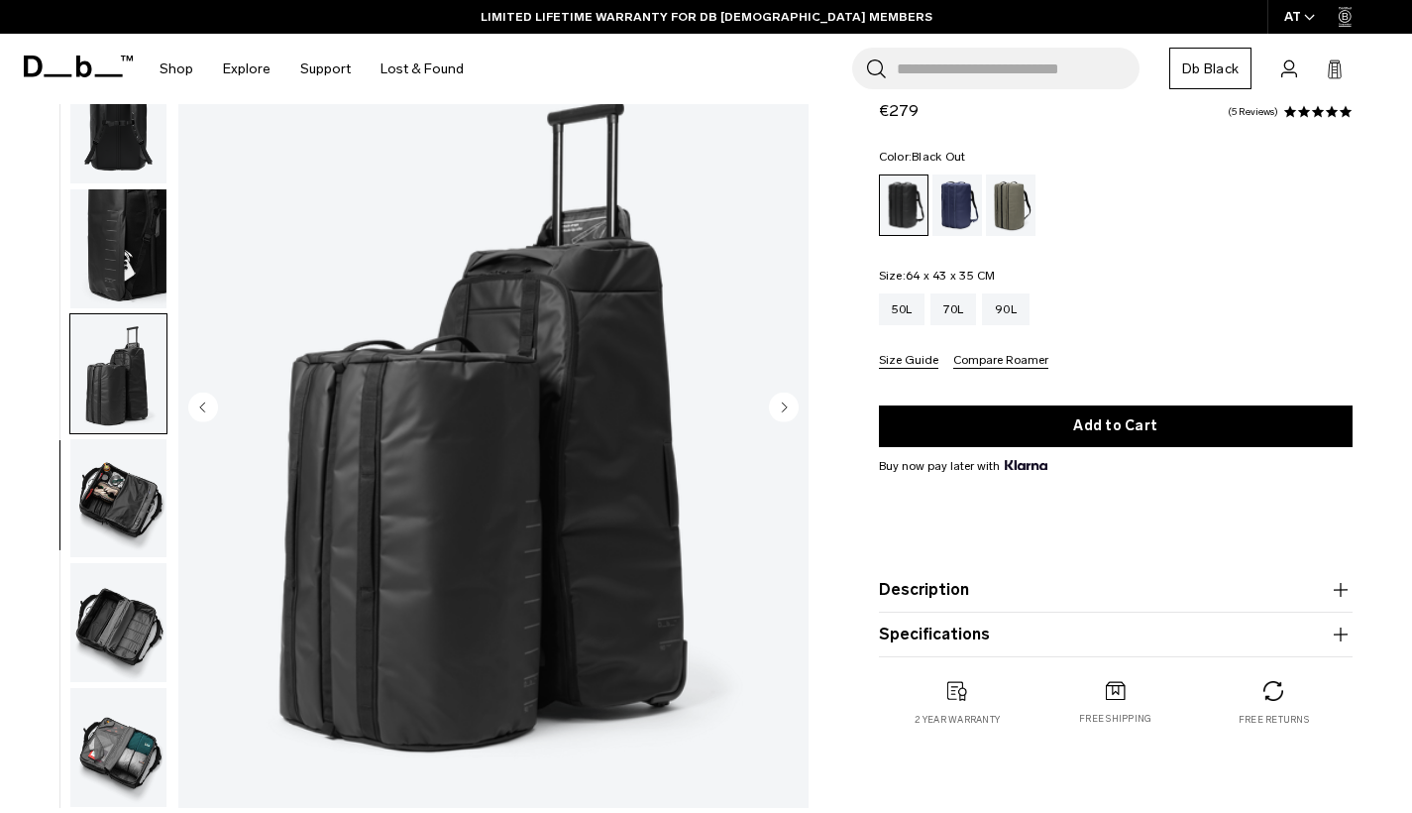
click at [782, 417] on circle "Next slide" at bounding box center [784, 406] width 30 height 30
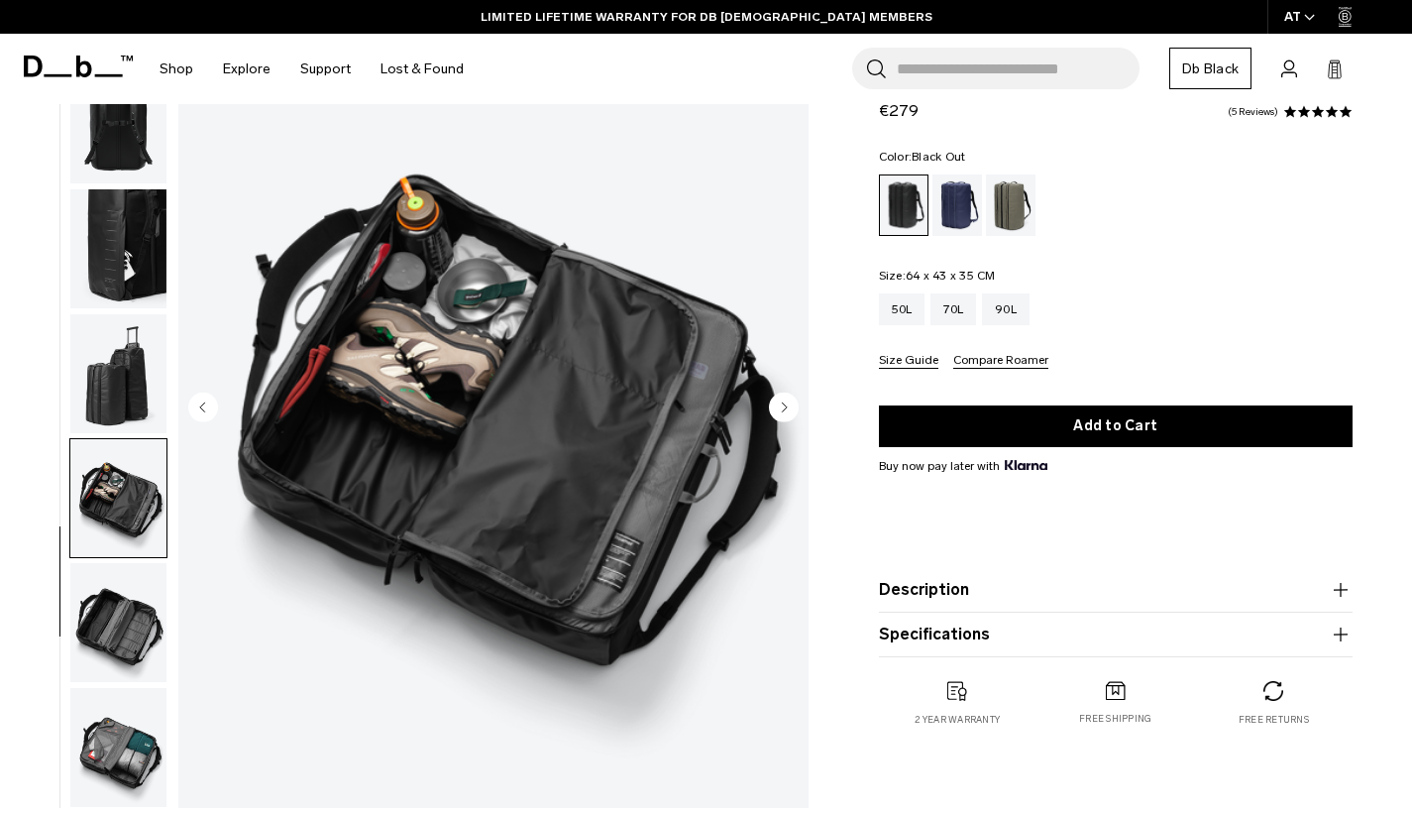
click at [783, 411] on circle "Next slide" at bounding box center [784, 406] width 30 height 30
